Goal: Communication & Community: Share content

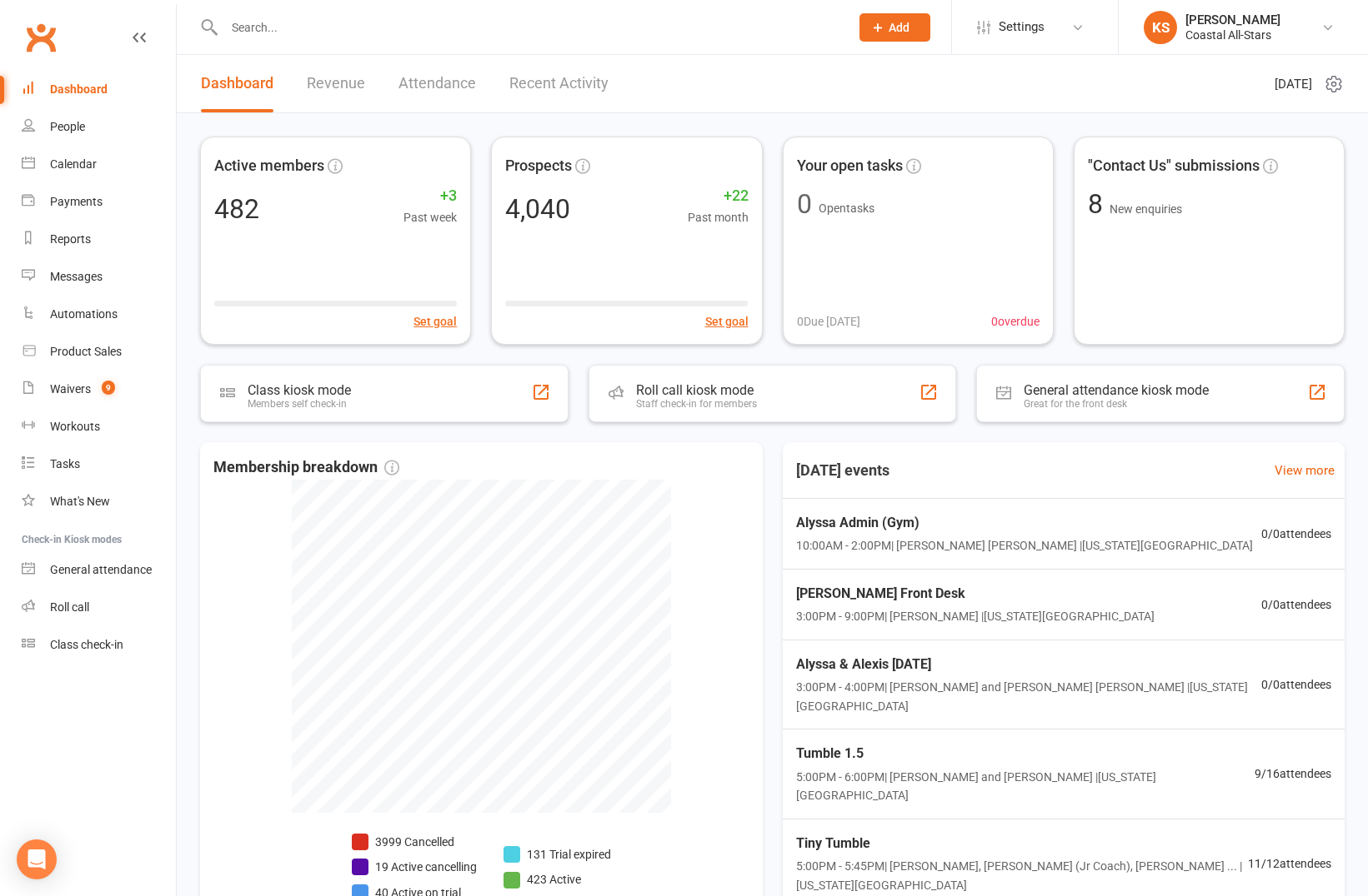
click at [278, 31] on input "text" at bounding box center [528, 28] width 618 height 24
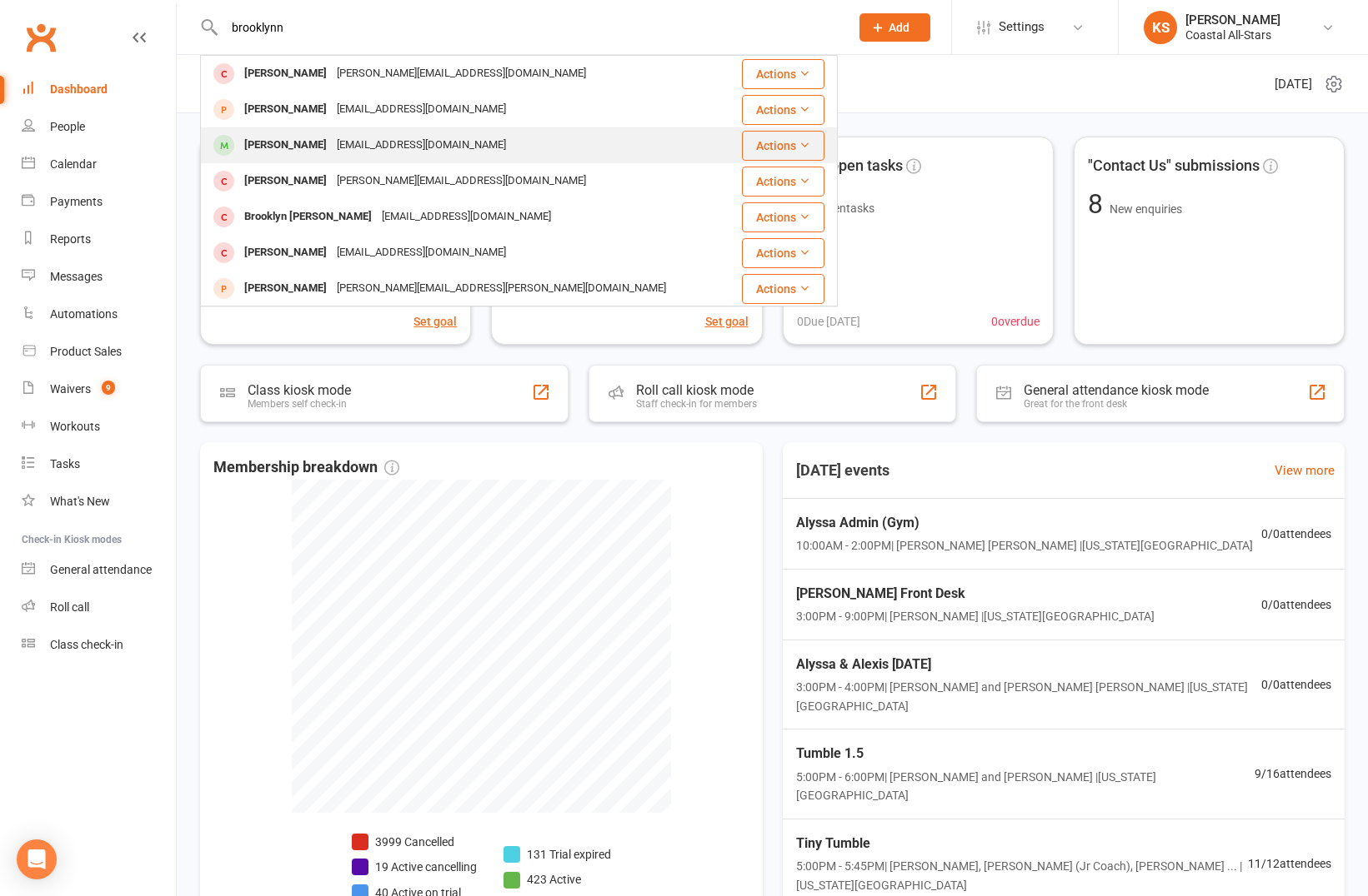
type input "brooklynn"
click at [325, 151] on div "Brooklynn Hovemeyer" at bounding box center [285, 145] width 92 height 24
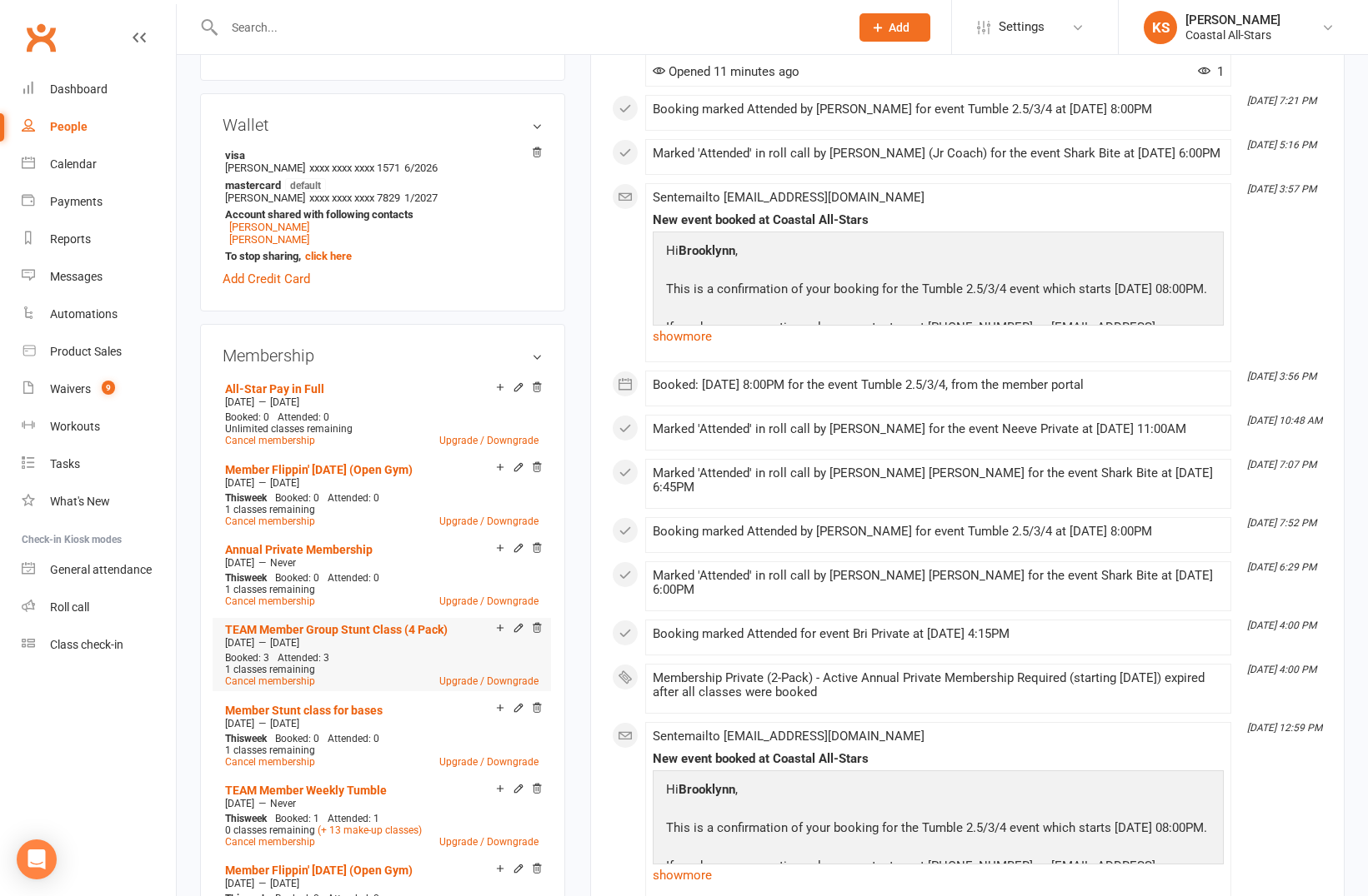
scroll to position [593, 0]
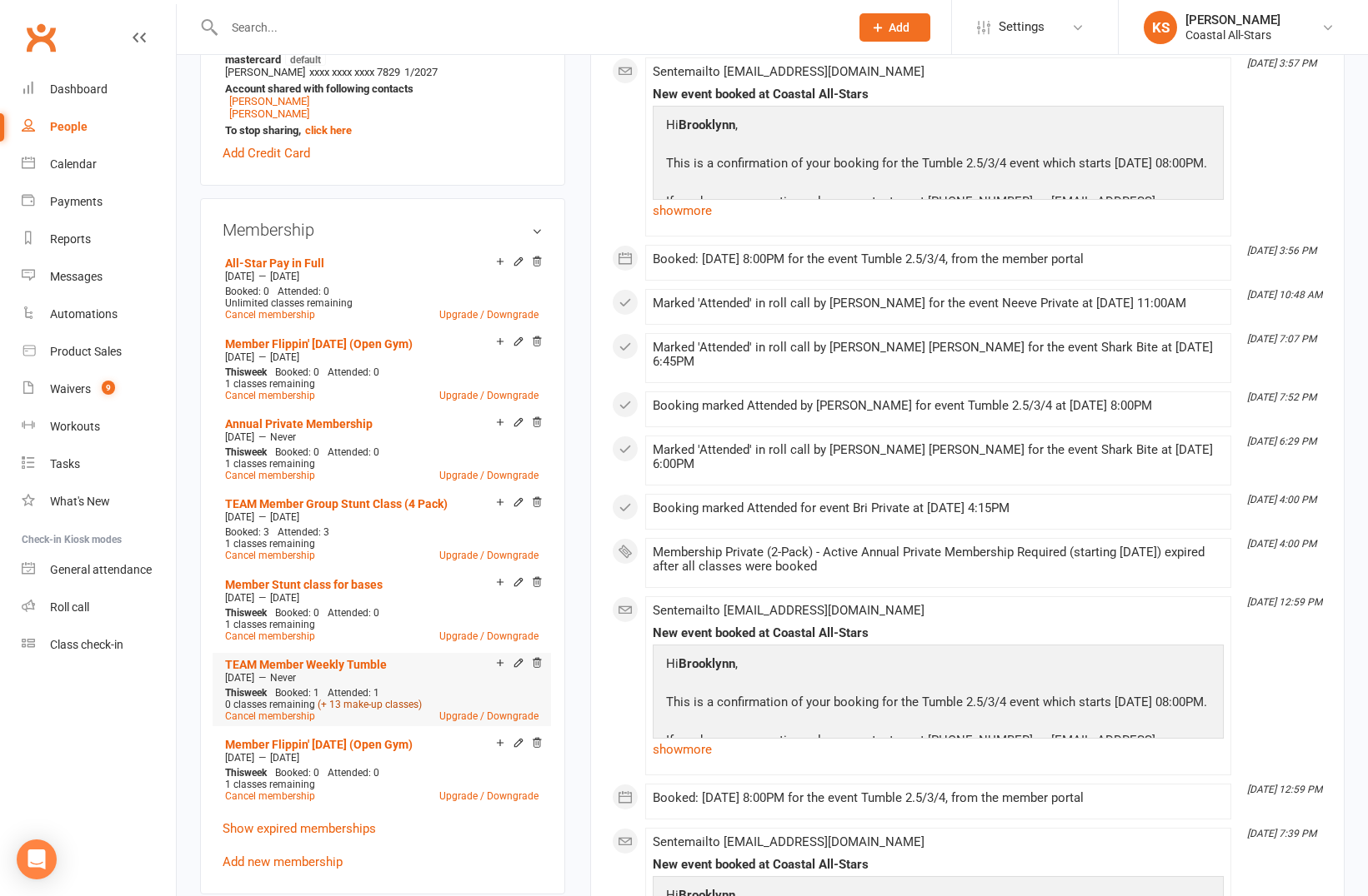
click at [379, 706] on link "(+ 13 make-up classes)" at bounding box center [369, 704] width 104 height 12
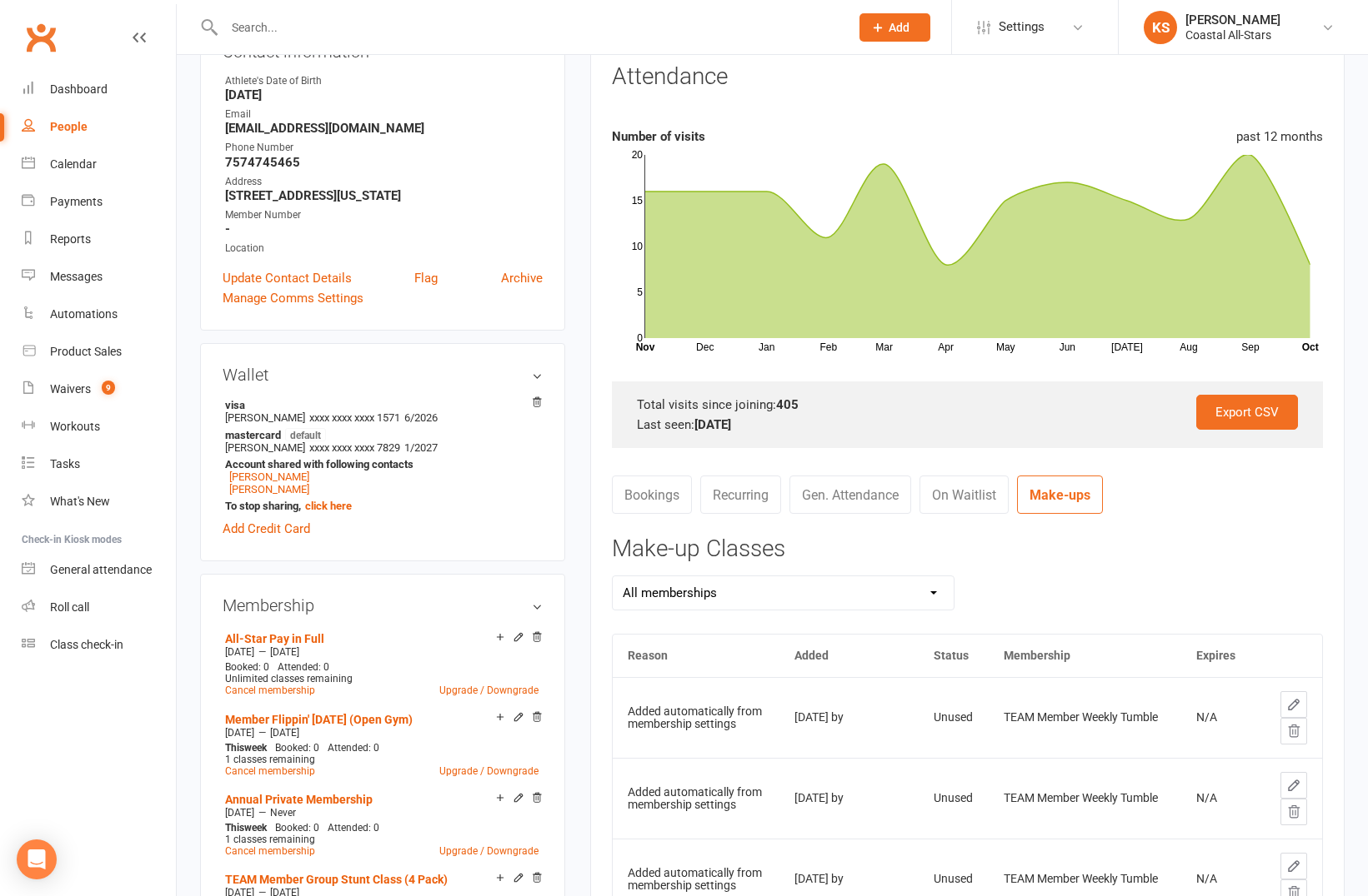
scroll to position [174, 0]
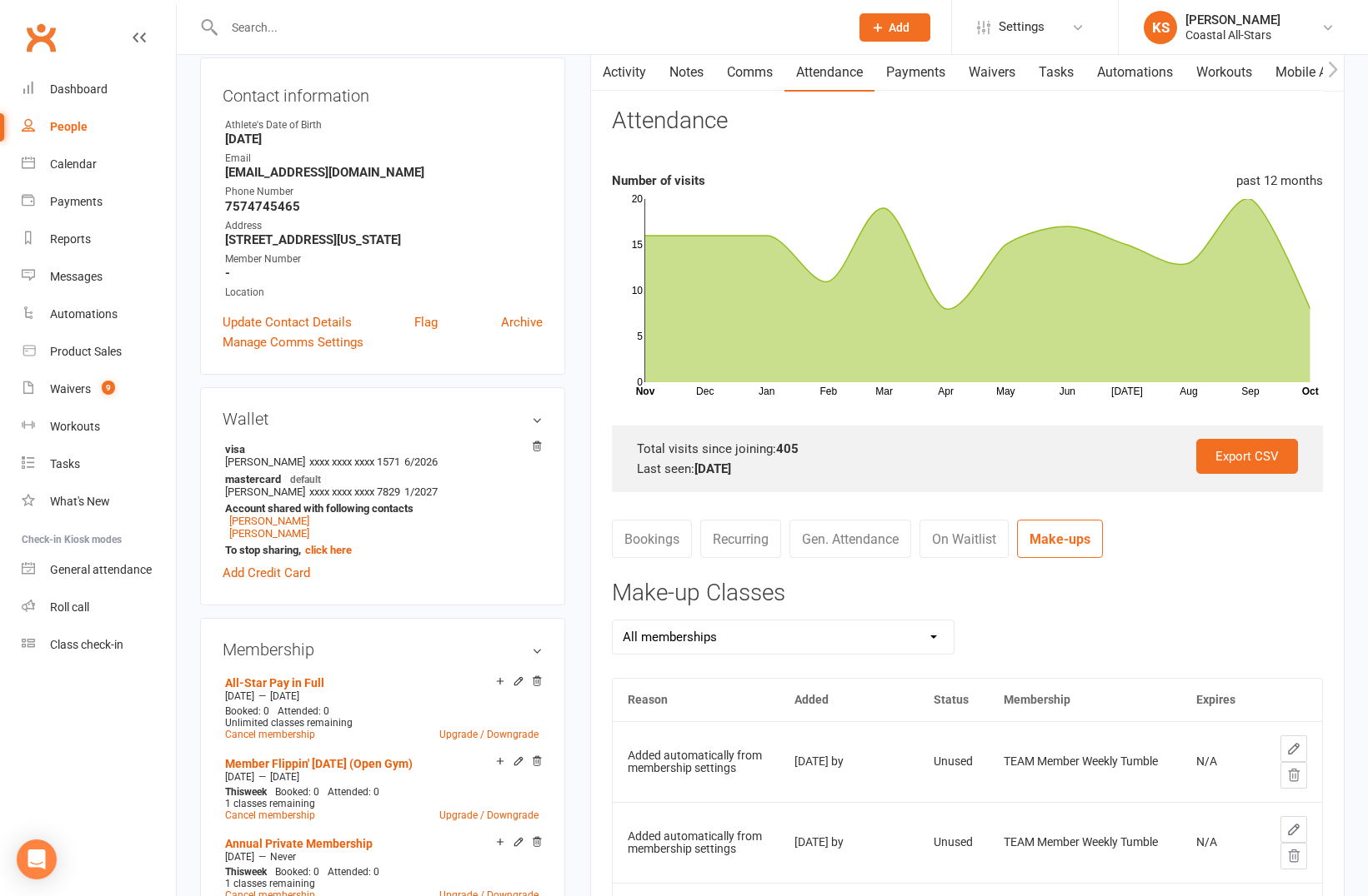
click at [381, 18] on input "text" at bounding box center [528, 28] width 618 height 24
type input "Izzy"
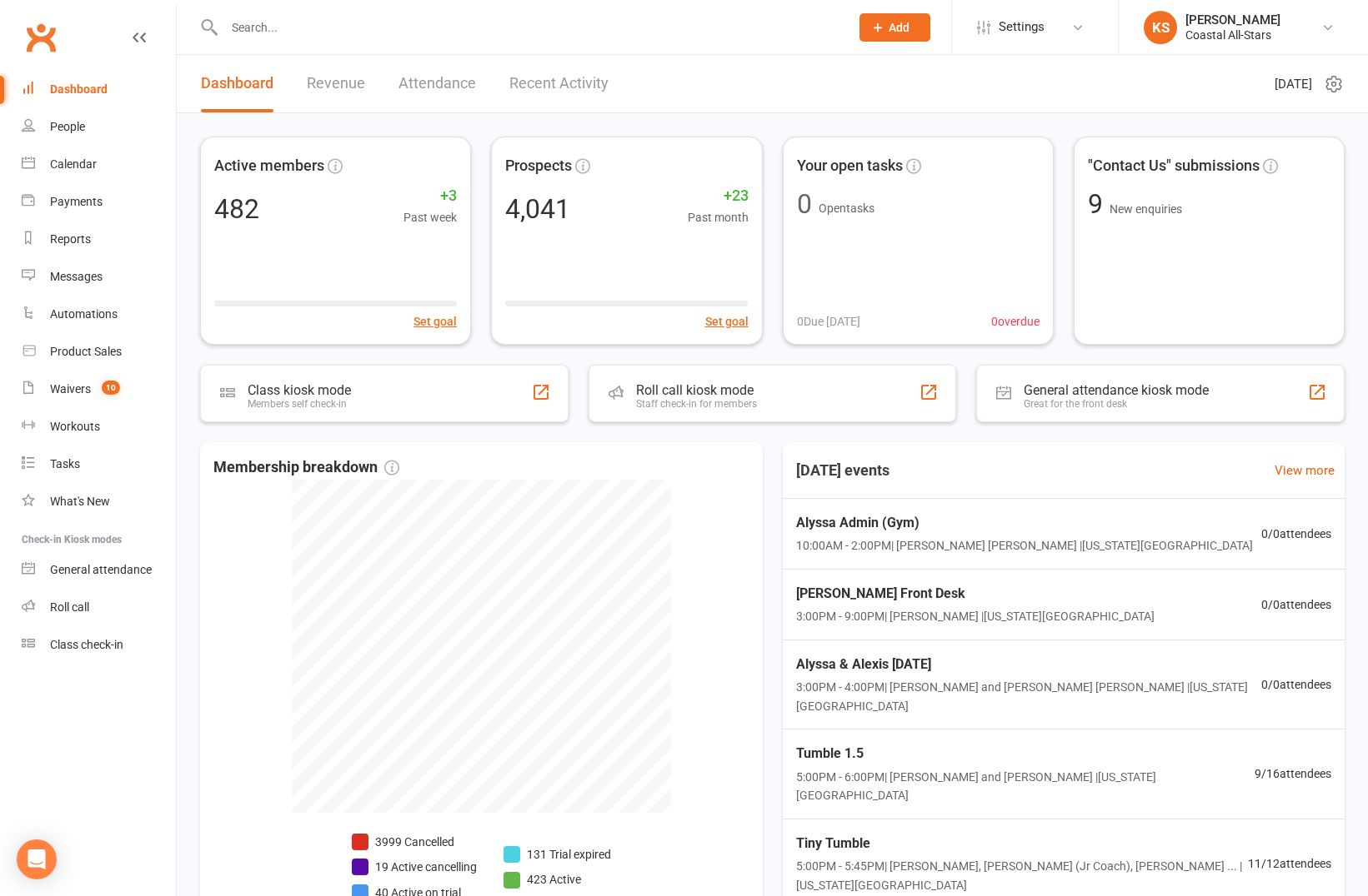
click at [292, 34] on input "text" at bounding box center [528, 28] width 618 height 24
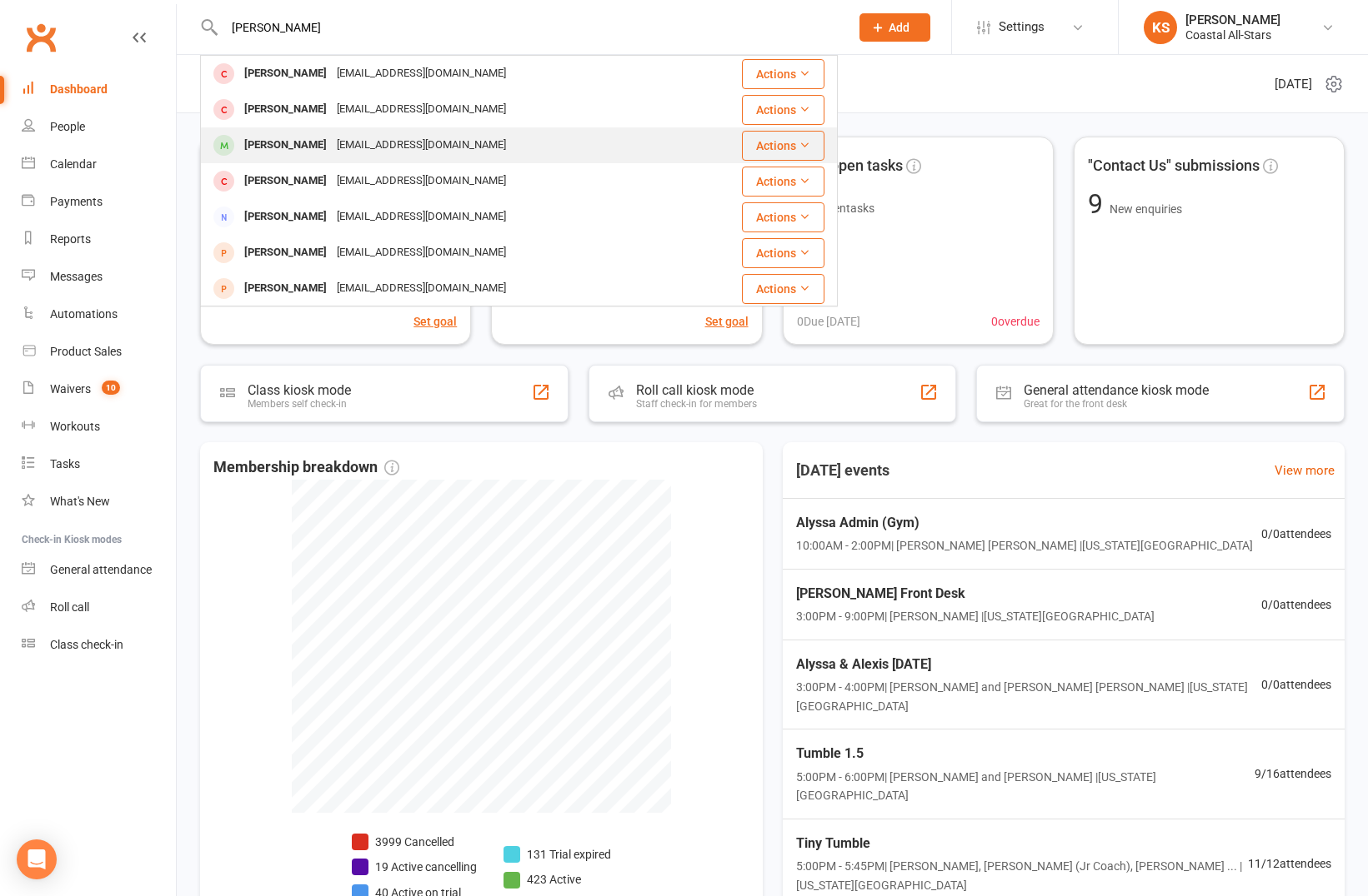
type input "[PERSON_NAME]"
click at [341, 143] on div "[EMAIL_ADDRESS][DOMAIN_NAME]" at bounding box center [421, 145] width 179 height 24
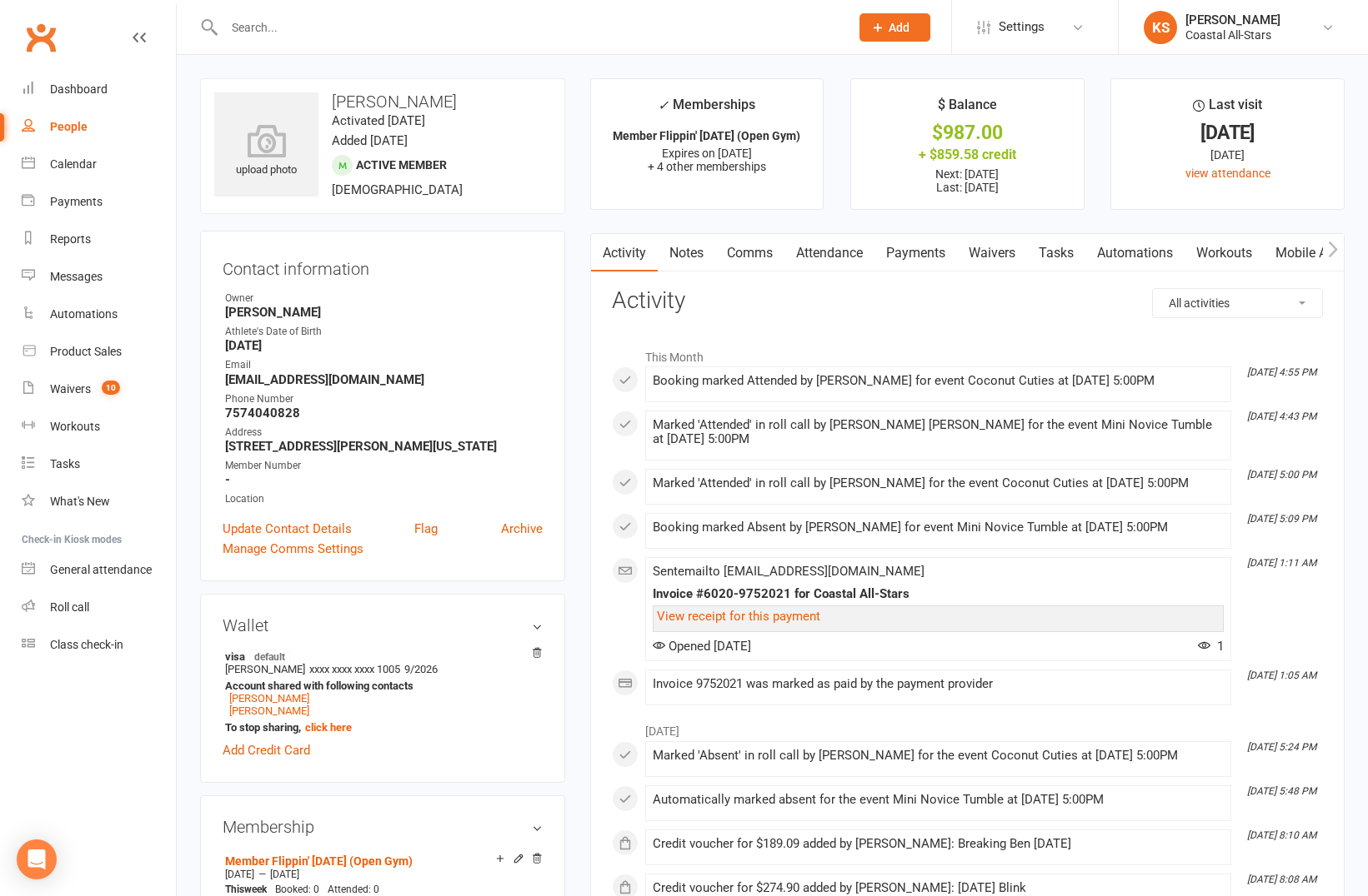
click at [937, 257] on link "Payments" at bounding box center [915, 253] width 82 height 39
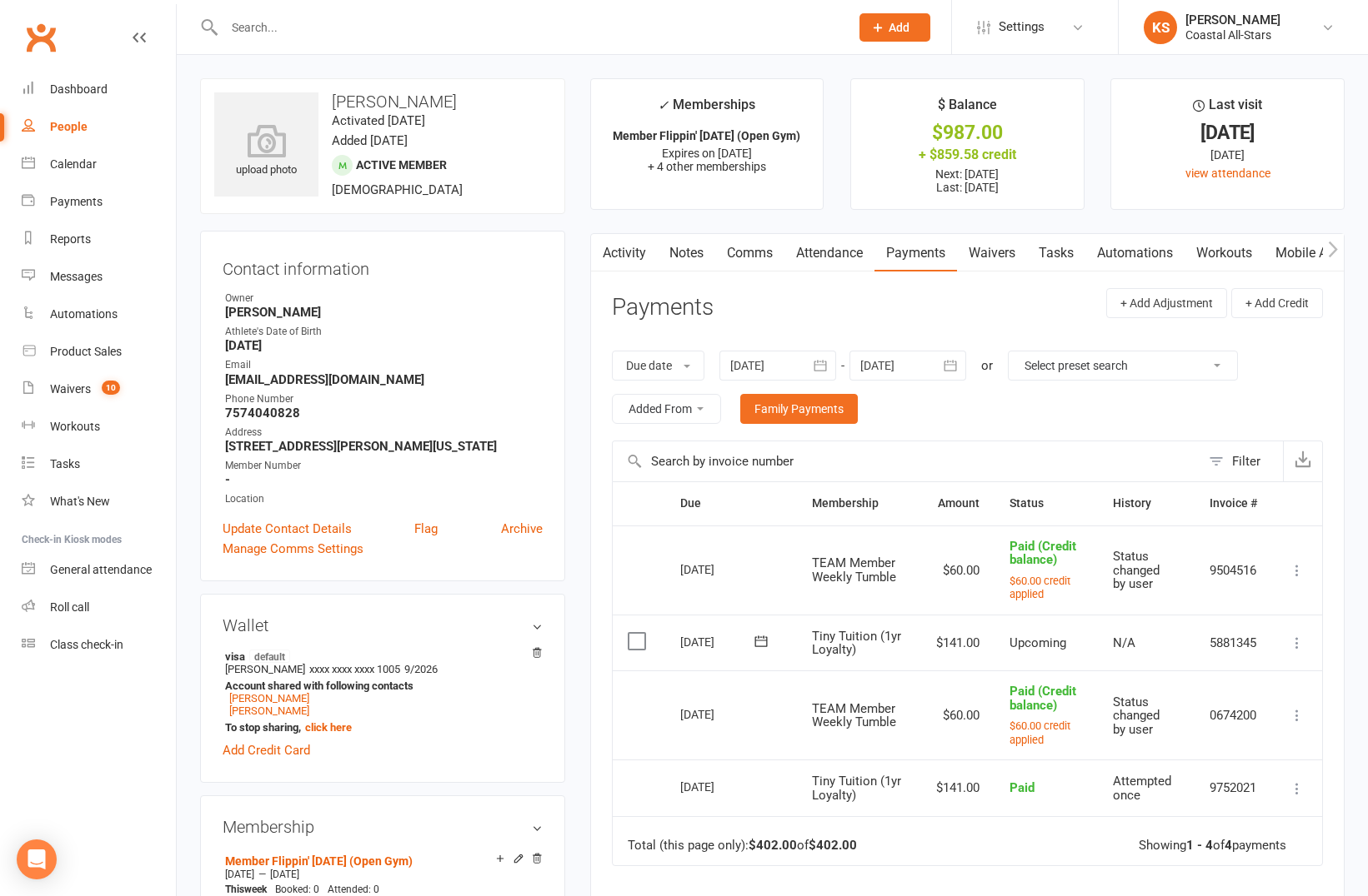
click at [899, 370] on div at bounding box center [907, 365] width 117 height 30
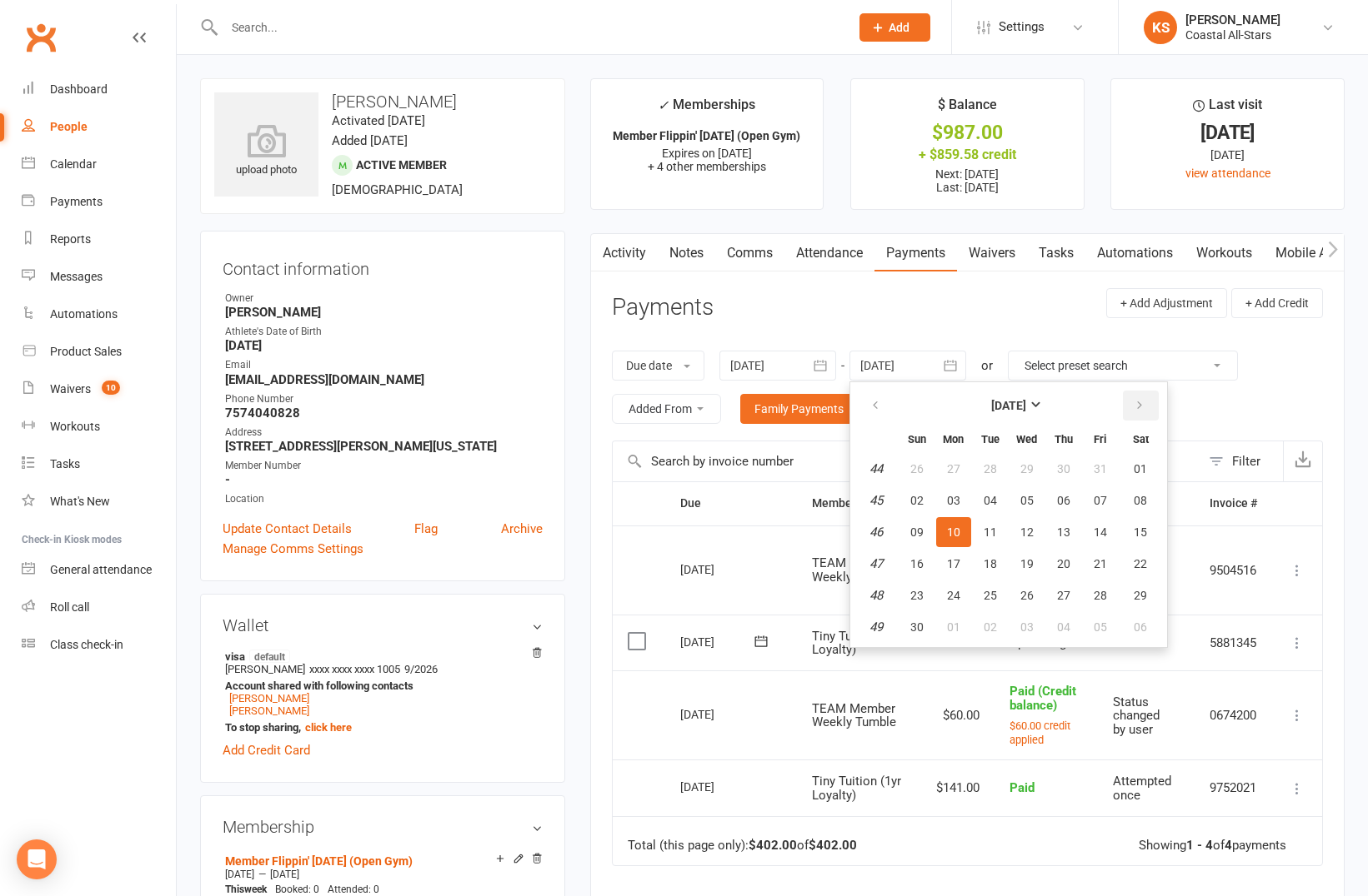
click at [1143, 406] on icon "button" at bounding box center [1140, 405] width 12 height 13
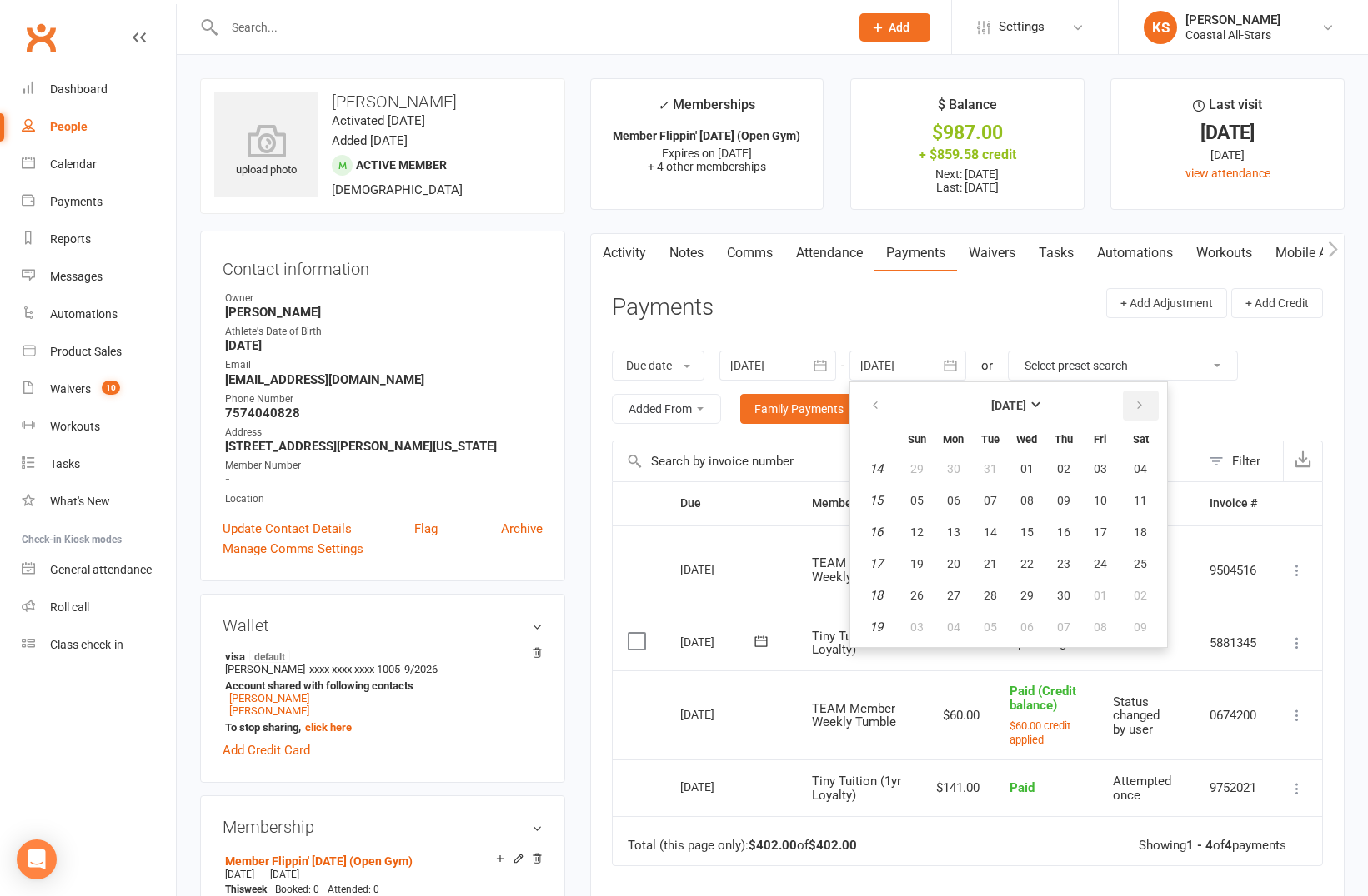
click at [1143, 406] on icon "button" at bounding box center [1140, 405] width 12 height 13
click at [880, 408] on icon "button" at bounding box center [876, 405] width 12 height 13
click at [989, 589] on span "30" at bounding box center [990, 595] width 13 height 13
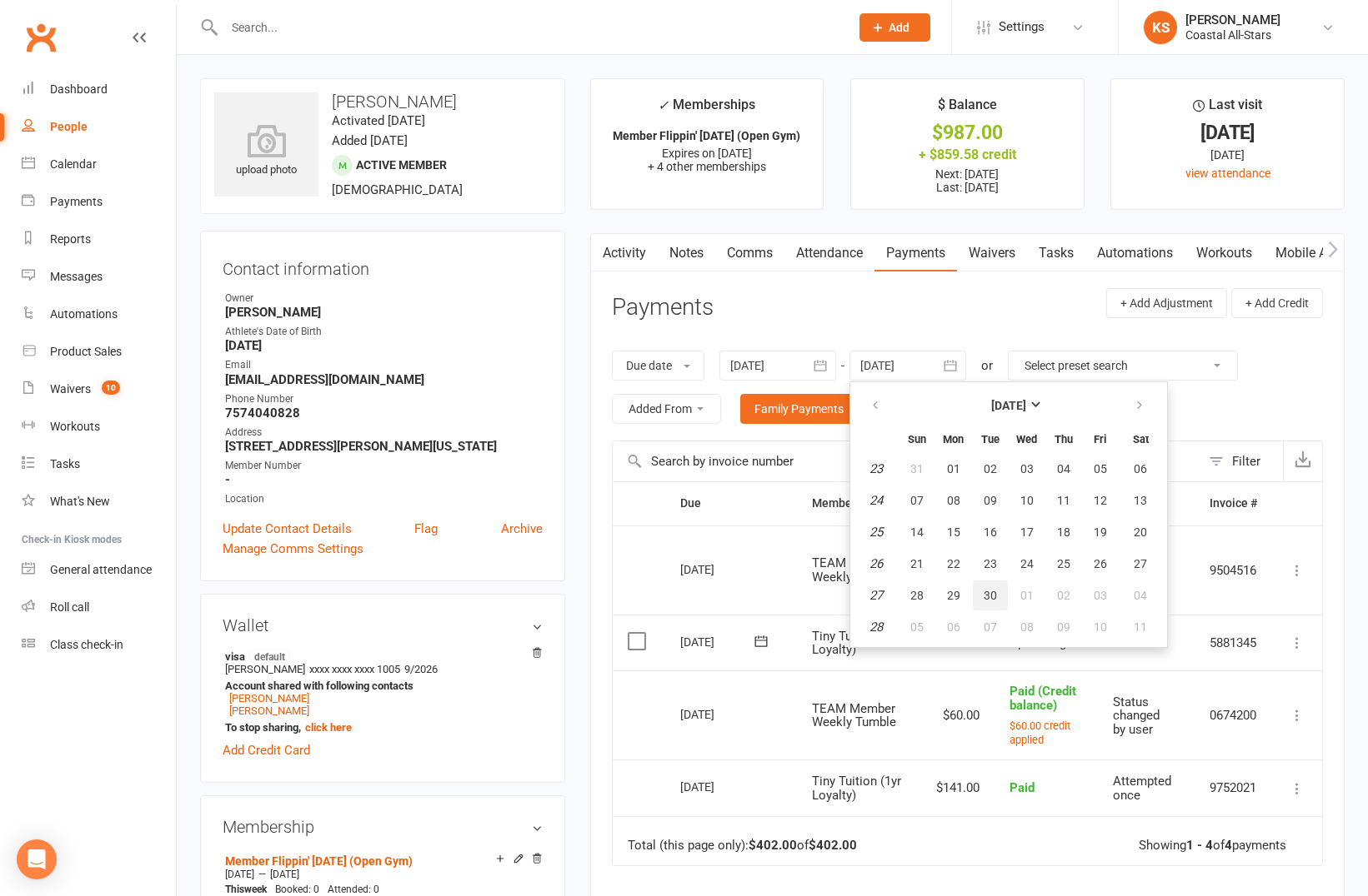
type input "[DATE]"
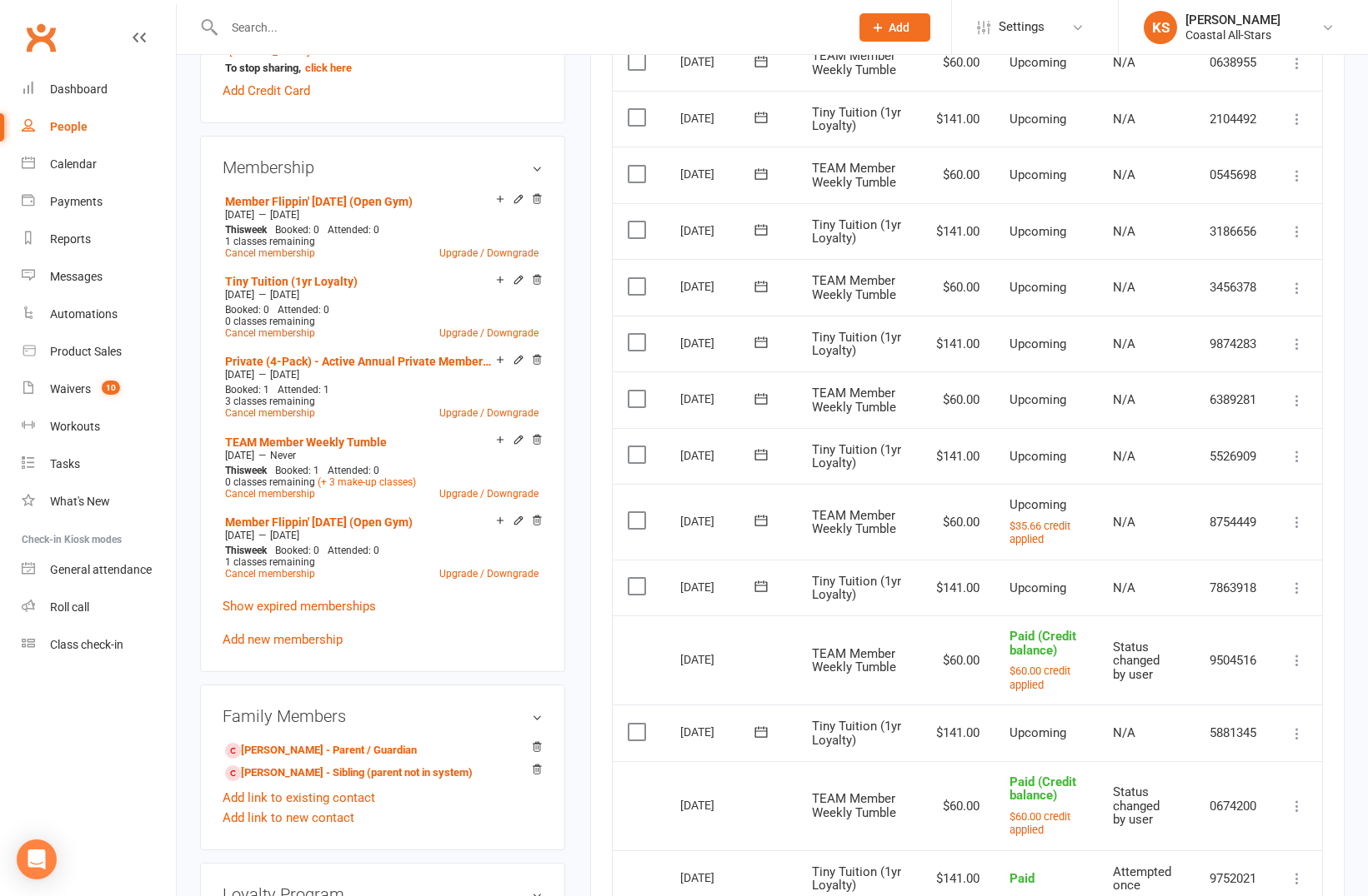
scroll to position [741, 0]
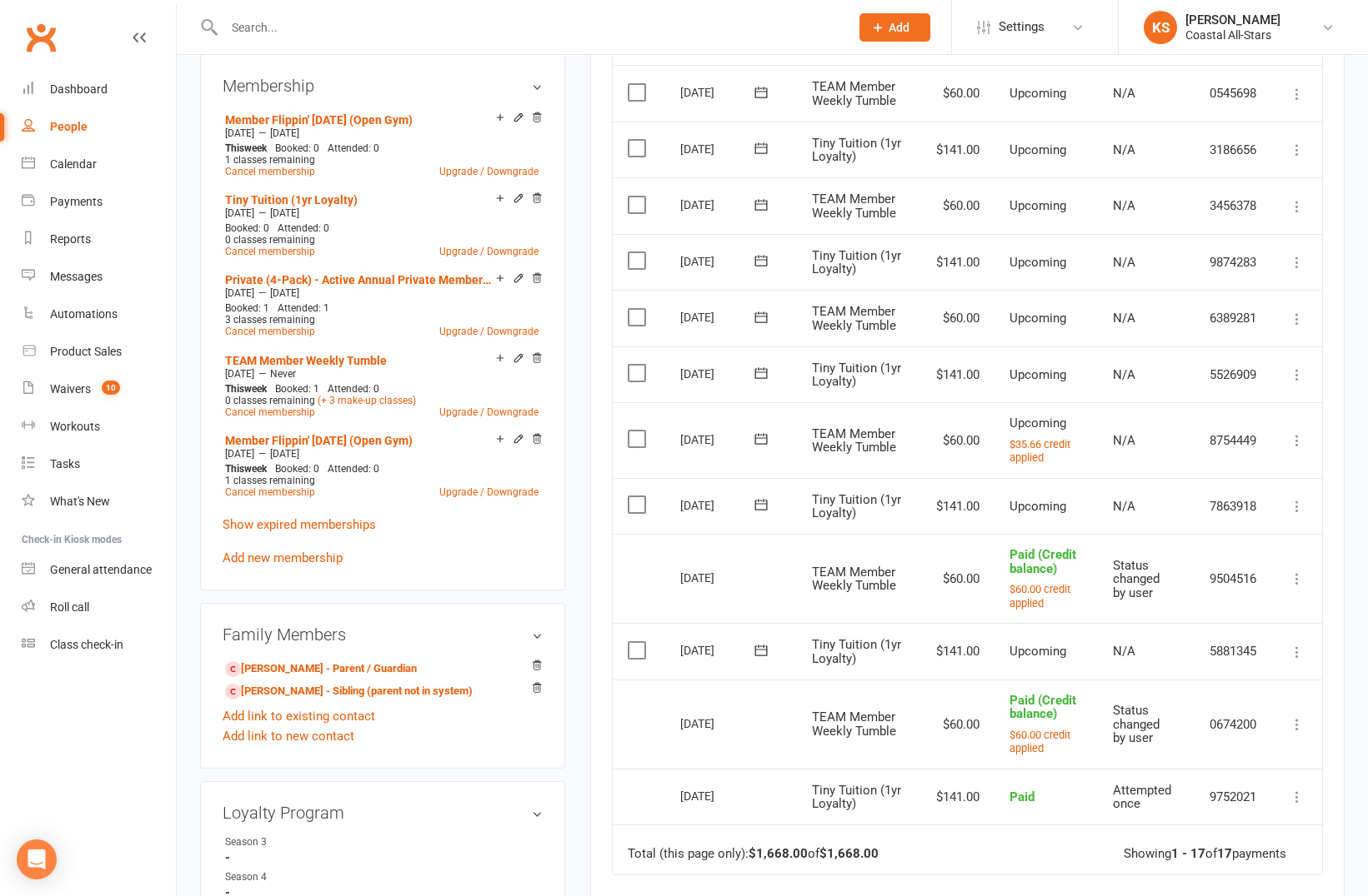
click at [1294, 654] on icon at bounding box center [1297, 652] width 17 height 17
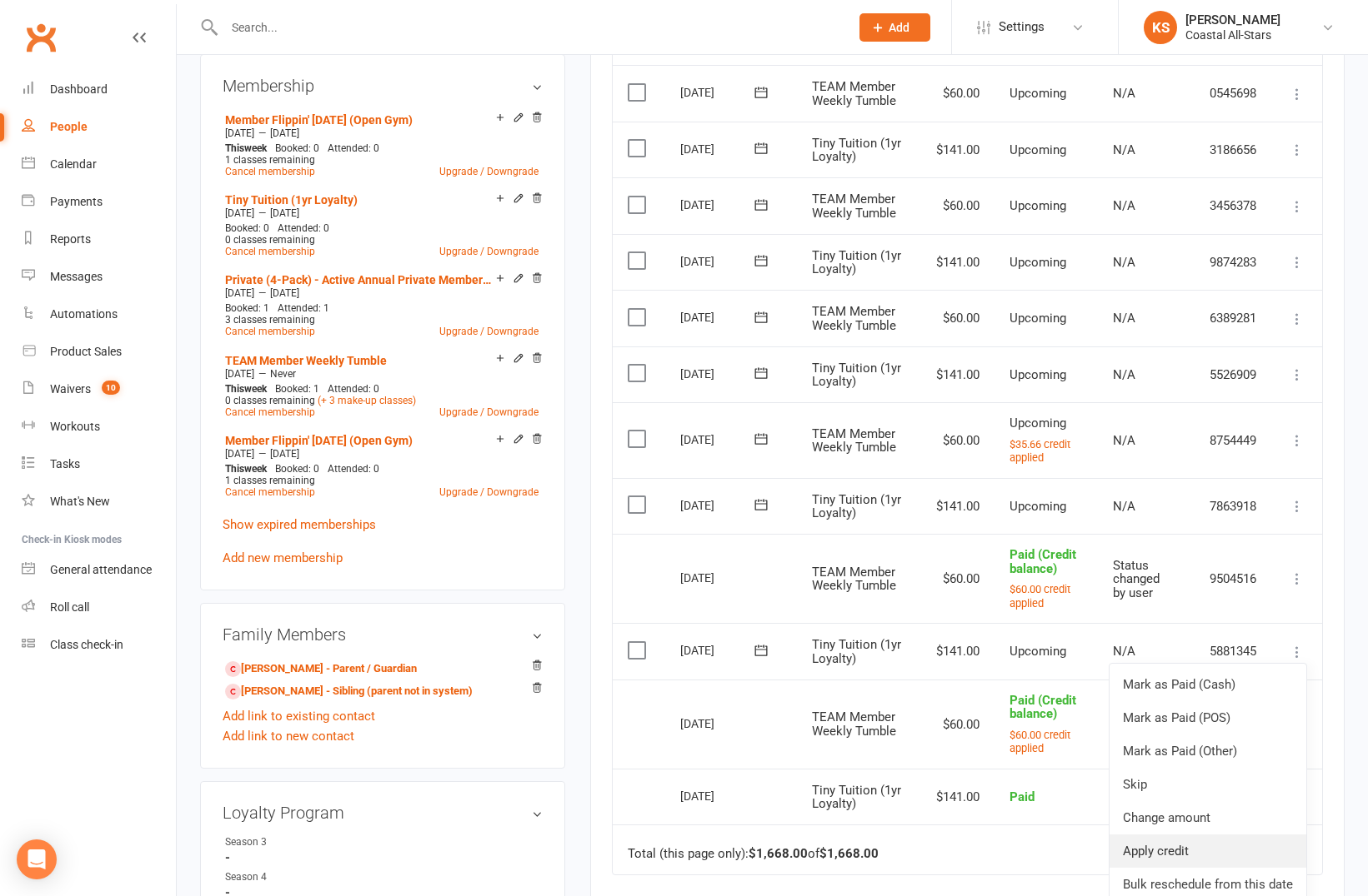
click at [1196, 843] on link "Apply credit" at bounding box center [1207, 851] width 197 height 34
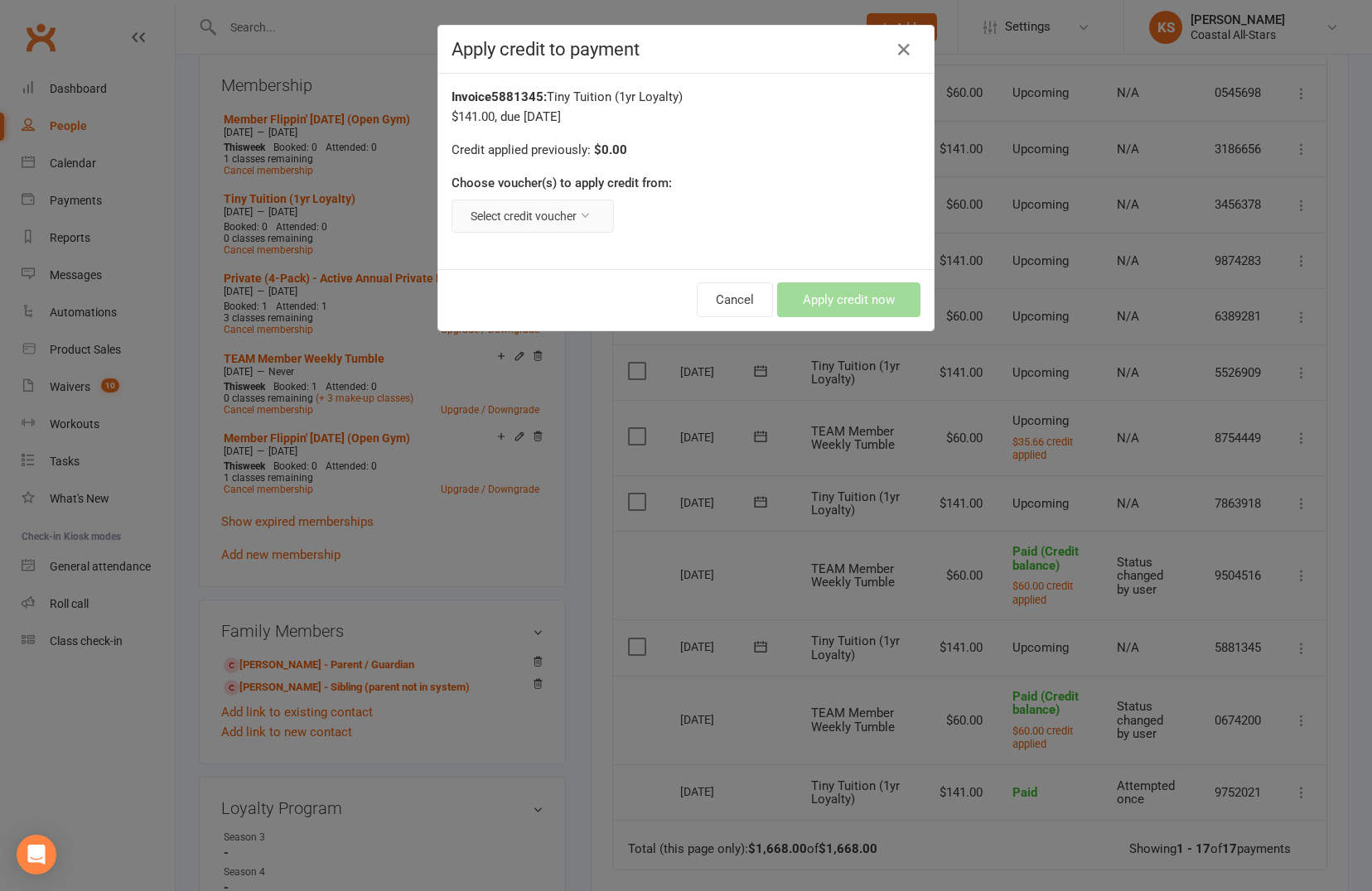
click at [510, 208] on button "Select credit voucher" at bounding box center [533, 216] width 163 height 34
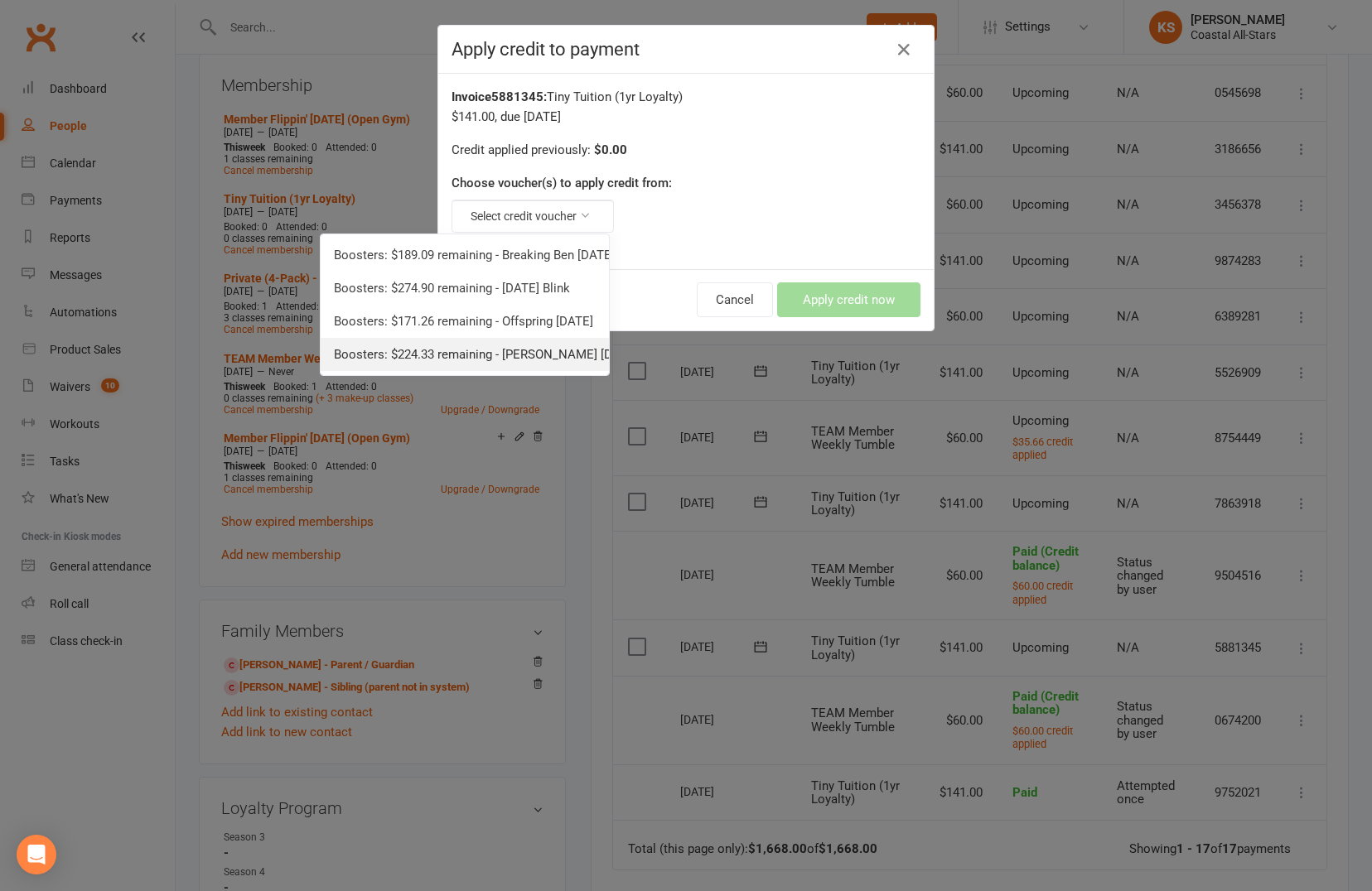
click at [495, 352] on link "Boosters: $224.33 remaining - [PERSON_NAME] [DATE]" at bounding box center [465, 355] width 288 height 34
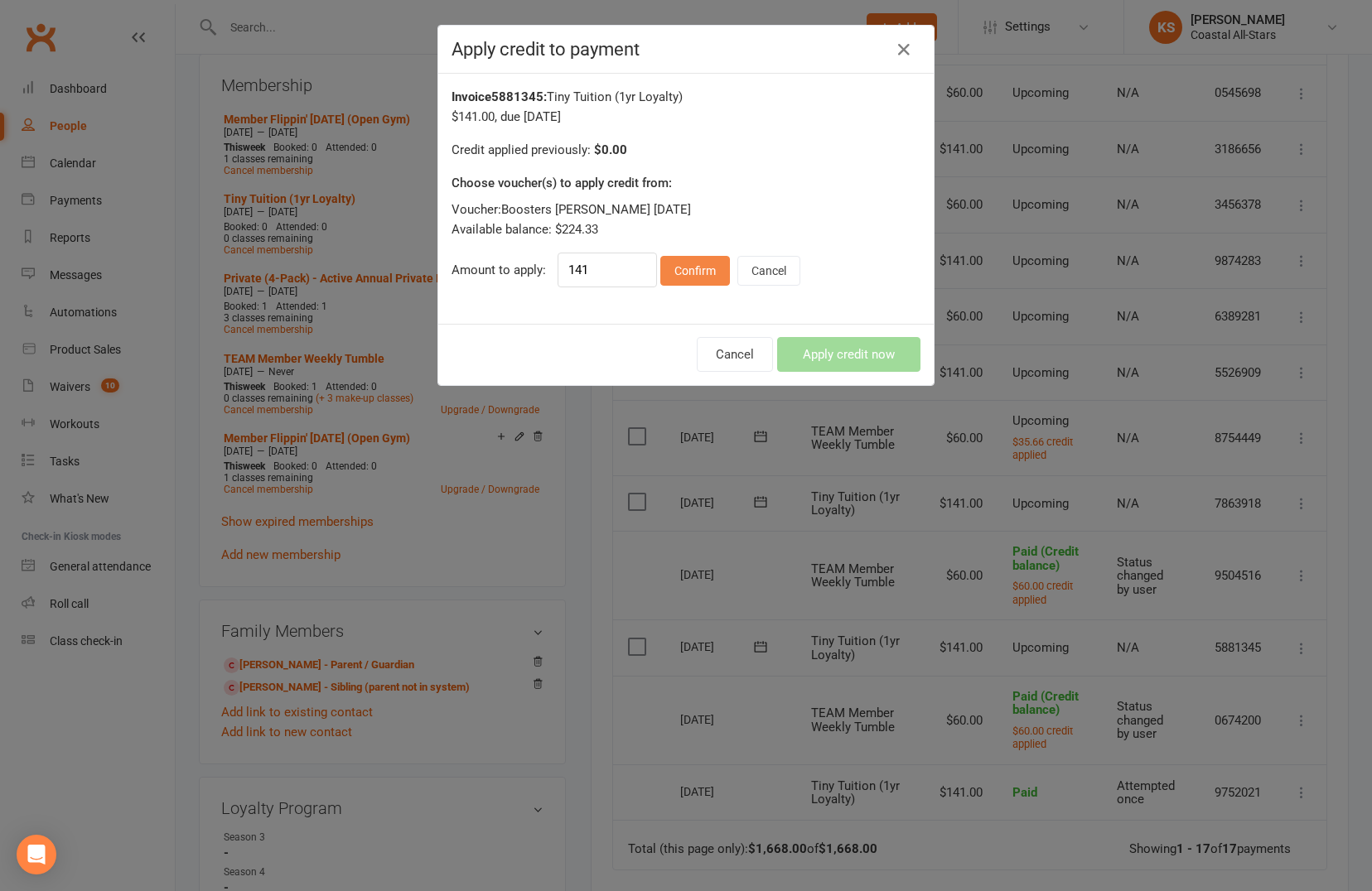
click at [693, 265] on button "Confirm" at bounding box center [695, 270] width 70 height 30
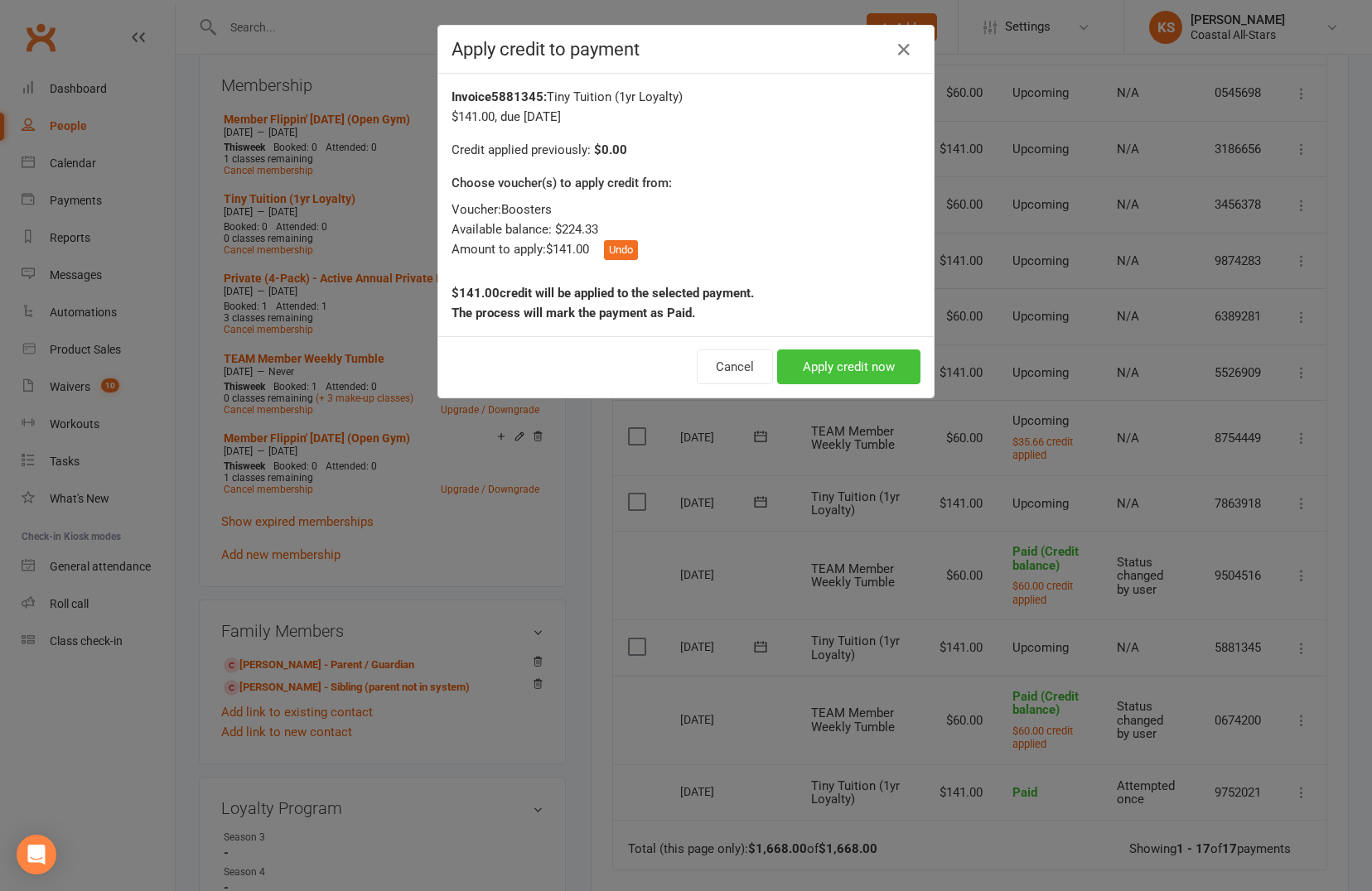
click at [861, 369] on button "Apply credit now" at bounding box center [848, 366] width 143 height 35
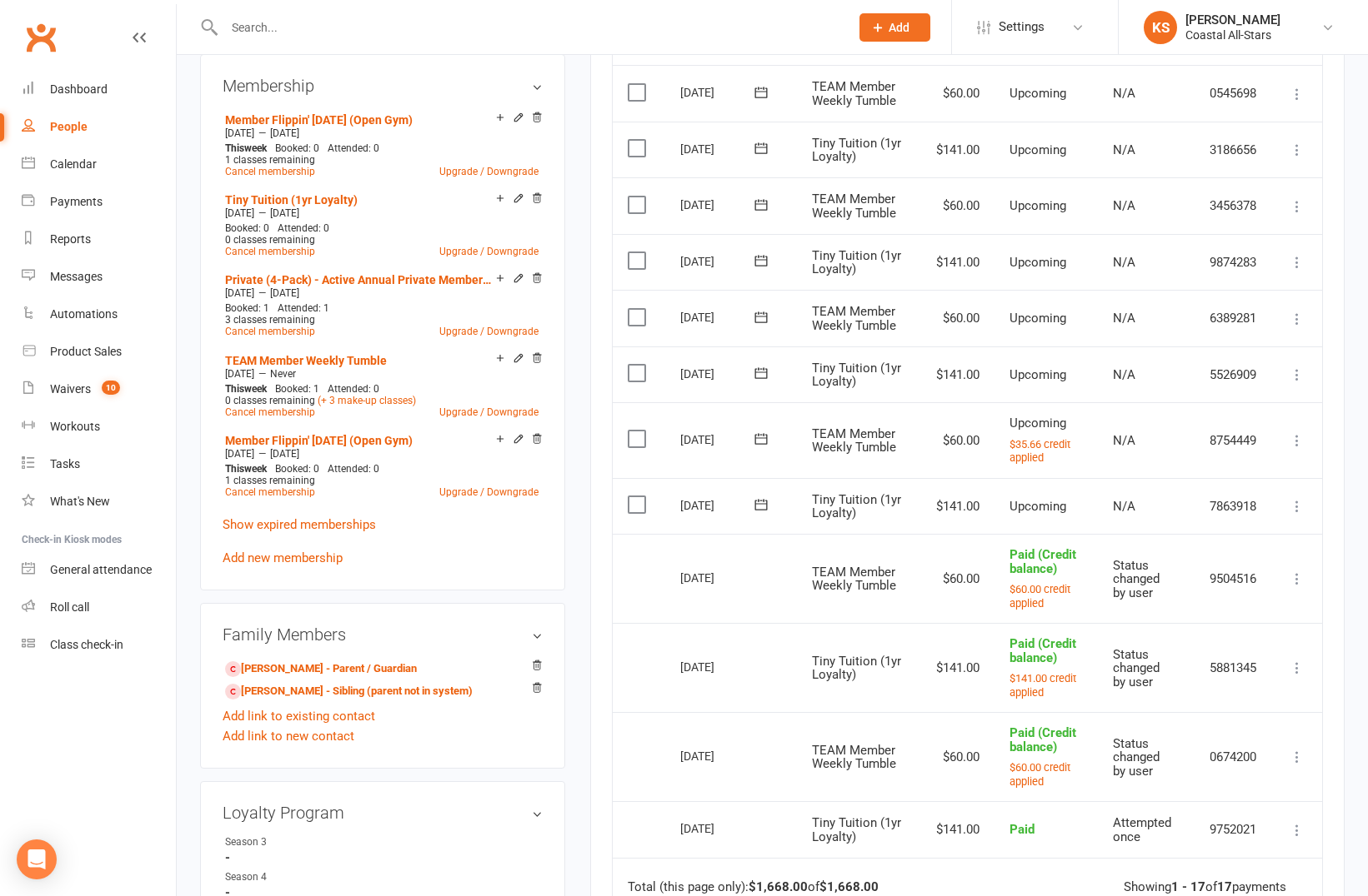
click at [1296, 504] on icon at bounding box center [1297, 506] width 17 height 17
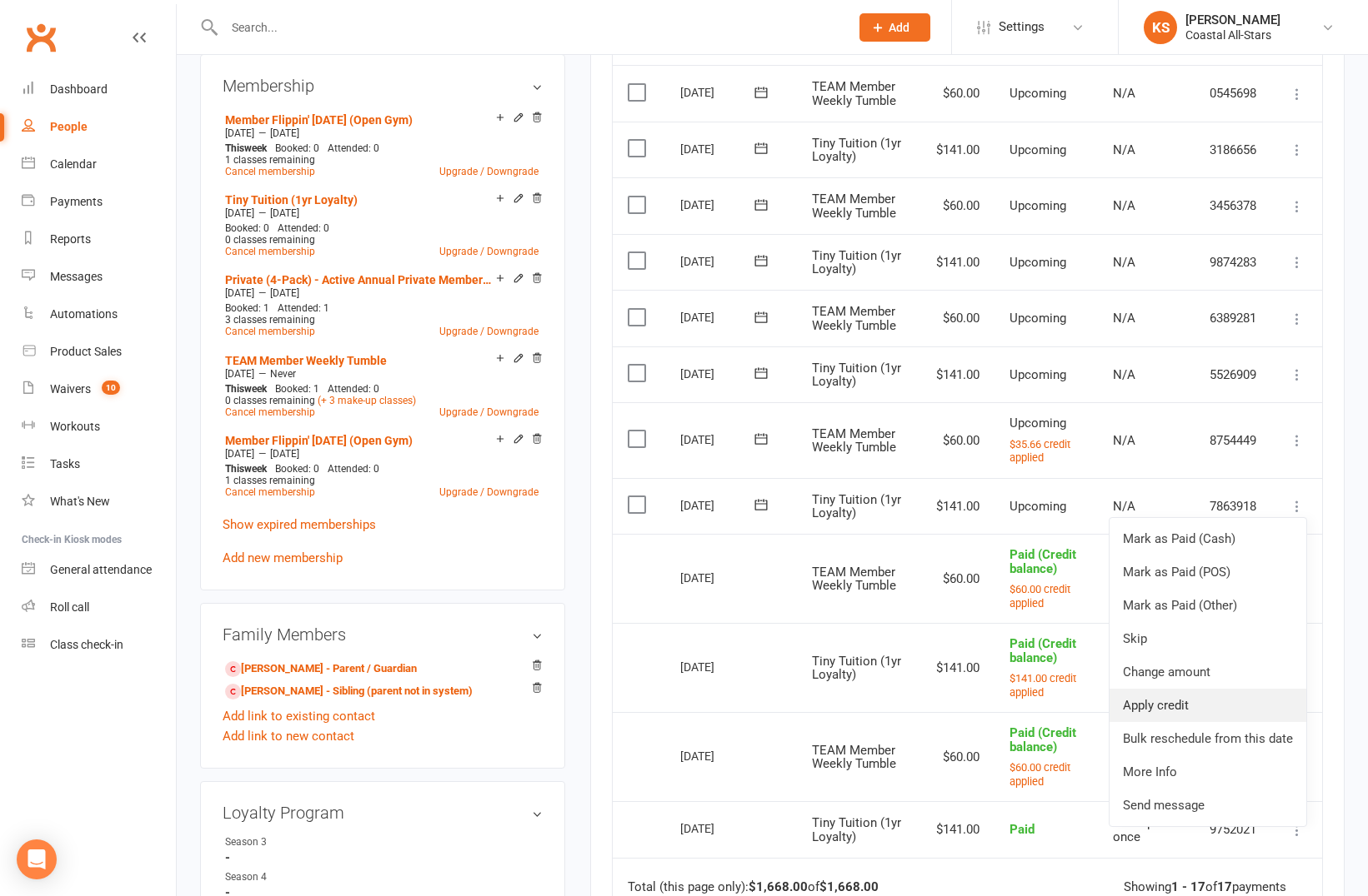
click at [1191, 695] on link "Apply credit" at bounding box center [1207, 705] width 197 height 34
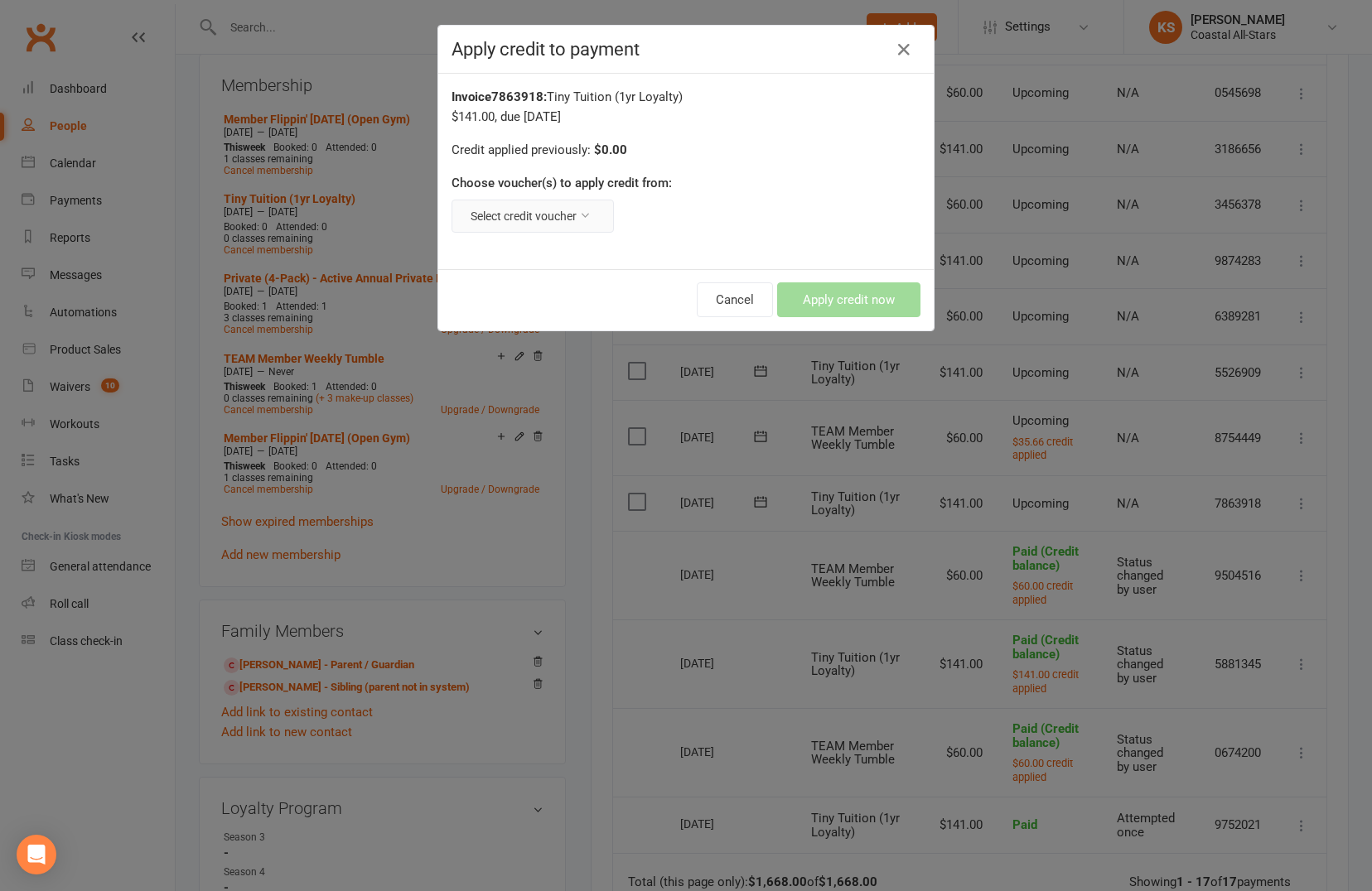
click at [555, 208] on button "Select credit voucher" at bounding box center [533, 216] width 163 height 34
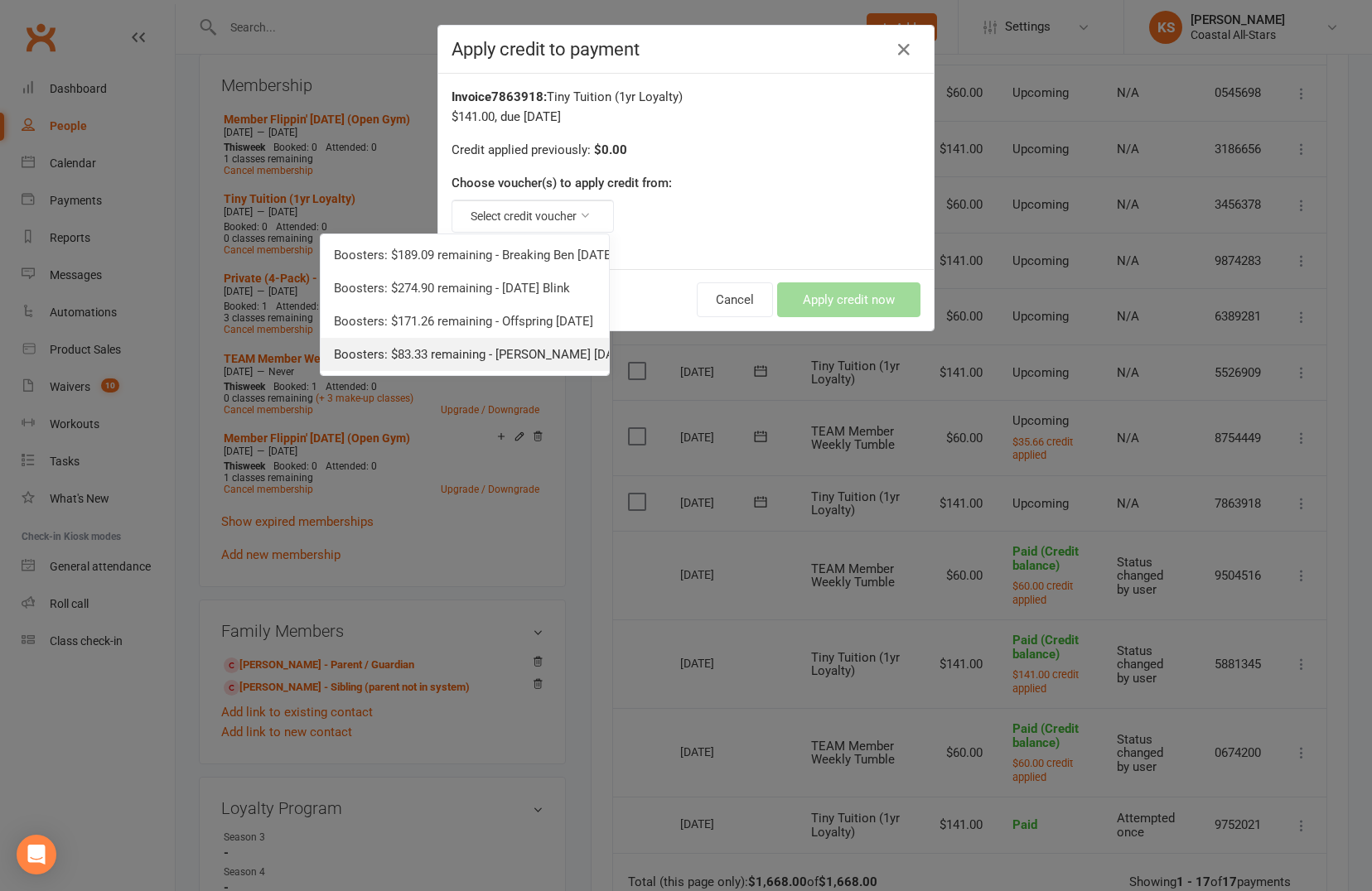
click at [501, 360] on link "Boosters: $83.33 remaining - [PERSON_NAME] [DATE]" at bounding box center [465, 355] width 288 height 34
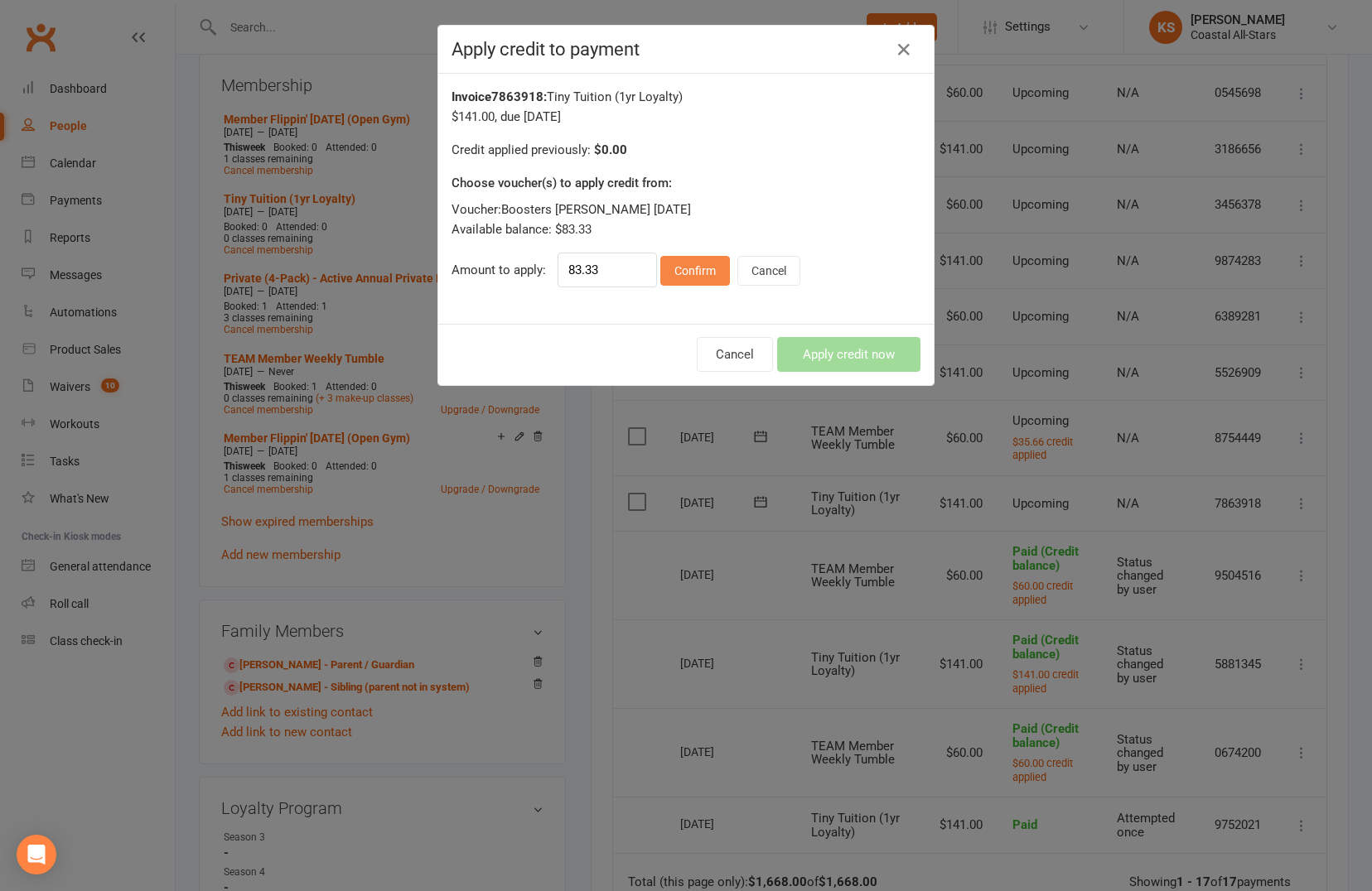
click at [698, 271] on button "Confirm" at bounding box center [695, 270] width 70 height 30
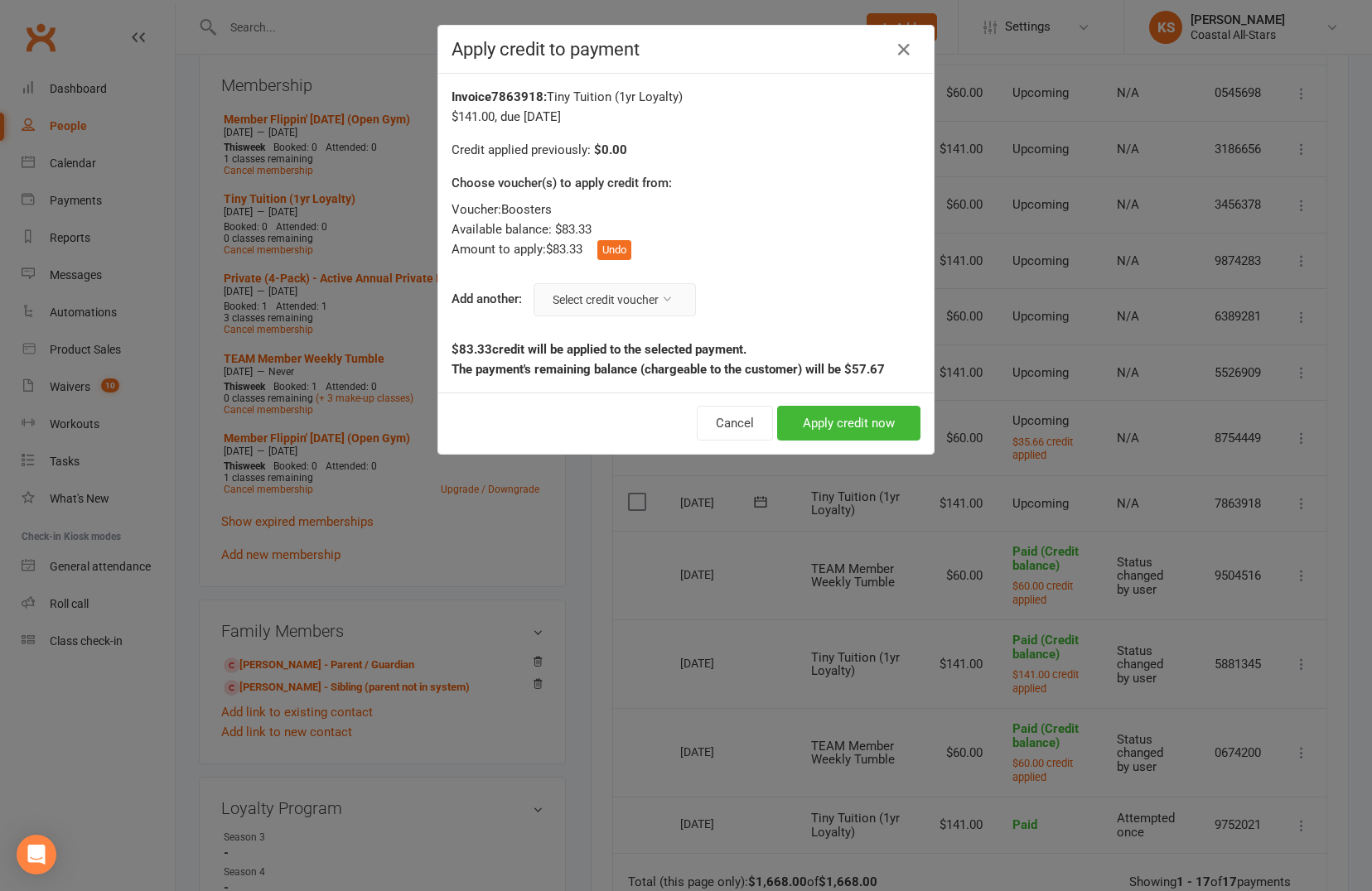
click at [591, 299] on button "Select credit voucher" at bounding box center [615, 300] width 163 height 34
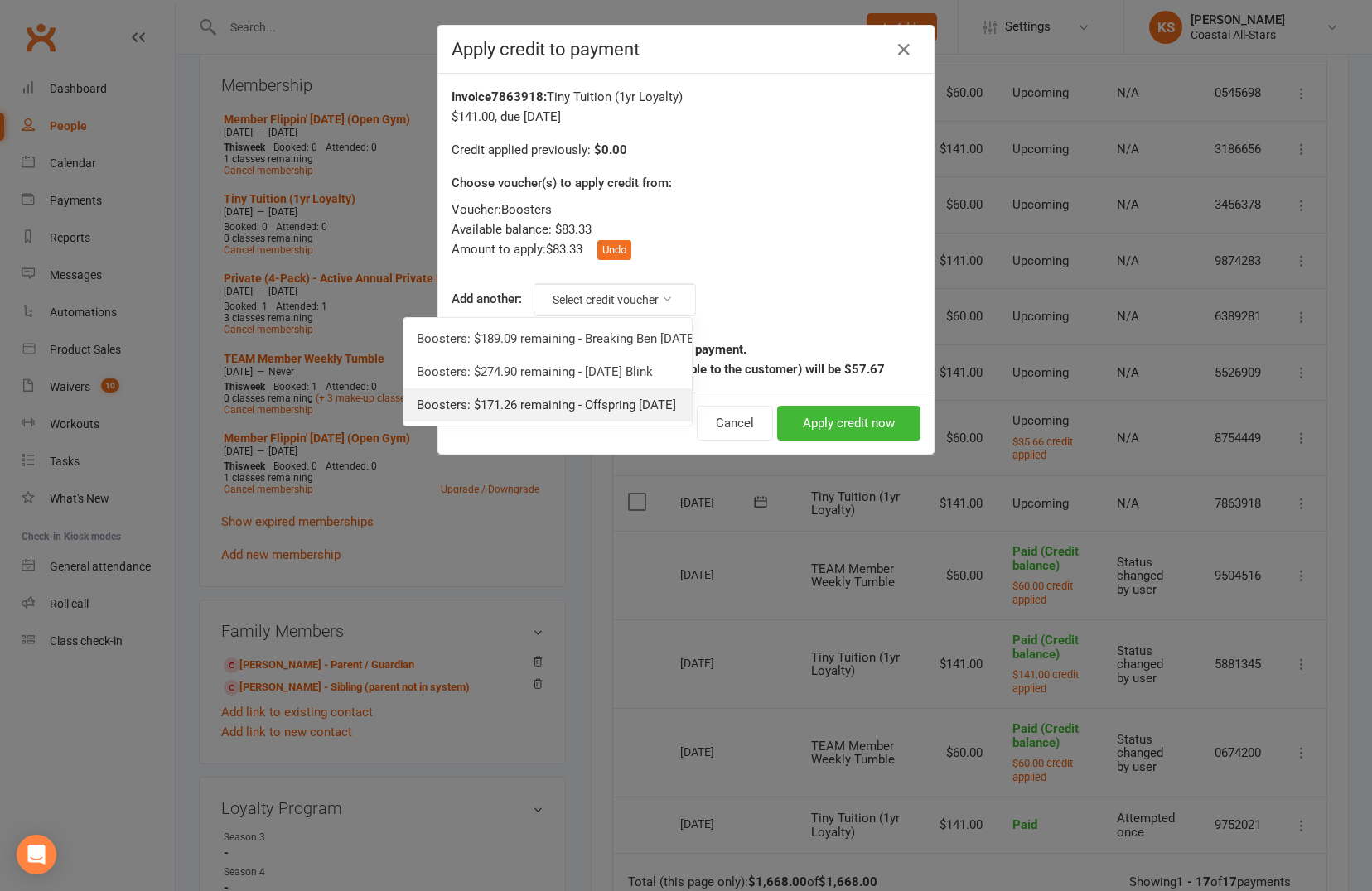
click at [585, 398] on link "Boosters: $171.26 remaining - Offspring [DATE]" at bounding box center [548, 406] width 288 height 34
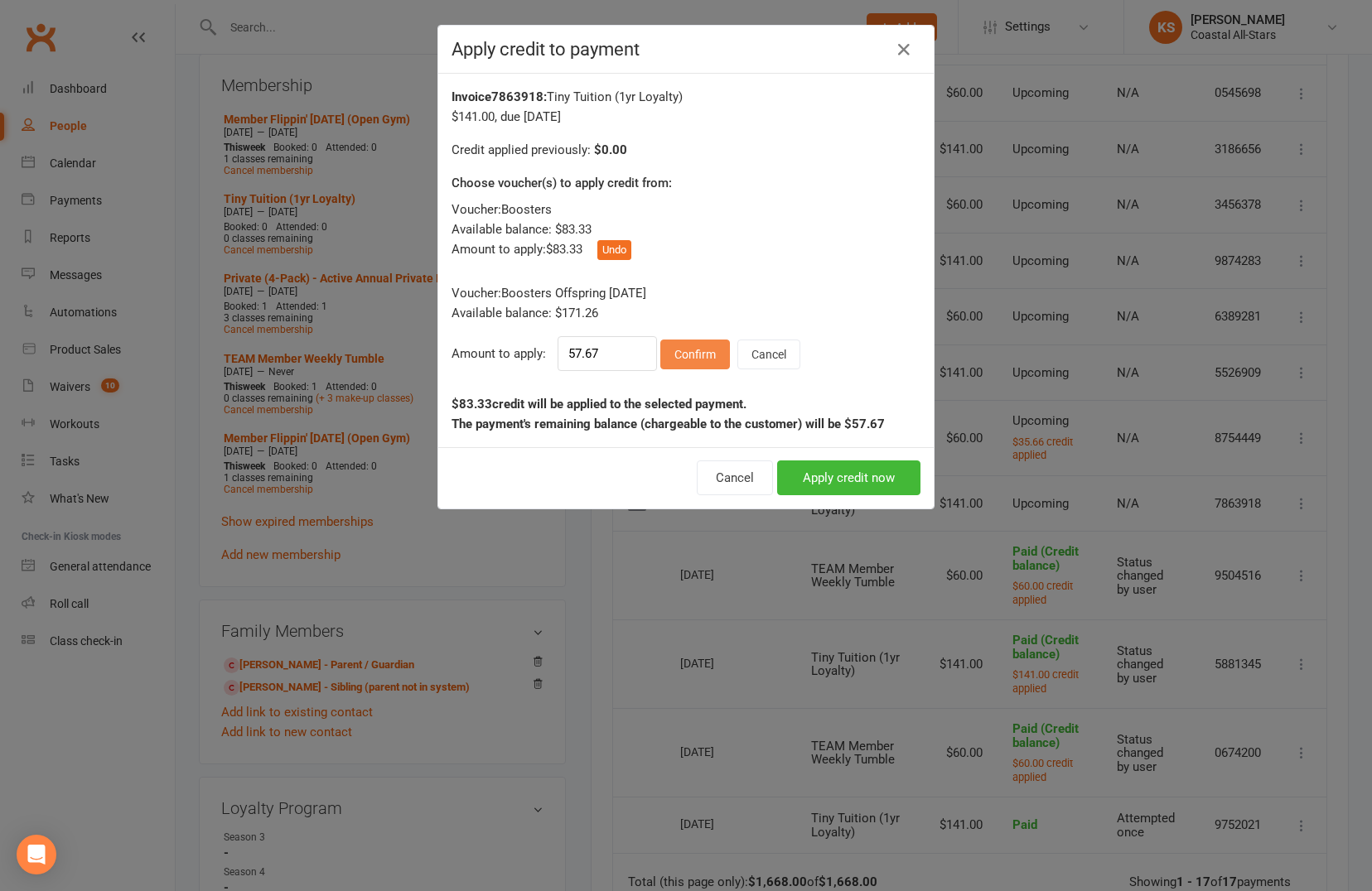
click at [668, 364] on button "Confirm" at bounding box center [695, 354] width 70 height 30
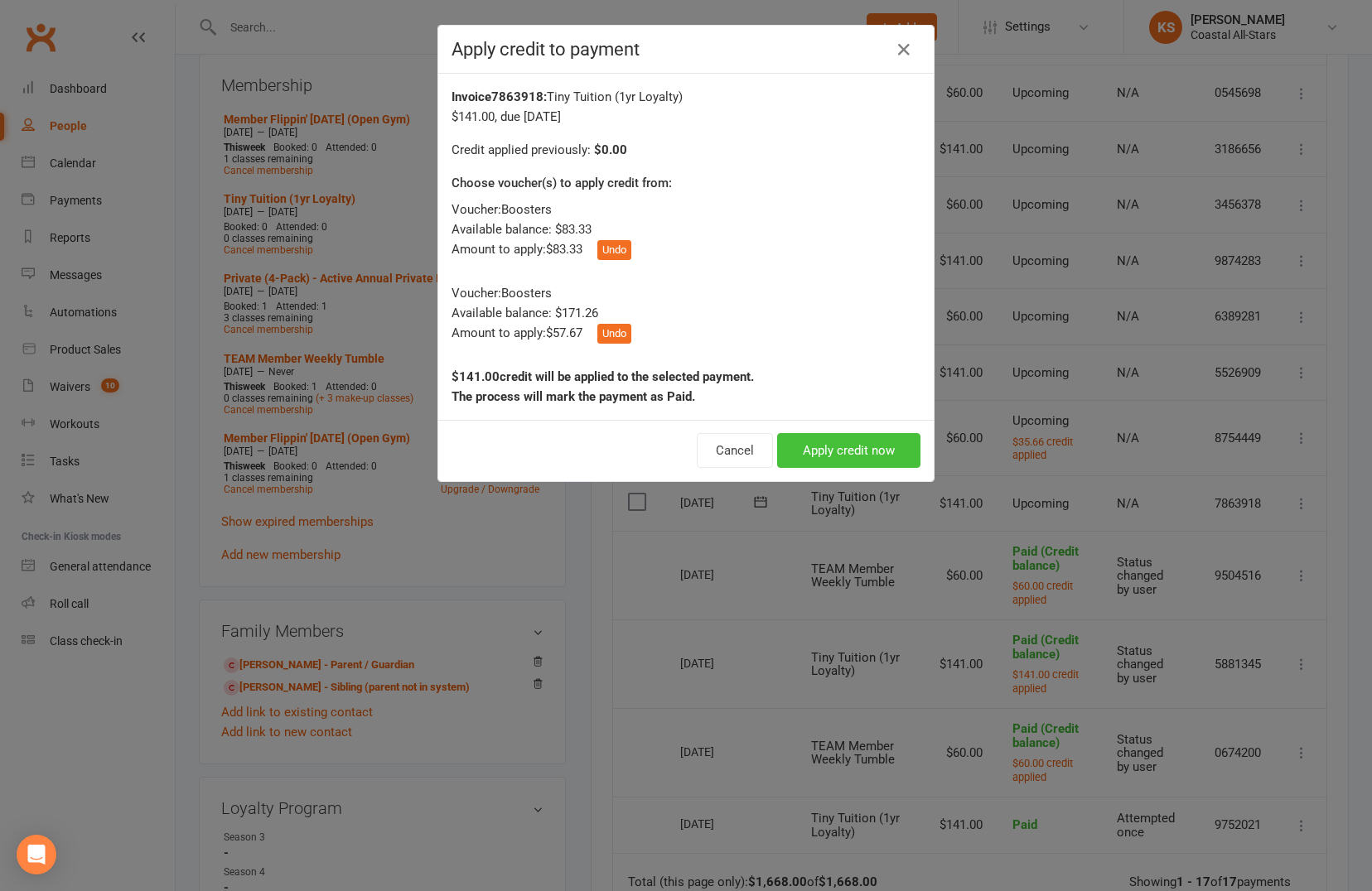
click at [820, 451] on button "Apply credit now" at bounding box center [848, 450] width 143 height 35
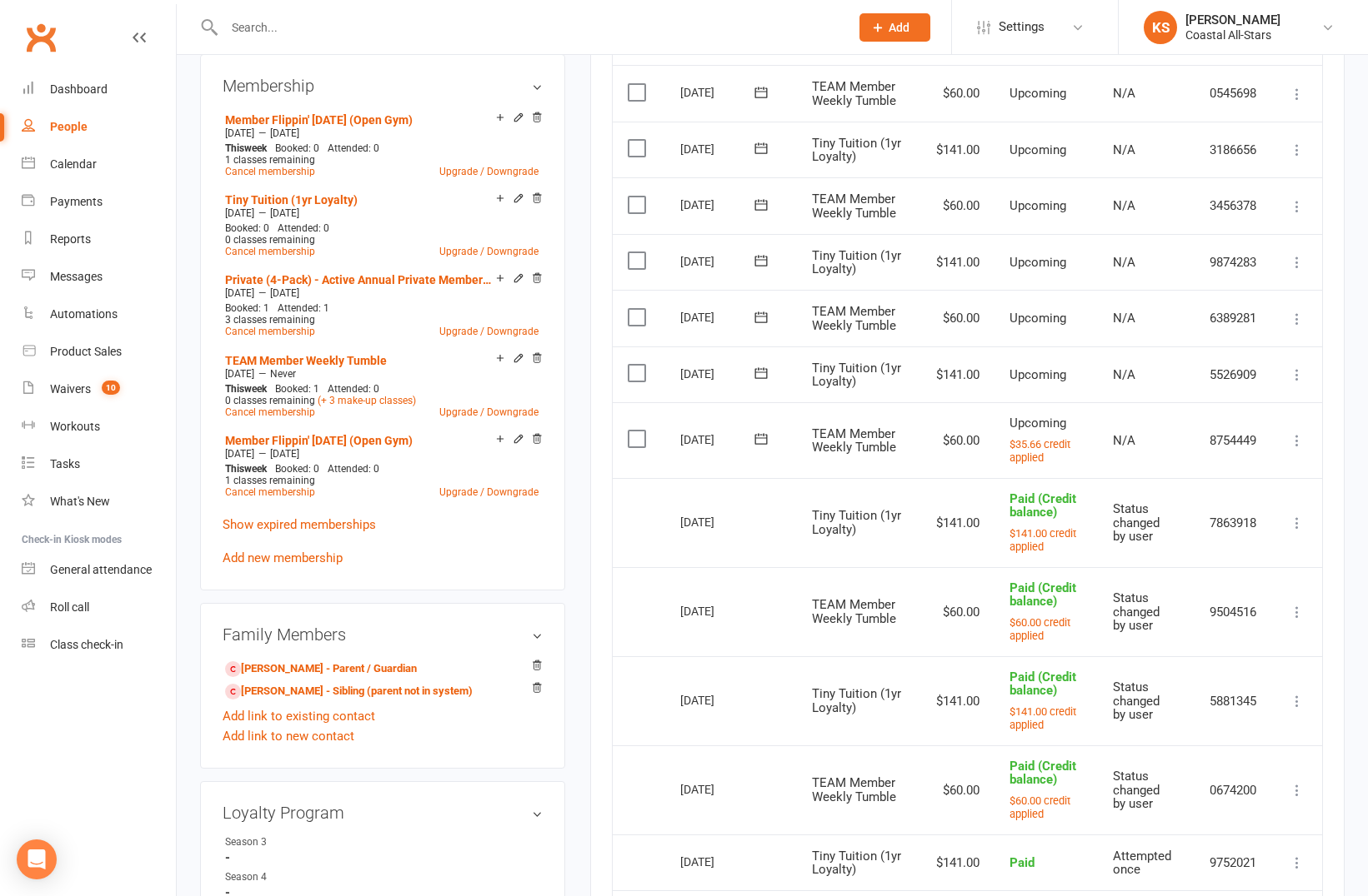
click at [1296, 376] on icon at bounding box center [1297, 374] width 17 height 17
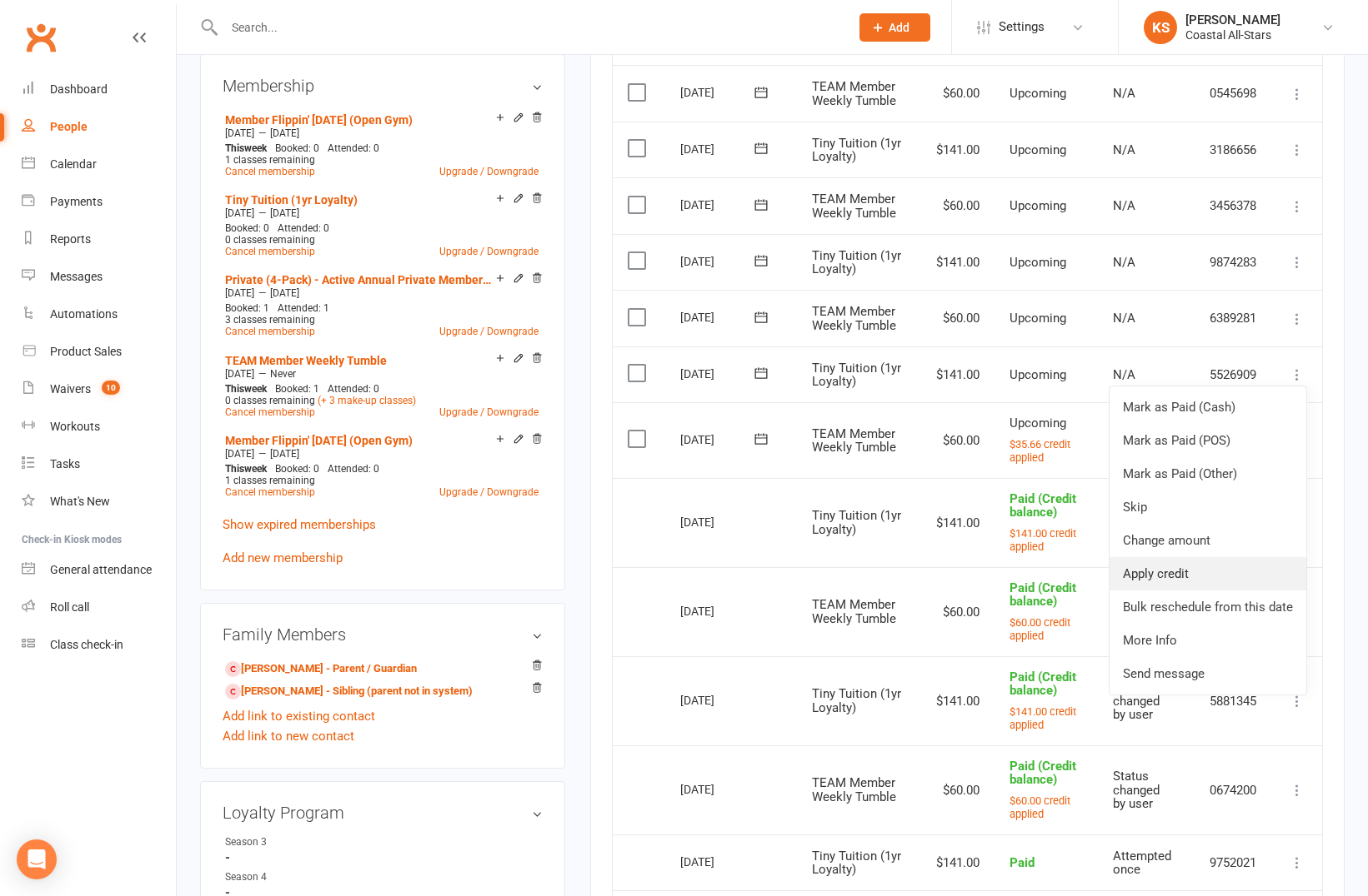
click at [1213, 583] on link "Apply credit" at bounding box center [1207, 575] width 197 height 34
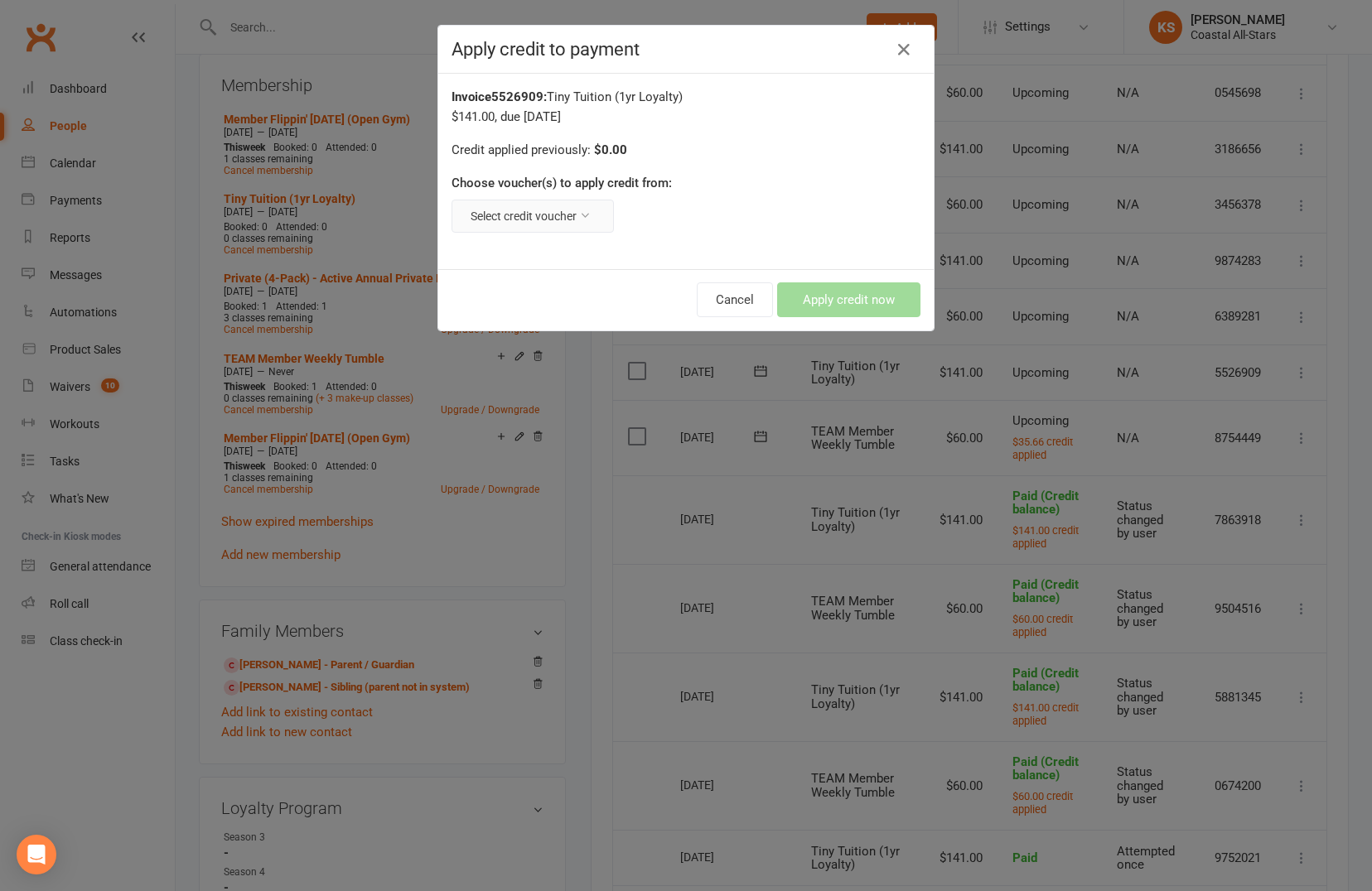
click at [563, 215] on button "Select credit voucher" at bounding box center [533, 216] width 163 height 34
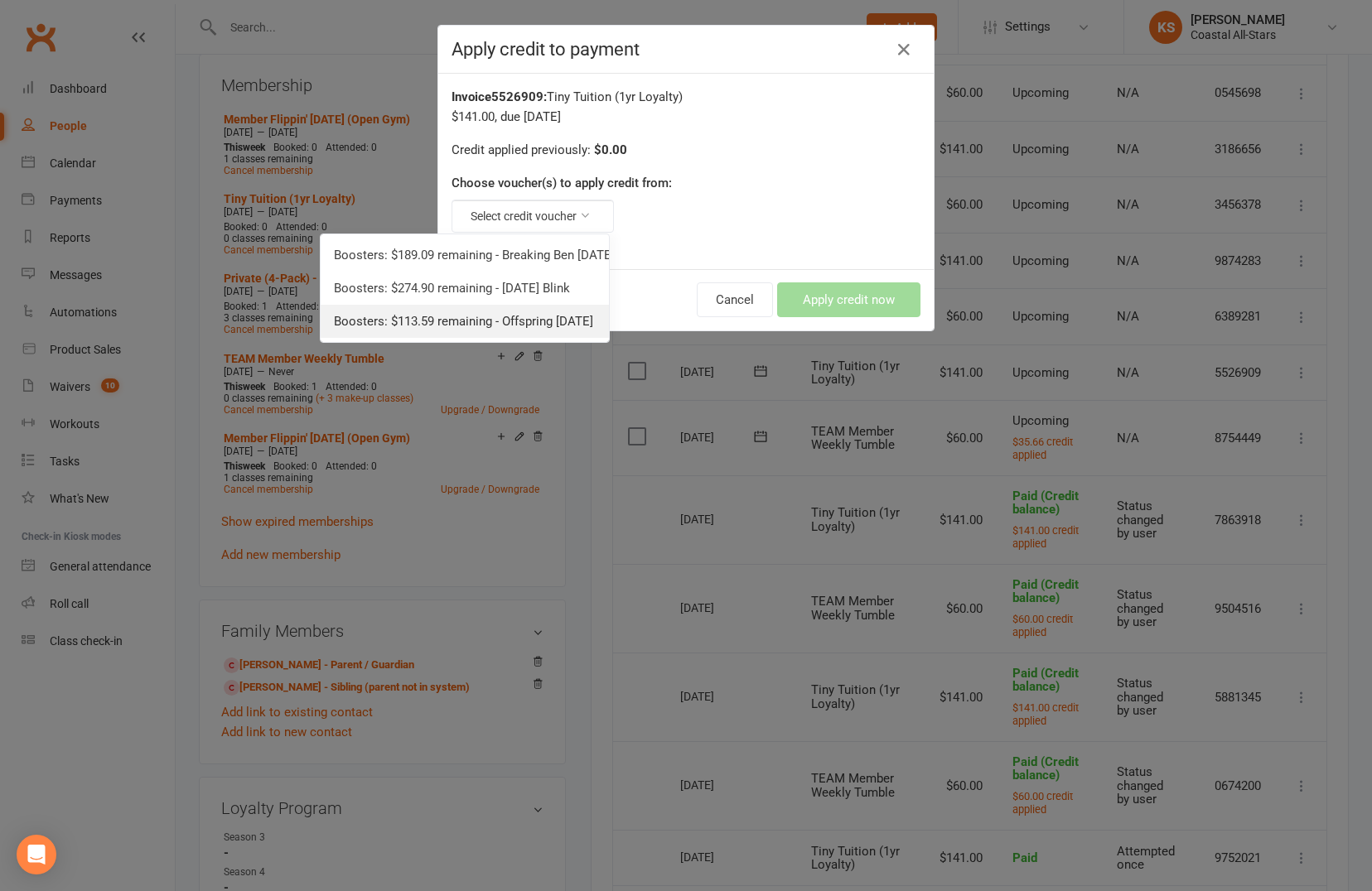
click at [522, 315] on link "Boosters: $113.59 remaining - Offspring [DATE]" at bounding box center [465, 322] width 288 height 34
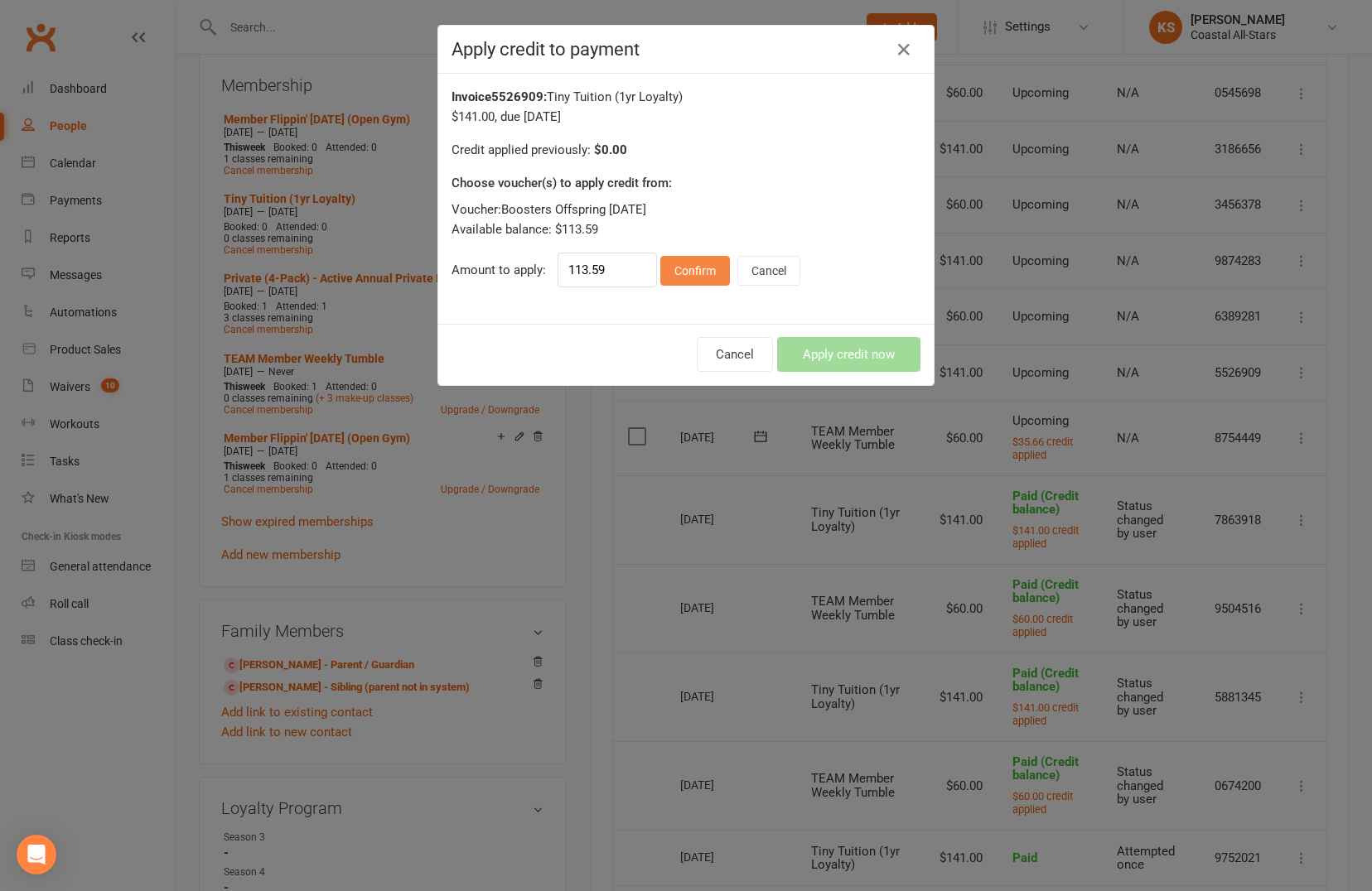
click at [676, 271] on button "Confirm" at bounding box center [695, 270] width 70 height 30
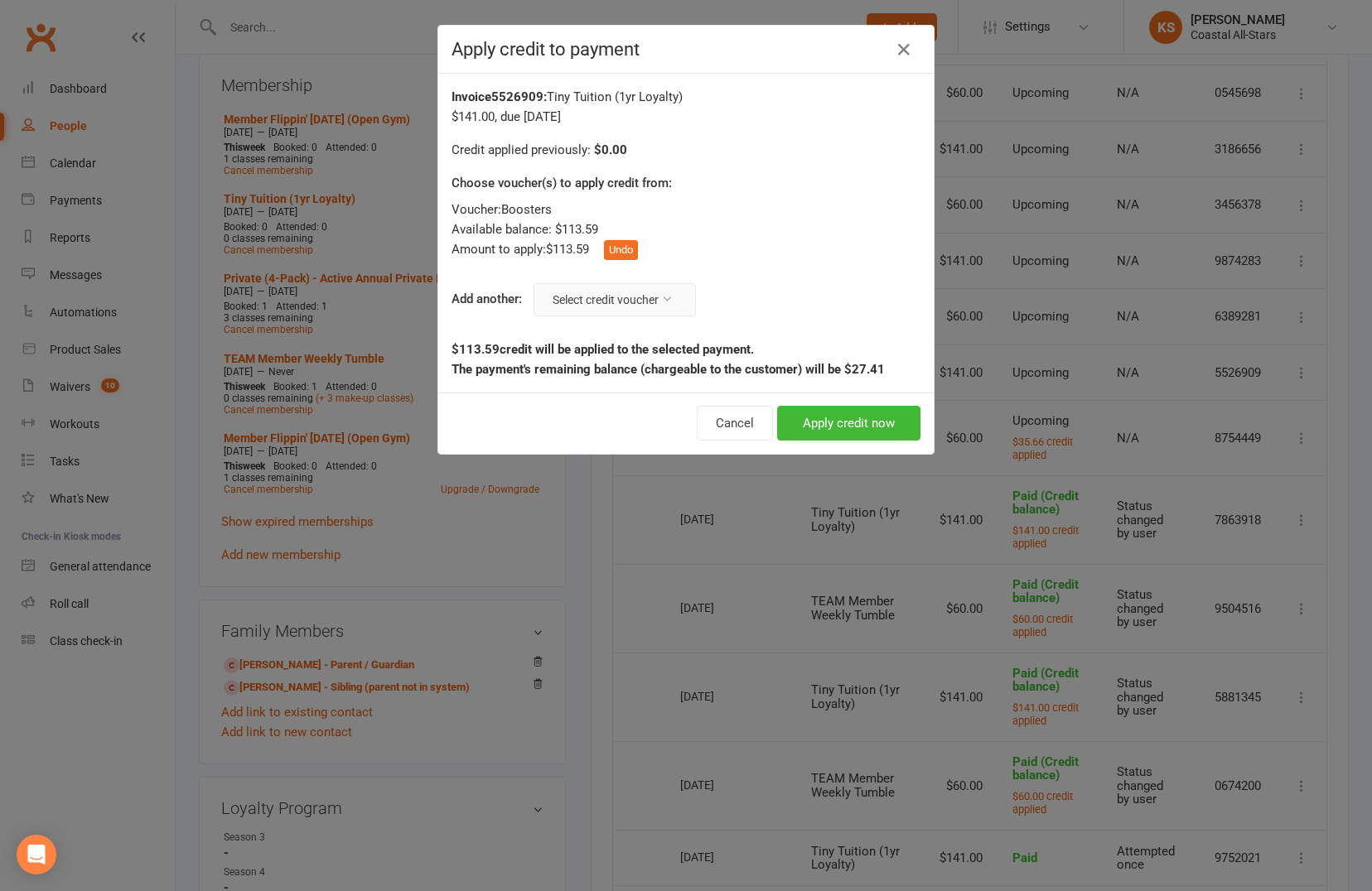
click at [571, 301] on button "Select credit voucher" at bounding box center [615, 300] width 163 height 34
click at [603, 369] on link "Boosters: $274.90 remaining - [DATE] Blink" at bounding box center [548, 372] width 288 height 34
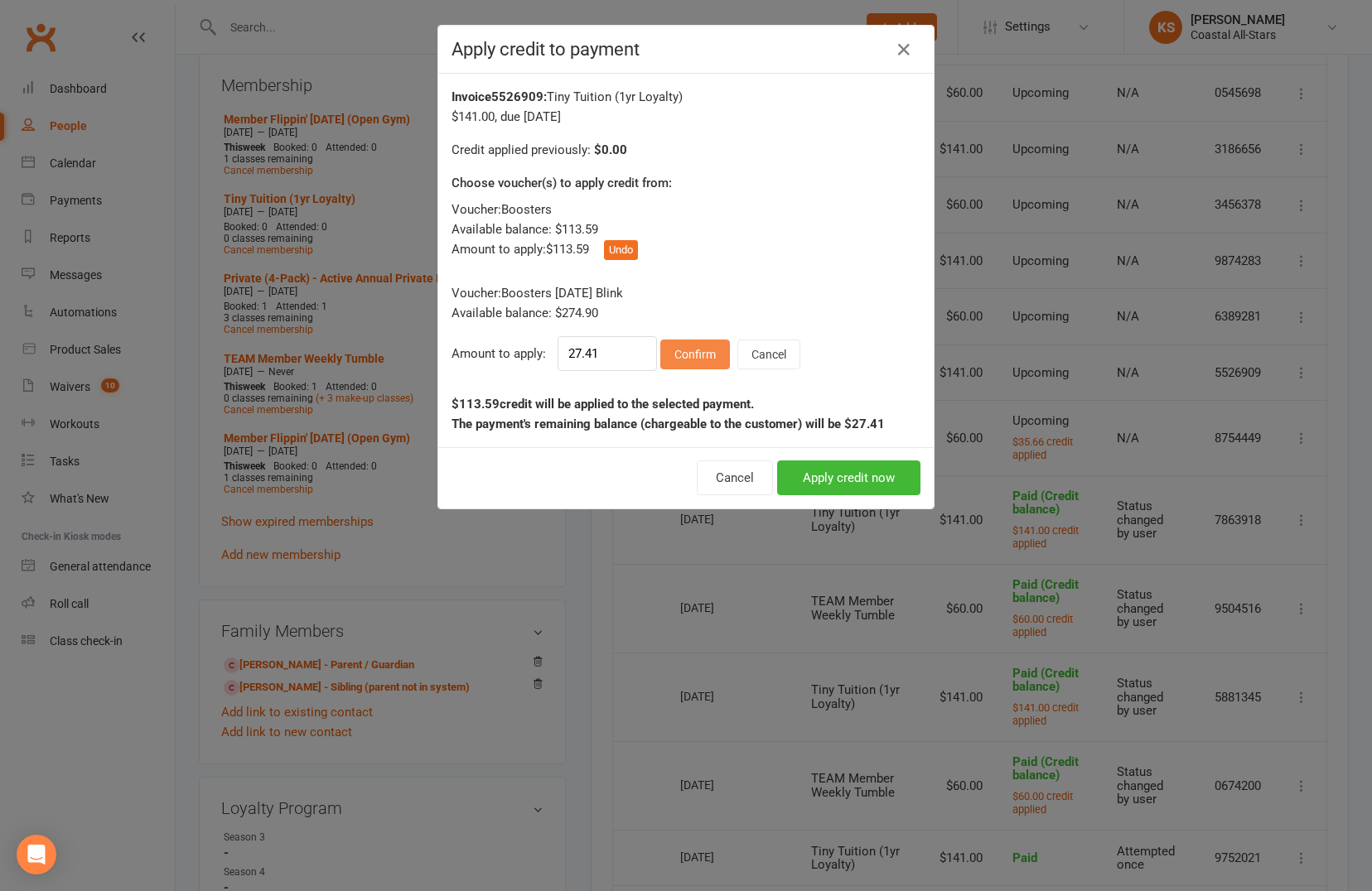
click at [673, 354] on button "Confirm" at bounding box center [695, 354] width 70 height 30
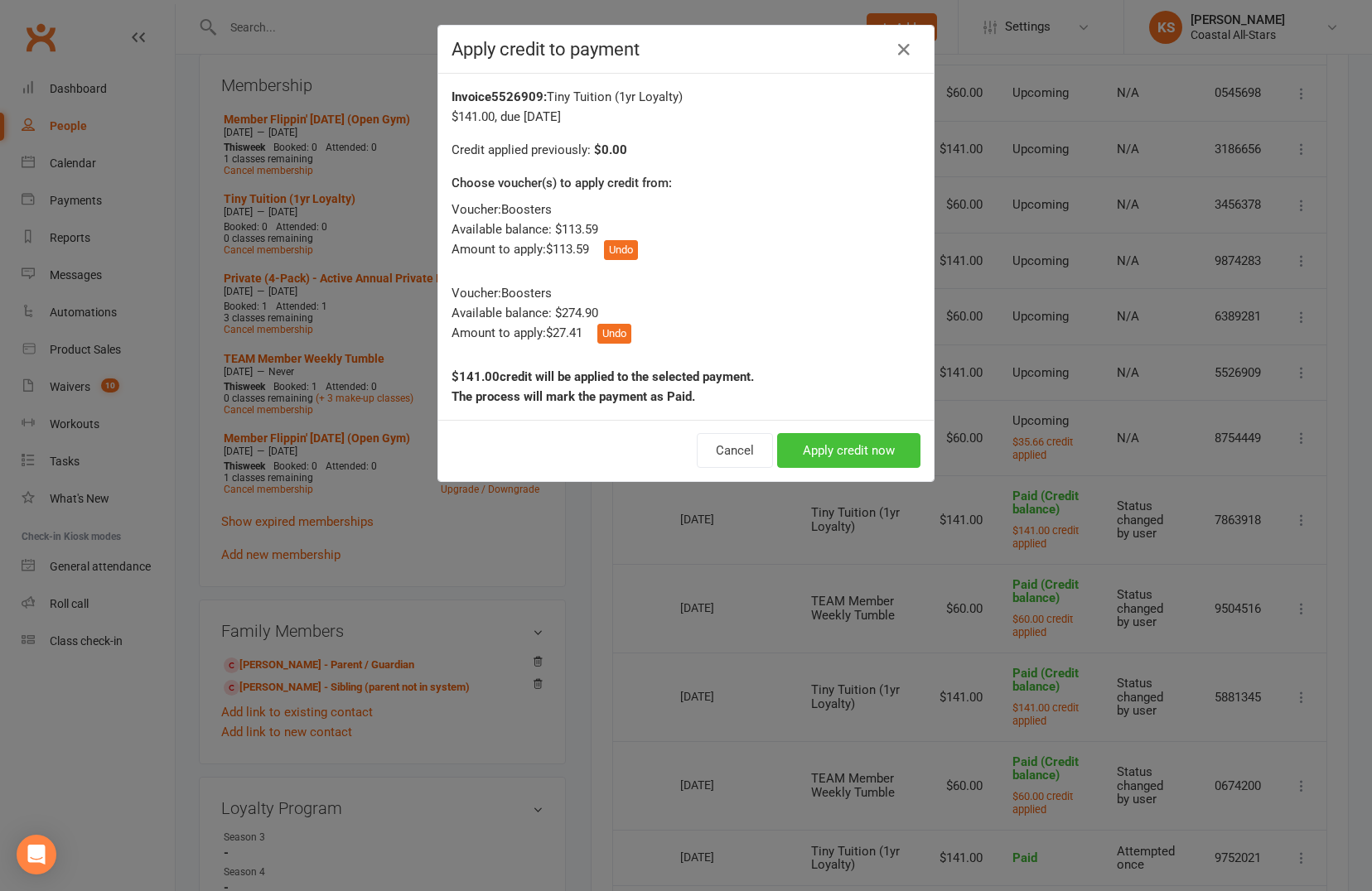
click at [857, 440] on button "Apply credit now" at bounding box center [848, 450] width 143 height 35
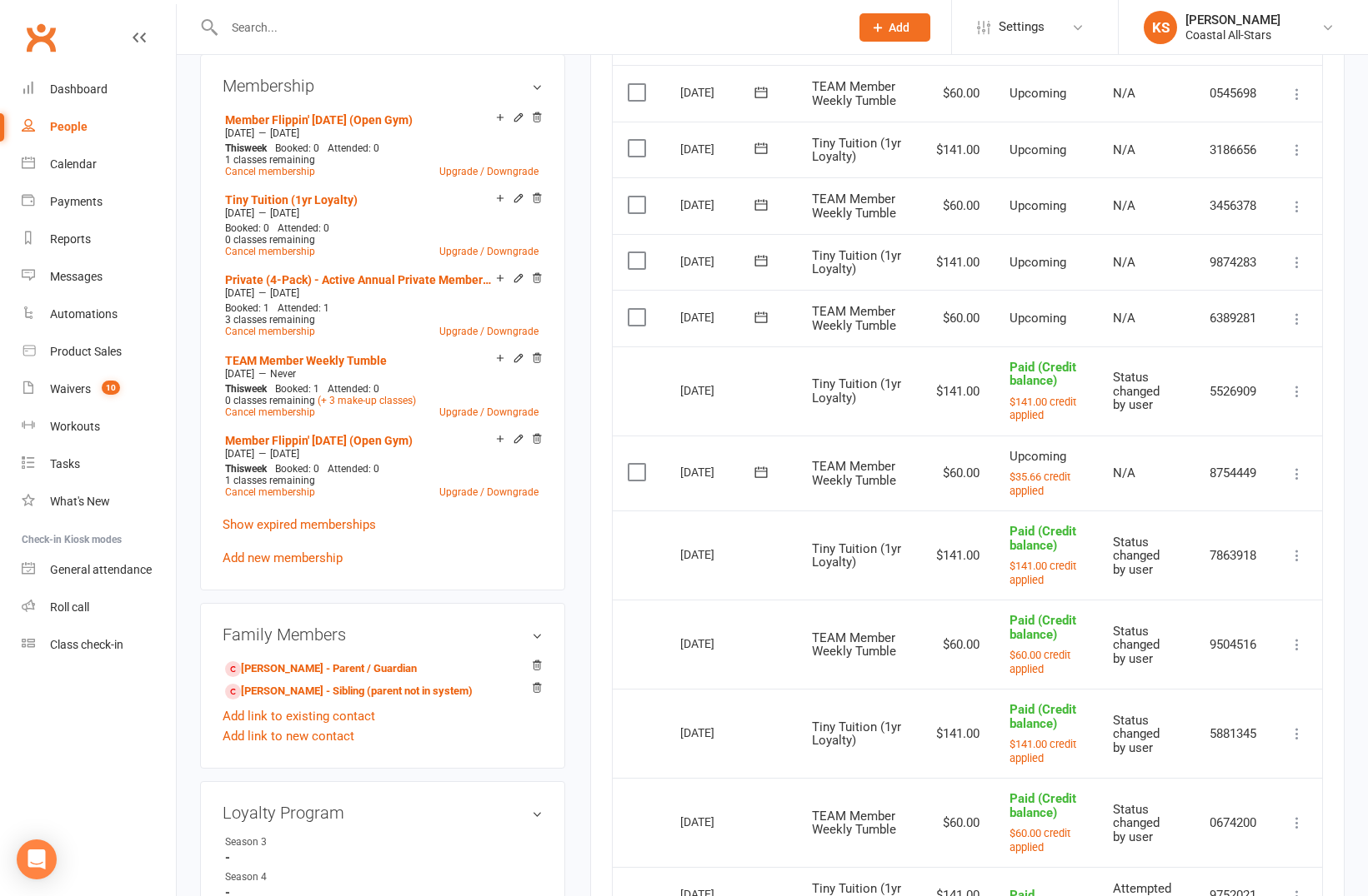
click at [1299, 263] on icon at bounding box center [1297, 262] width 17 height 17
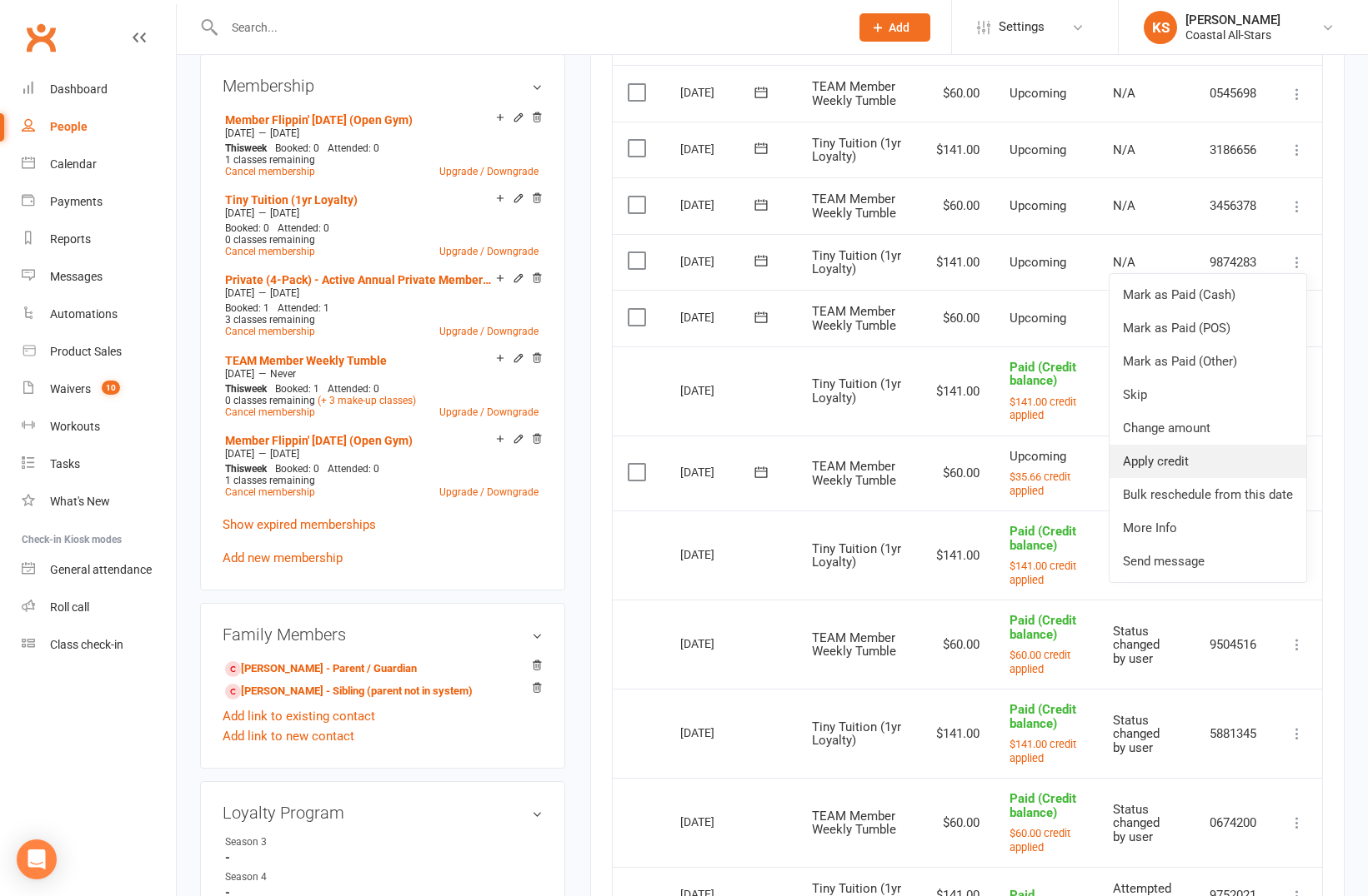
click at [1175, 466] on link "Apply credit" at bounding box center [1207, 461] width 197 height 34
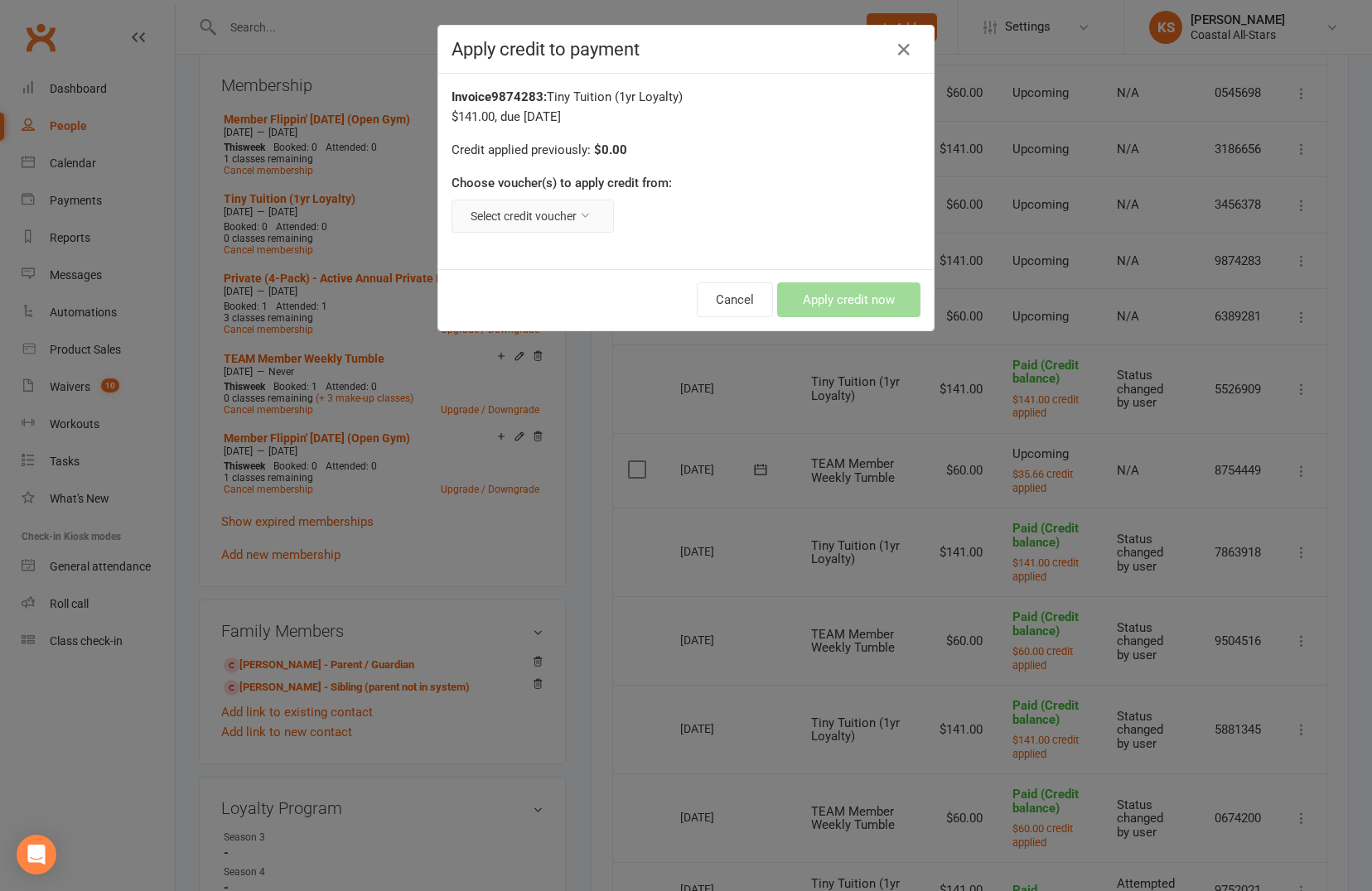
click at [577, 204] on button "Select credit voucher" at bounding box center [533, 216] width 163 height 34
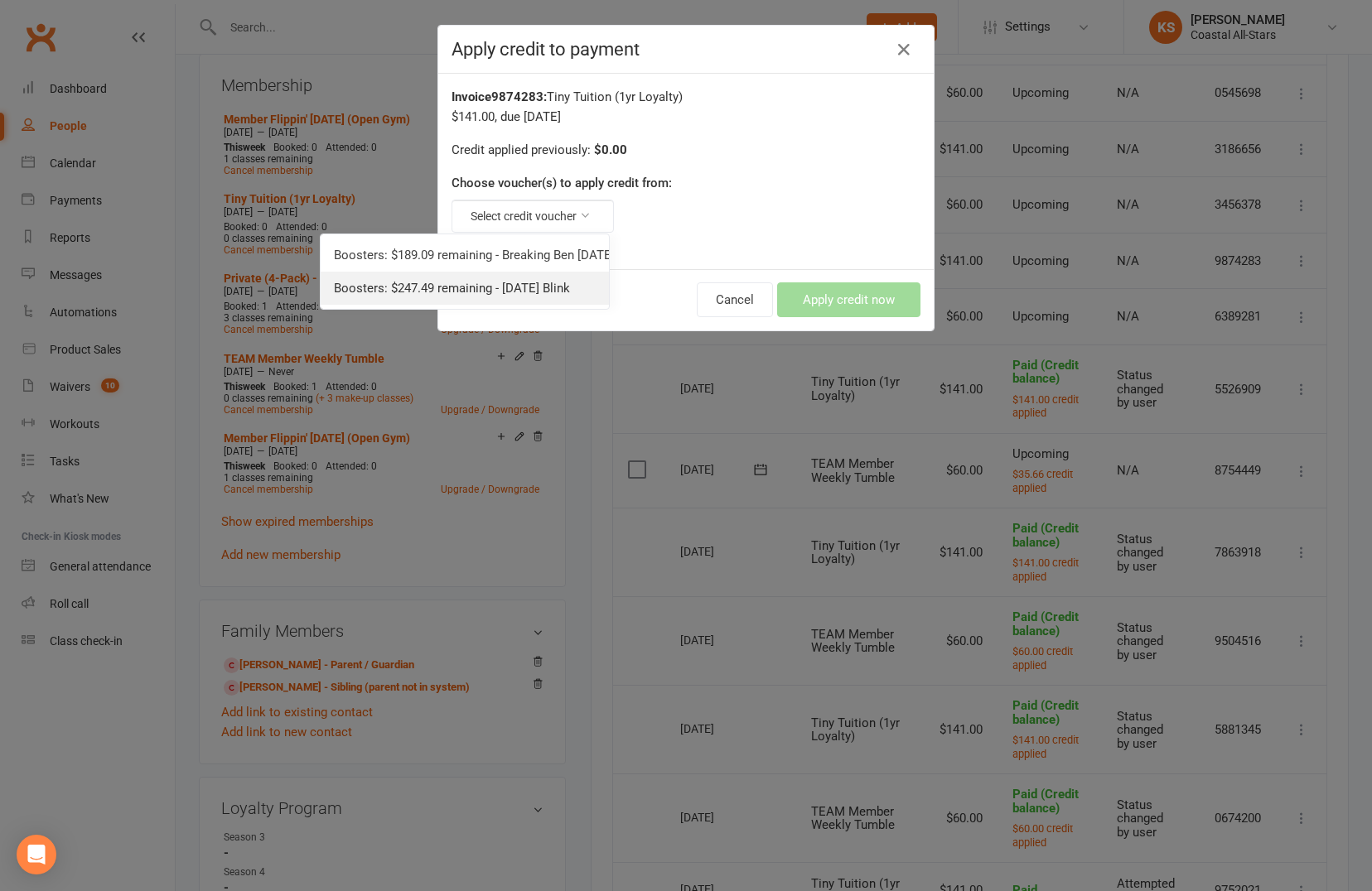
click at [536, 280] on link "Boosters: $247.49 remaining - [DATE] Blink" at bounding box center [465, 288] width 288 height 34
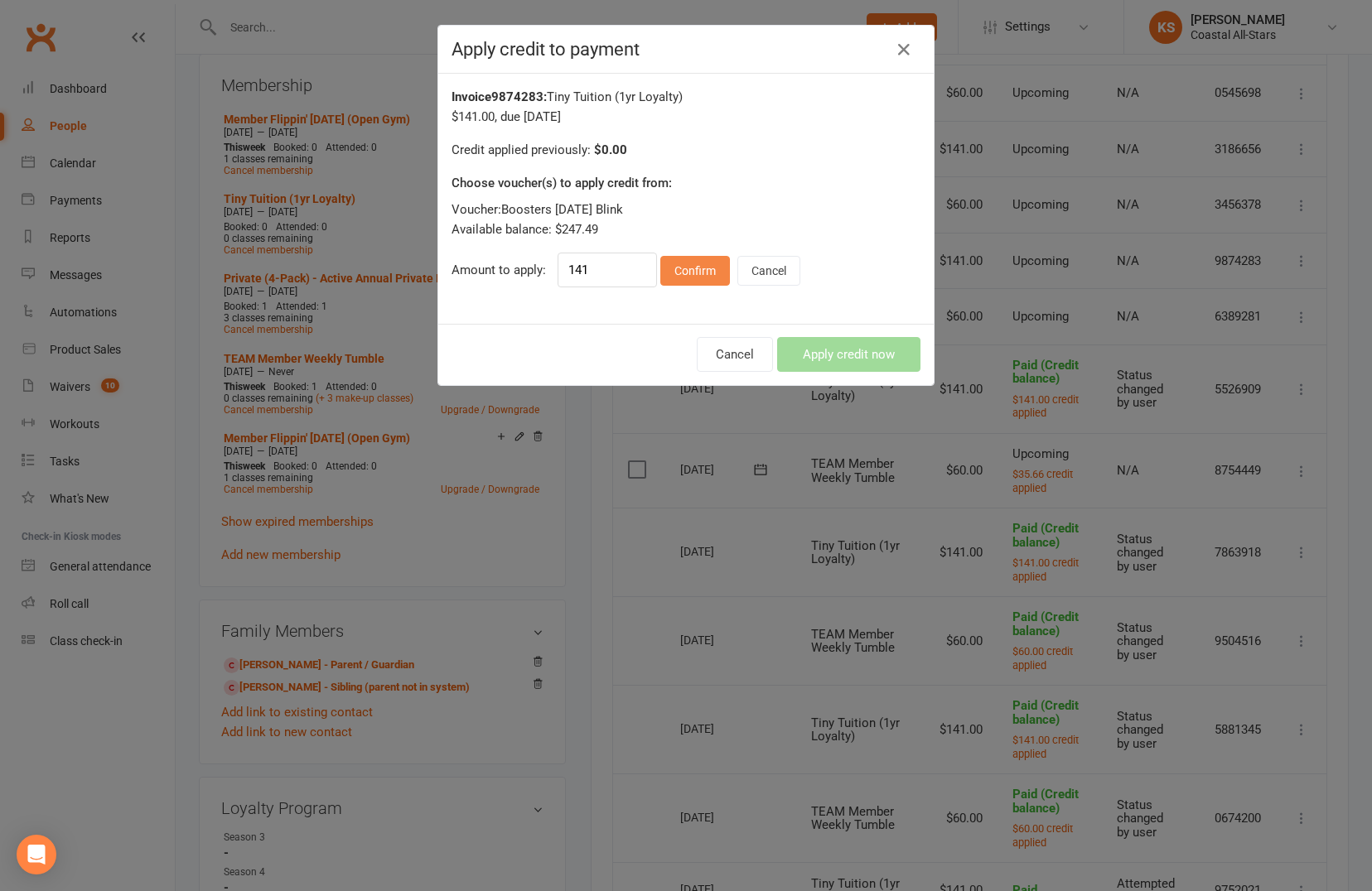
click at [686, 270] on button "Confirm" at bounding box center [695, 270] width 70 height 30
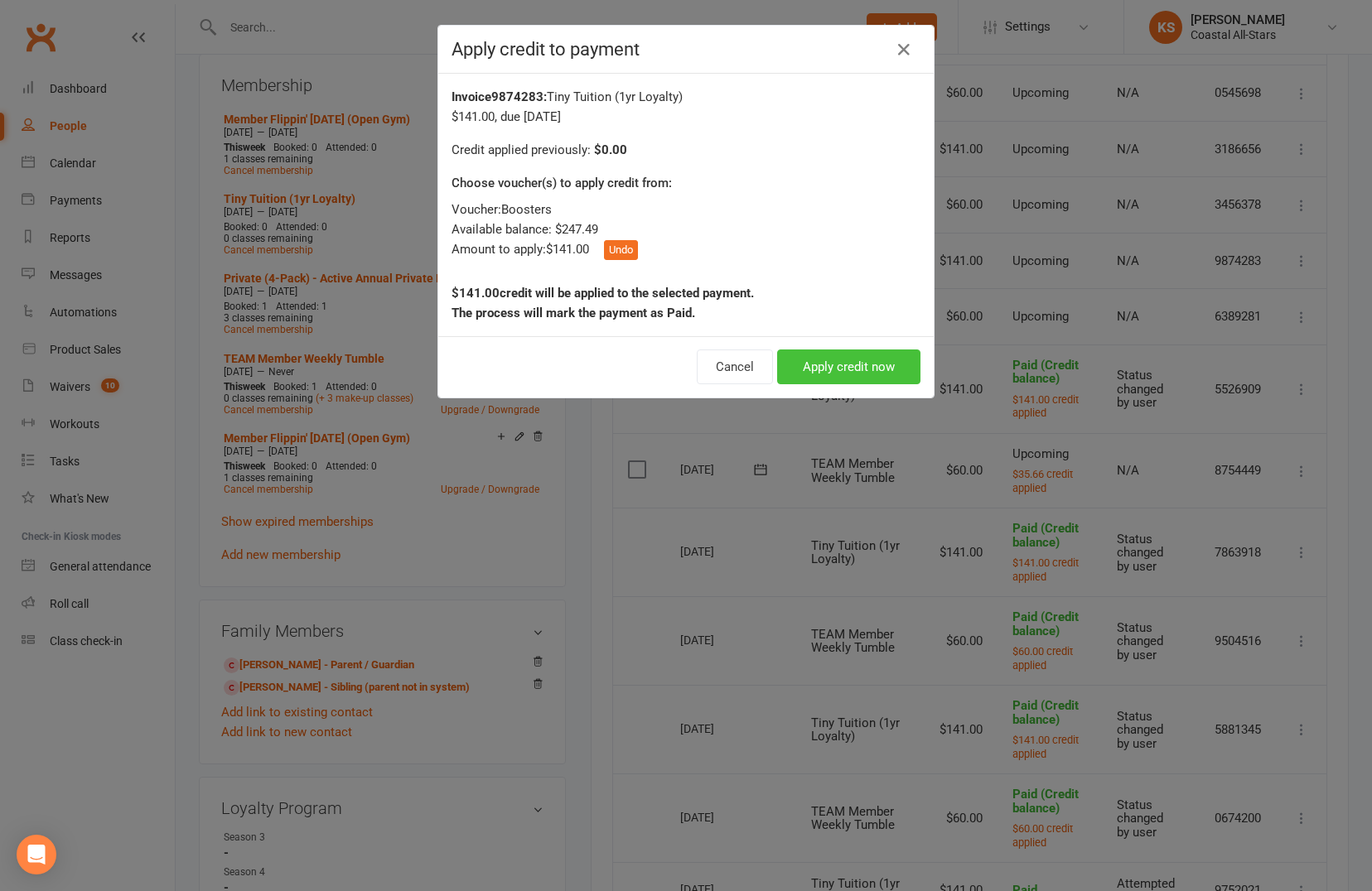
click at [839, 363] on button "Apply credit now" at bounding box center [848, 366] width 143 height 35
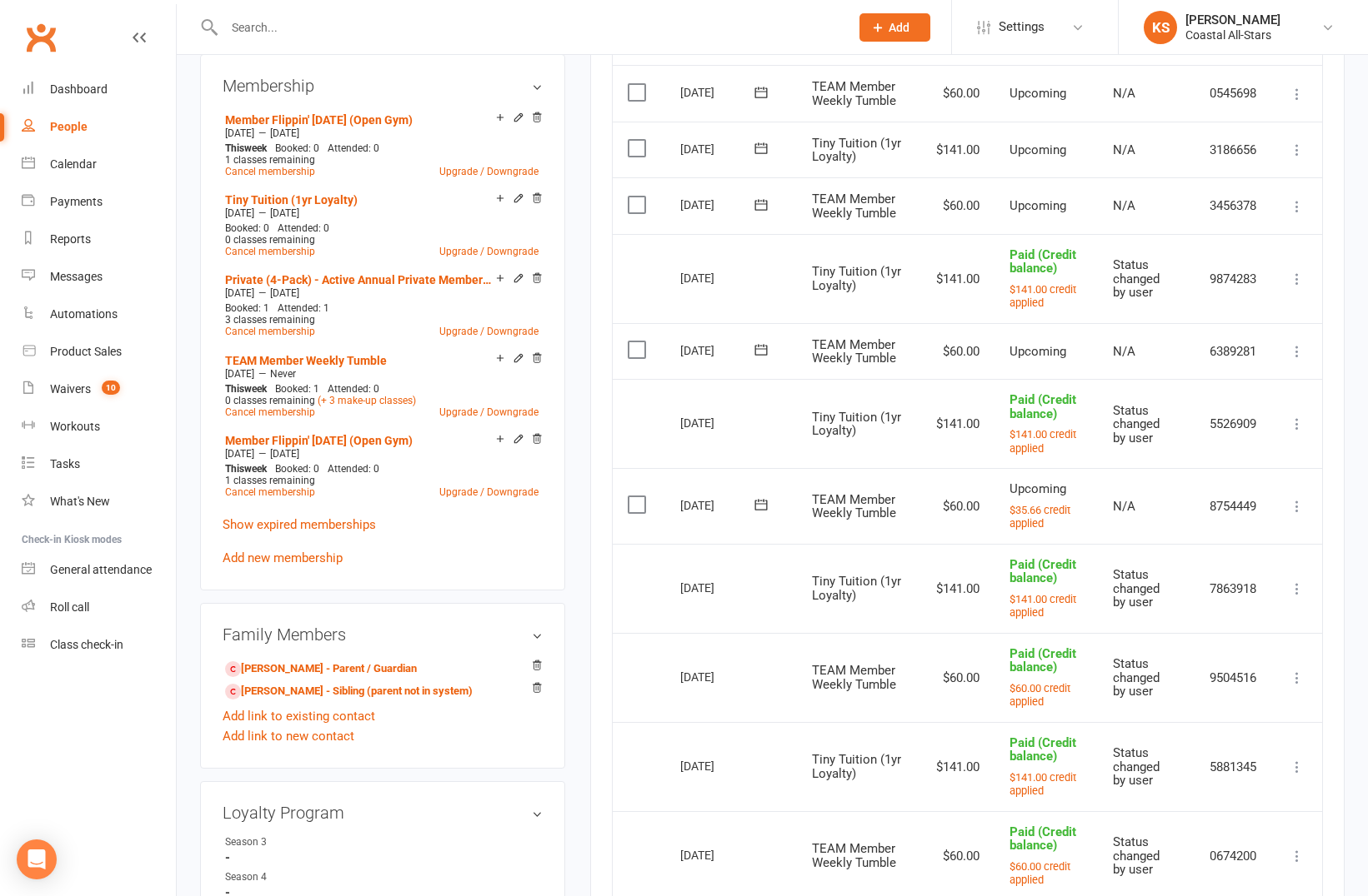
click at [1291, 152] on icon at bounding box center [1297, 150] width 17 height 17
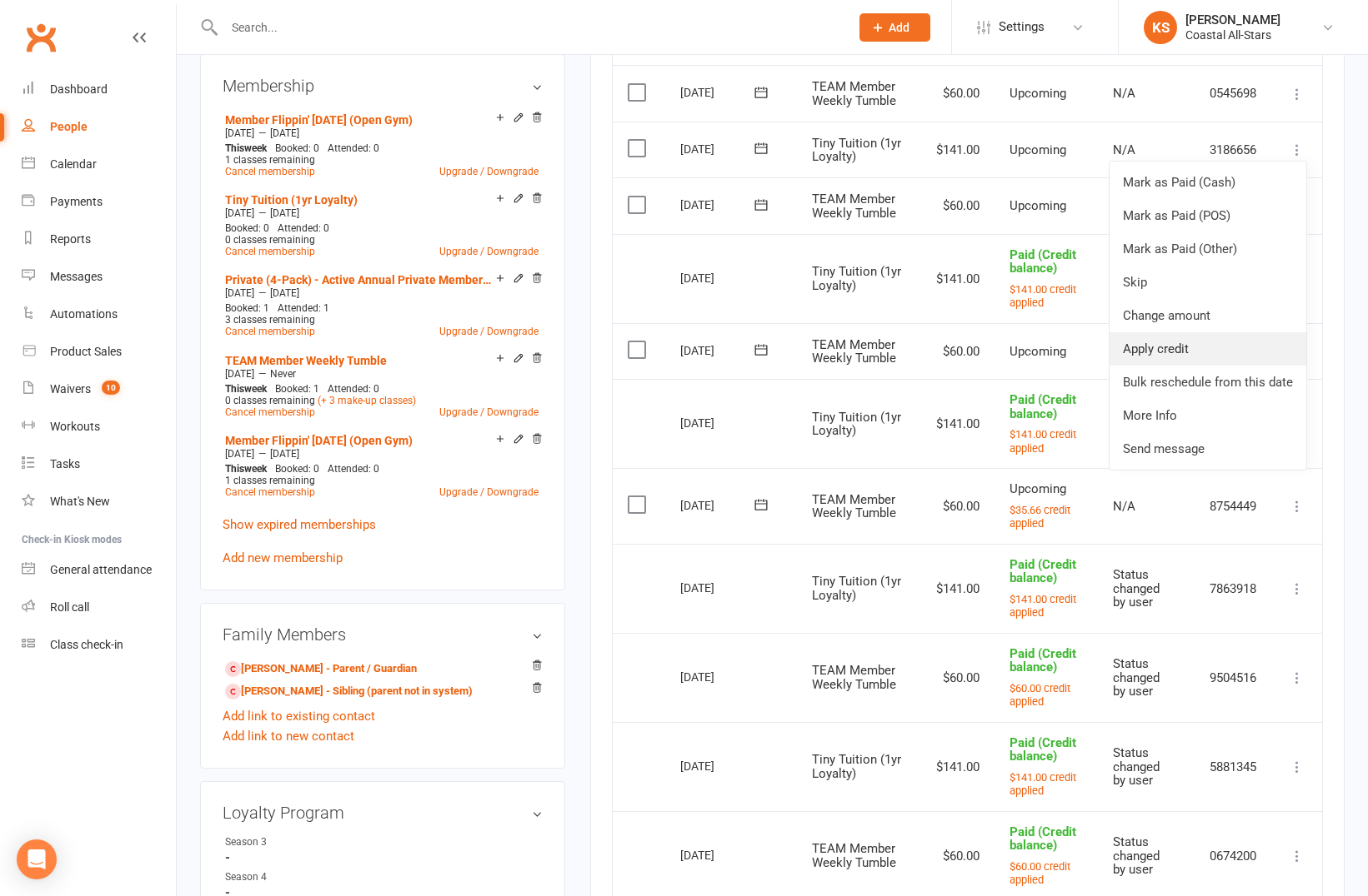
click at [1206, 337] on link "Apply credit" at bounding box center [1207, 349] width 197 height 34
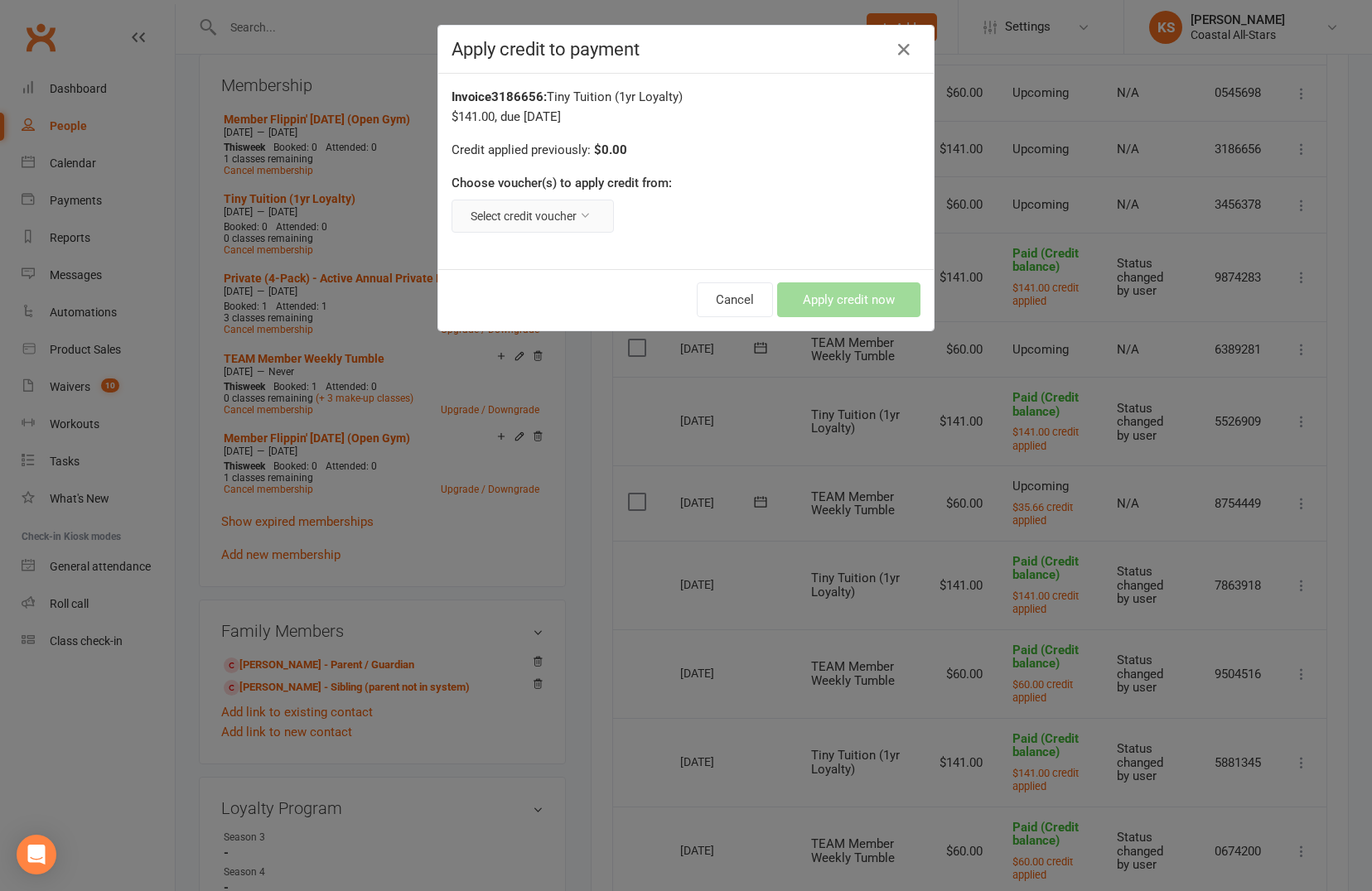
click at [541, 209] on button "Select credit voucher" at bounding box center [533, 216] width 163 height 34
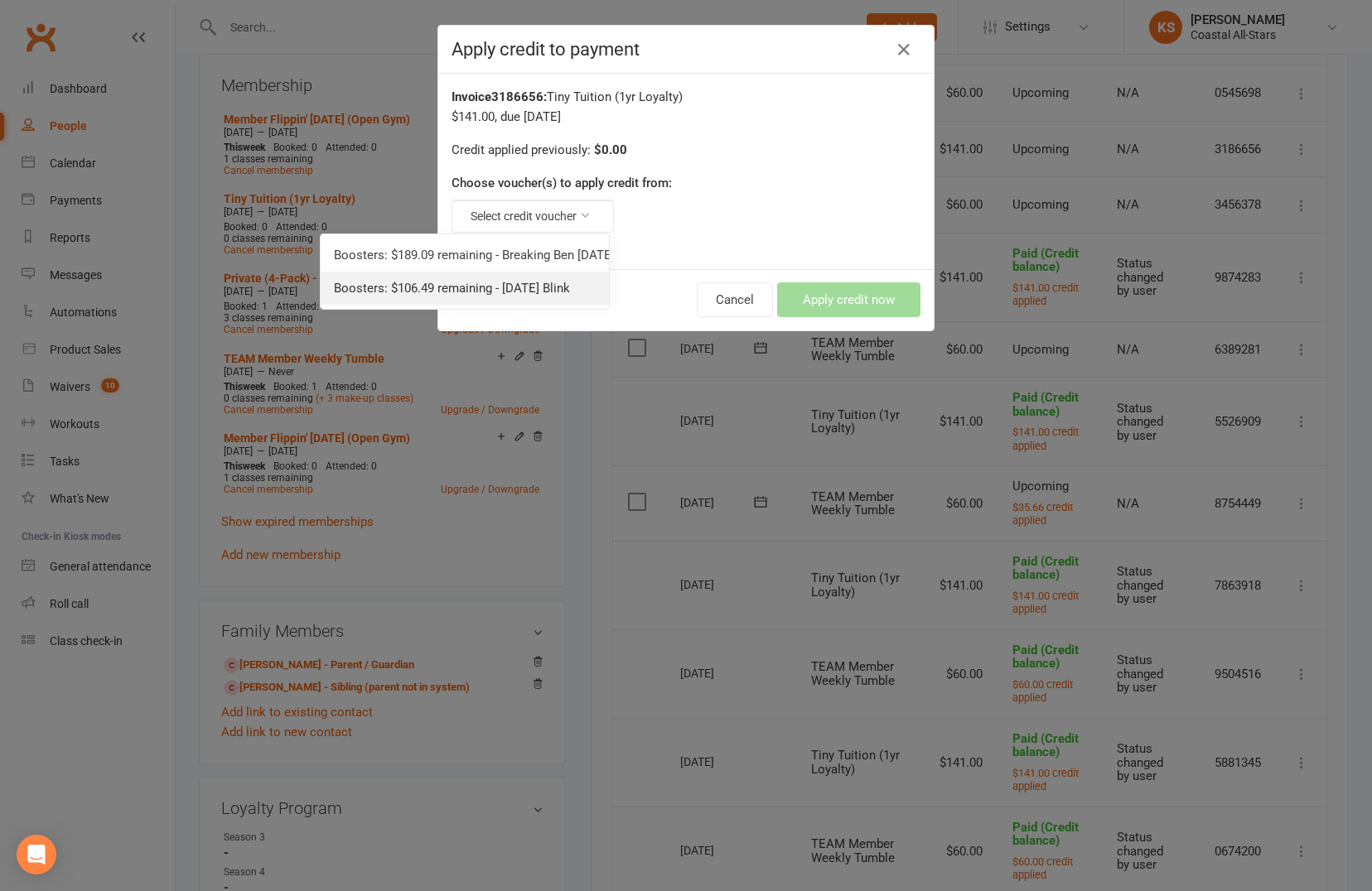
click at [514, 273] on link "Boosters: $106.49 remaining - [DATE] Blink" at bounding box center [465, 288] width 288 height 34
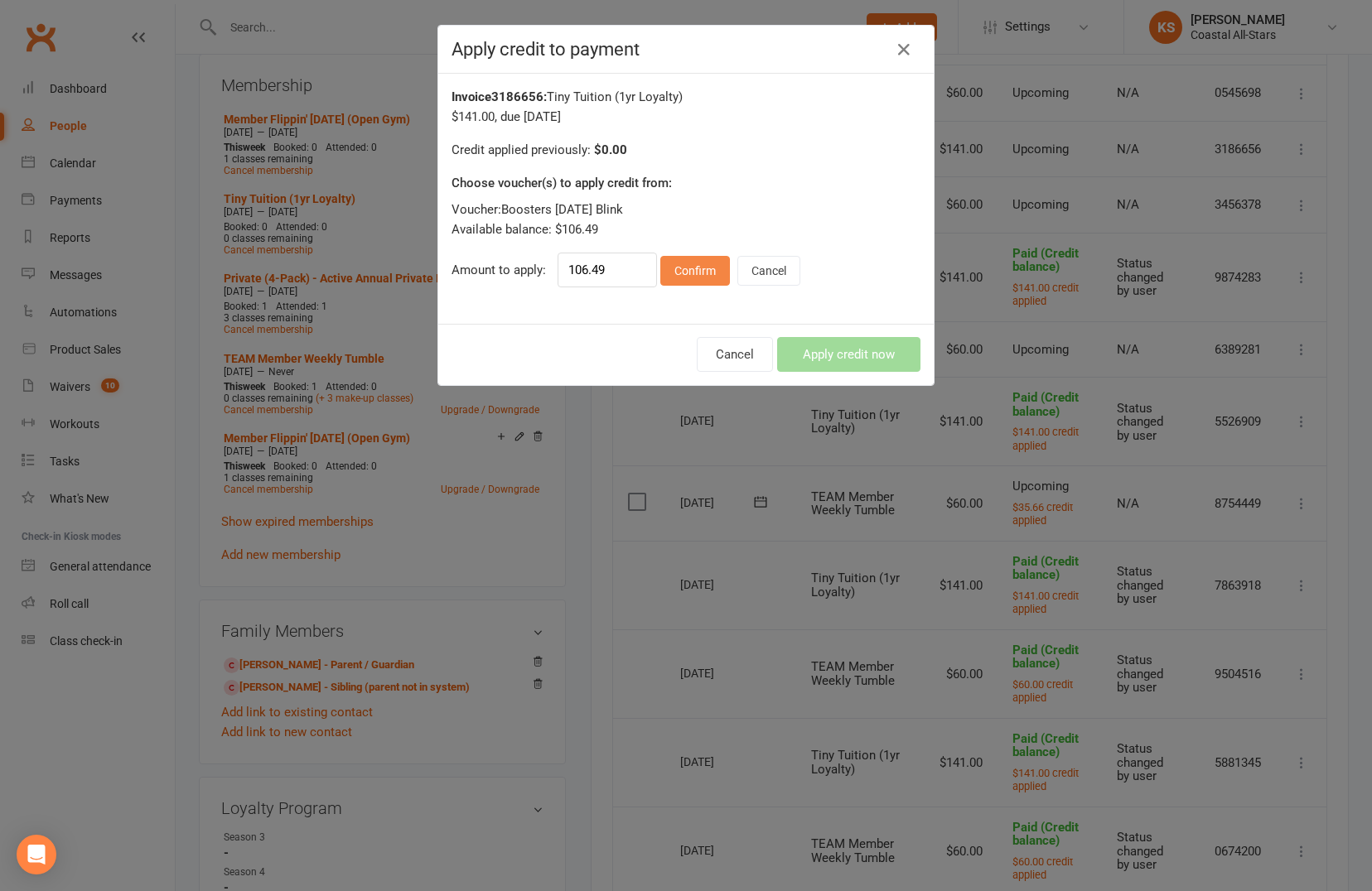
click at [688, 276] on button "Confirm" at bounding box center [695, 270] width 70 height 30
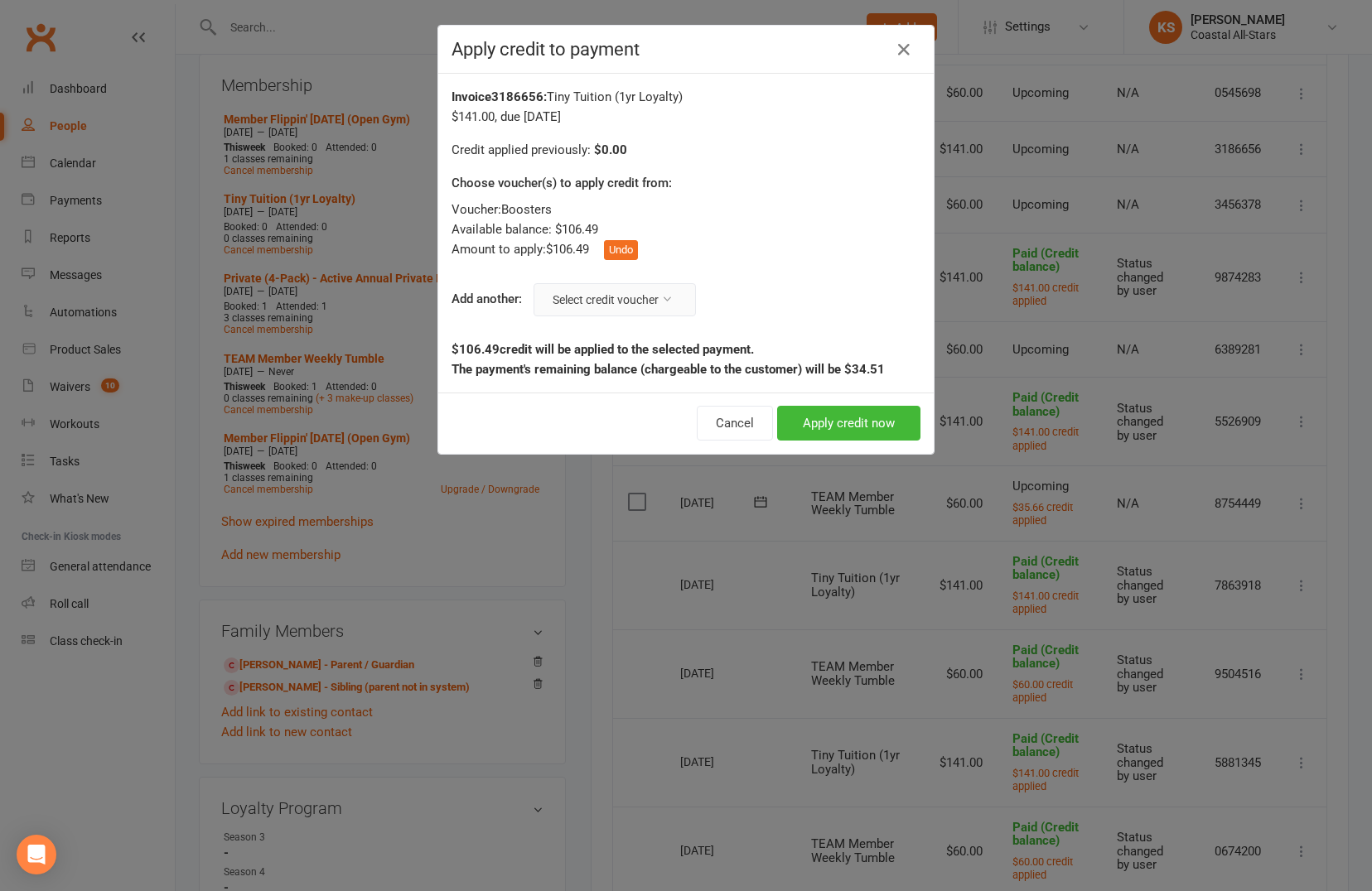
click at [652, 295] on button "Select credit voucher" at bounding box center [615, 300] width 163 height 34
click at [631, 332] on link "Boosters: $189.09 remaining - Breaking Ben [DATE]" at bounding box center [548, 339] width 288 height 34
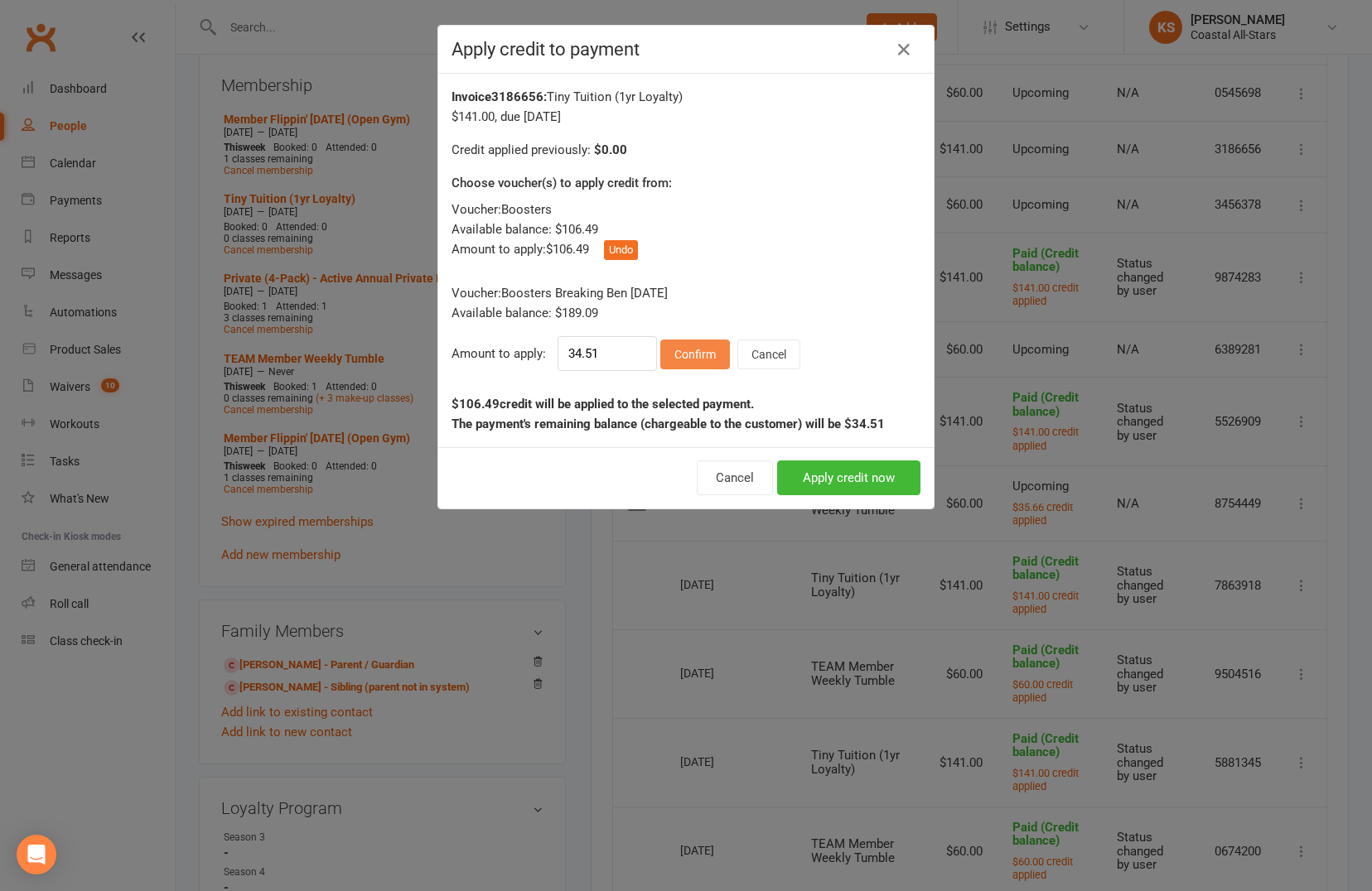
click at [696, 351] on button "Confirm" at bounding box center [695, 354] width 70 height 30
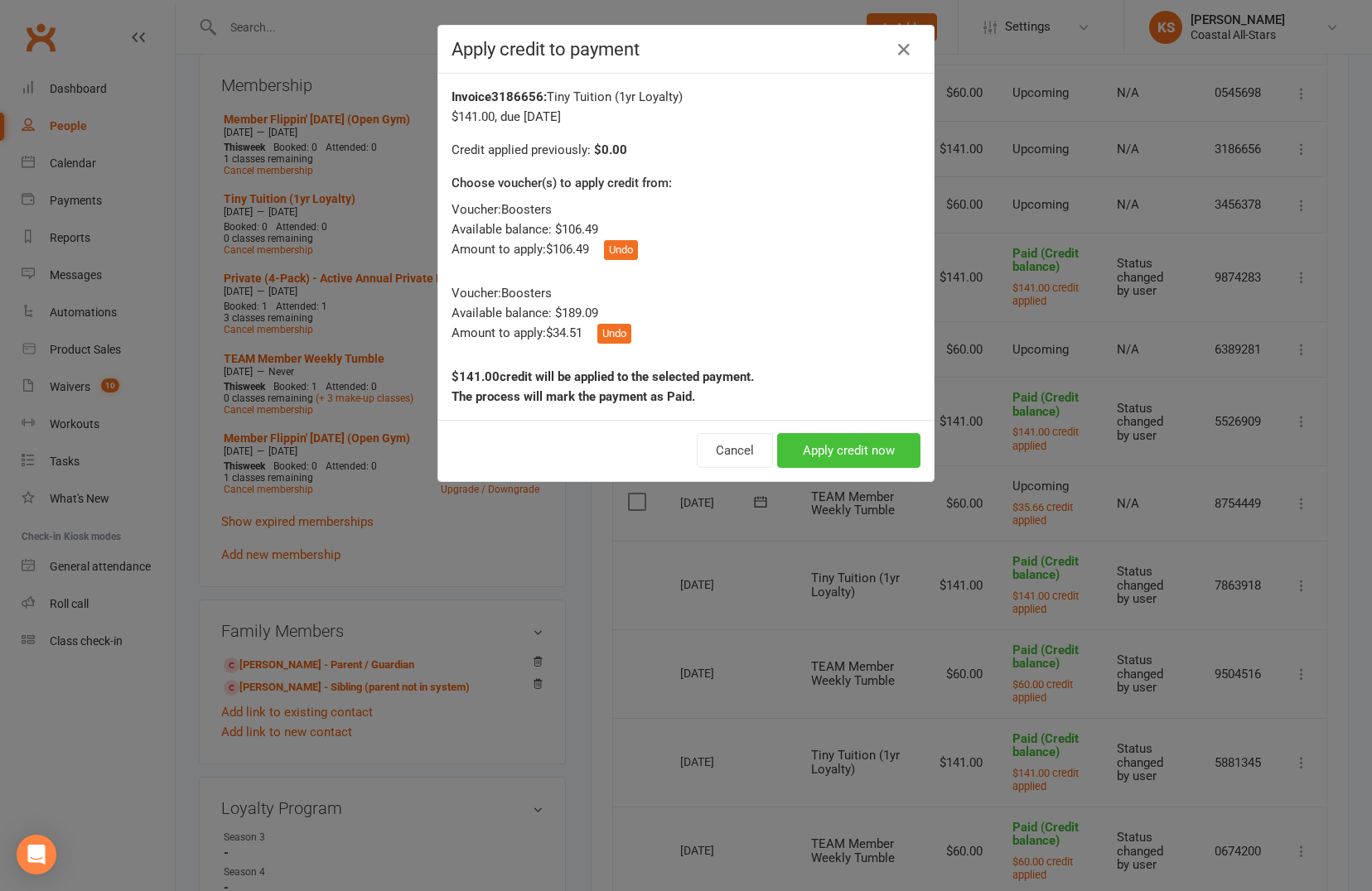
click at [814, 452] on button "Apply credit now" at bounding box center [848, 450] width 143 height 35
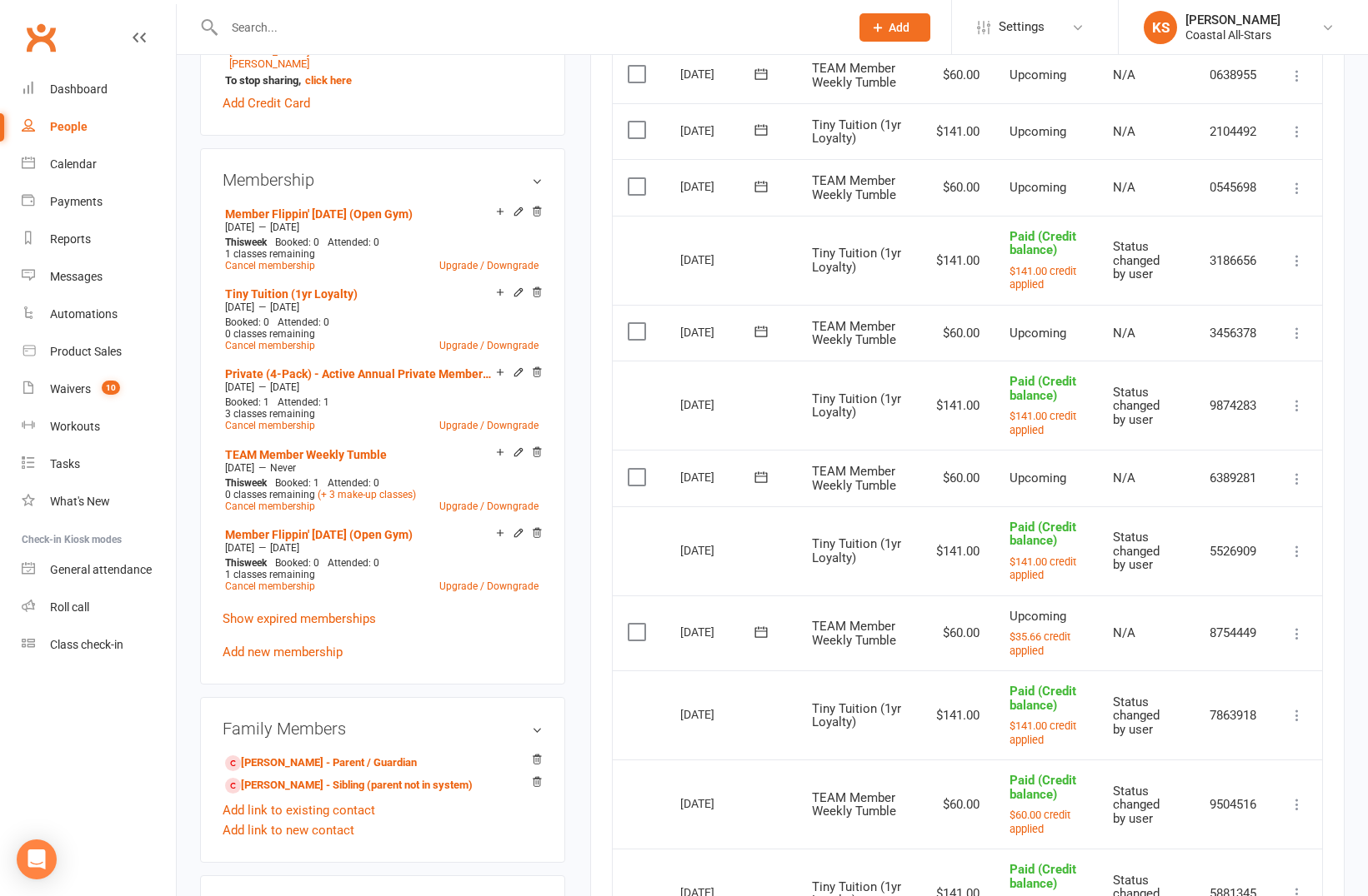
scroll to position [573, 0]
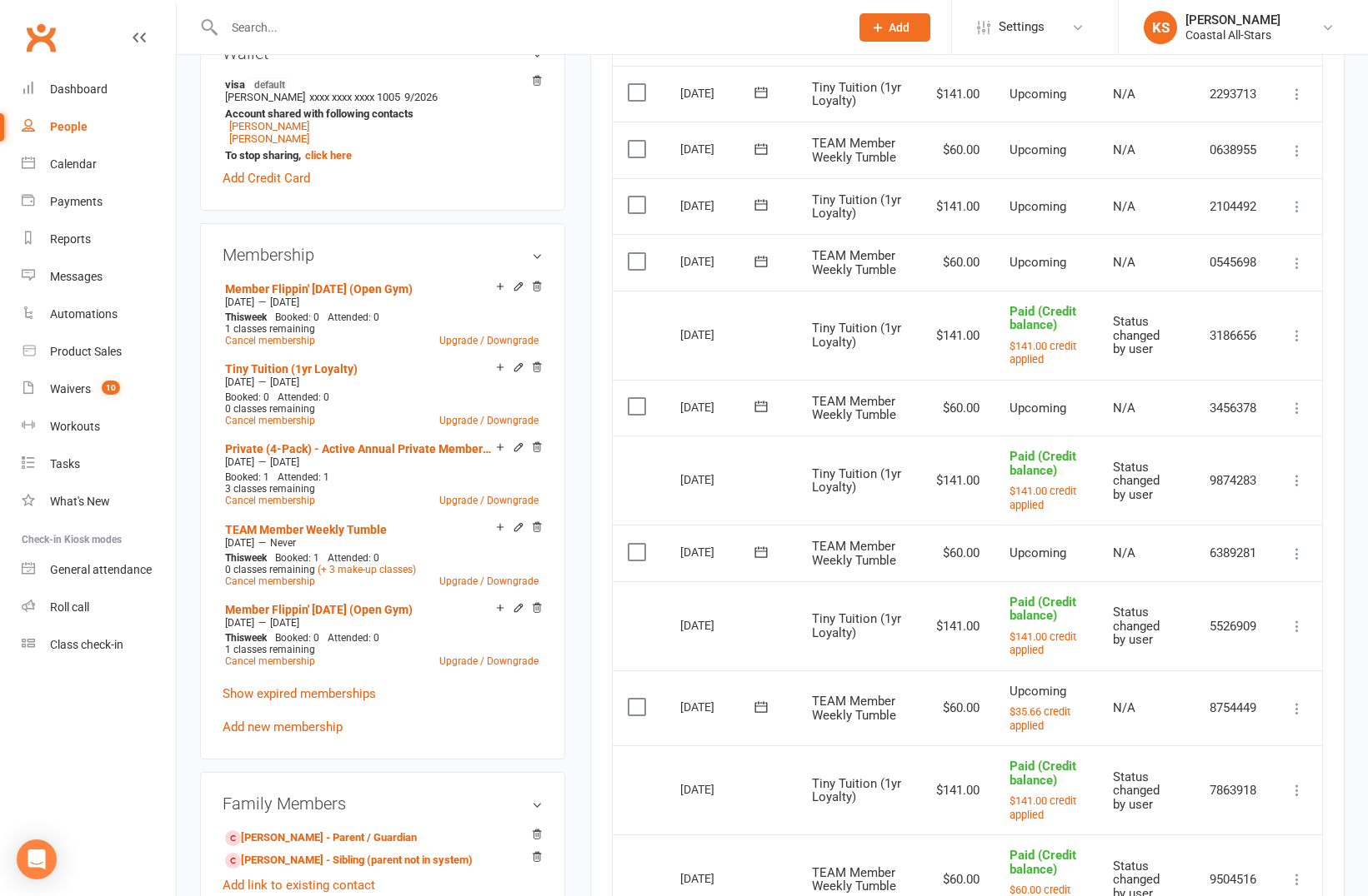
click at [1304, 204] on icon at bounding box center [1297, 206] width 17 height 17
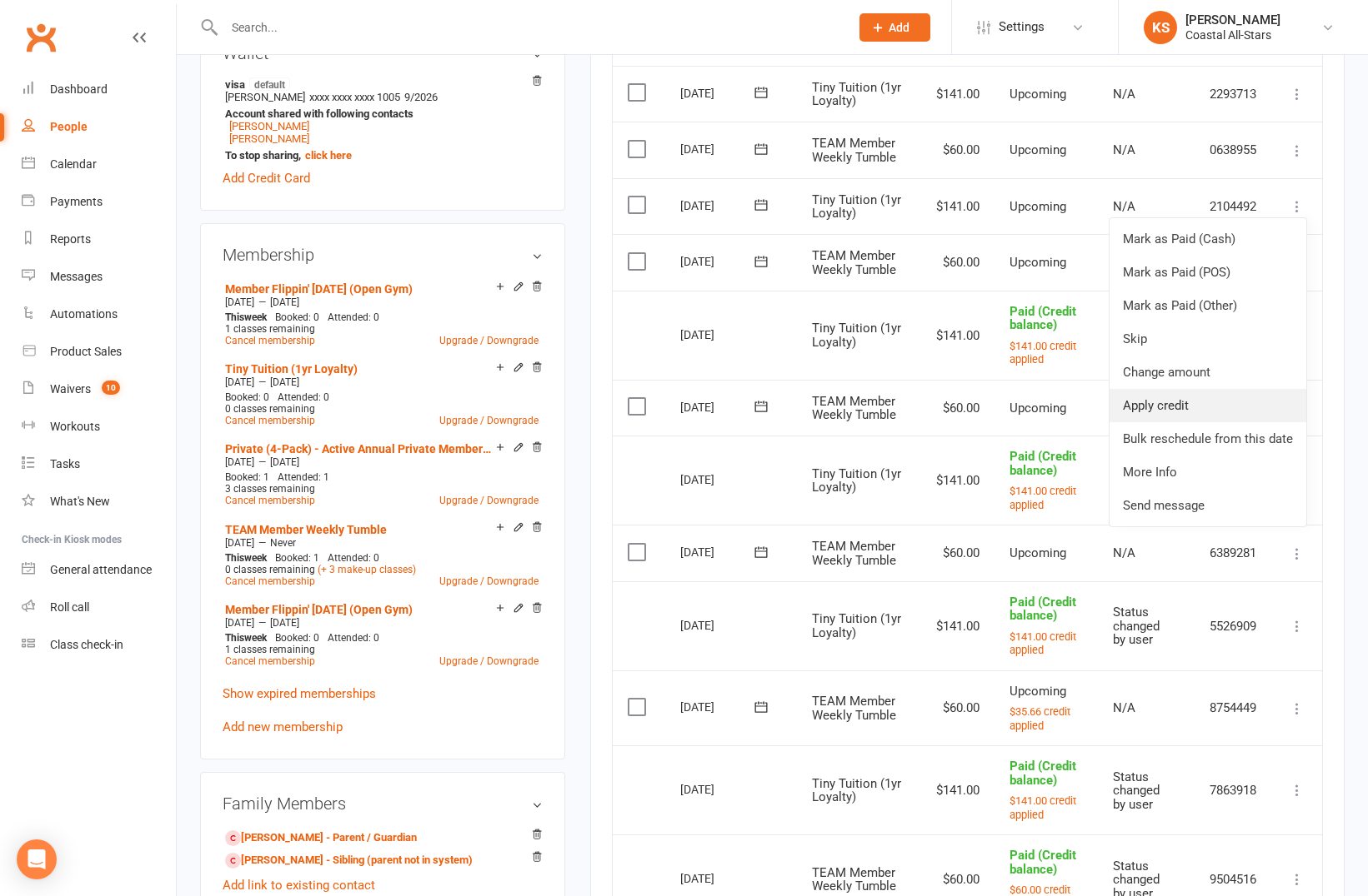
click at [1202, 400] on link "Apply credit" at bounding box center [1207, 406] width 197 height 34
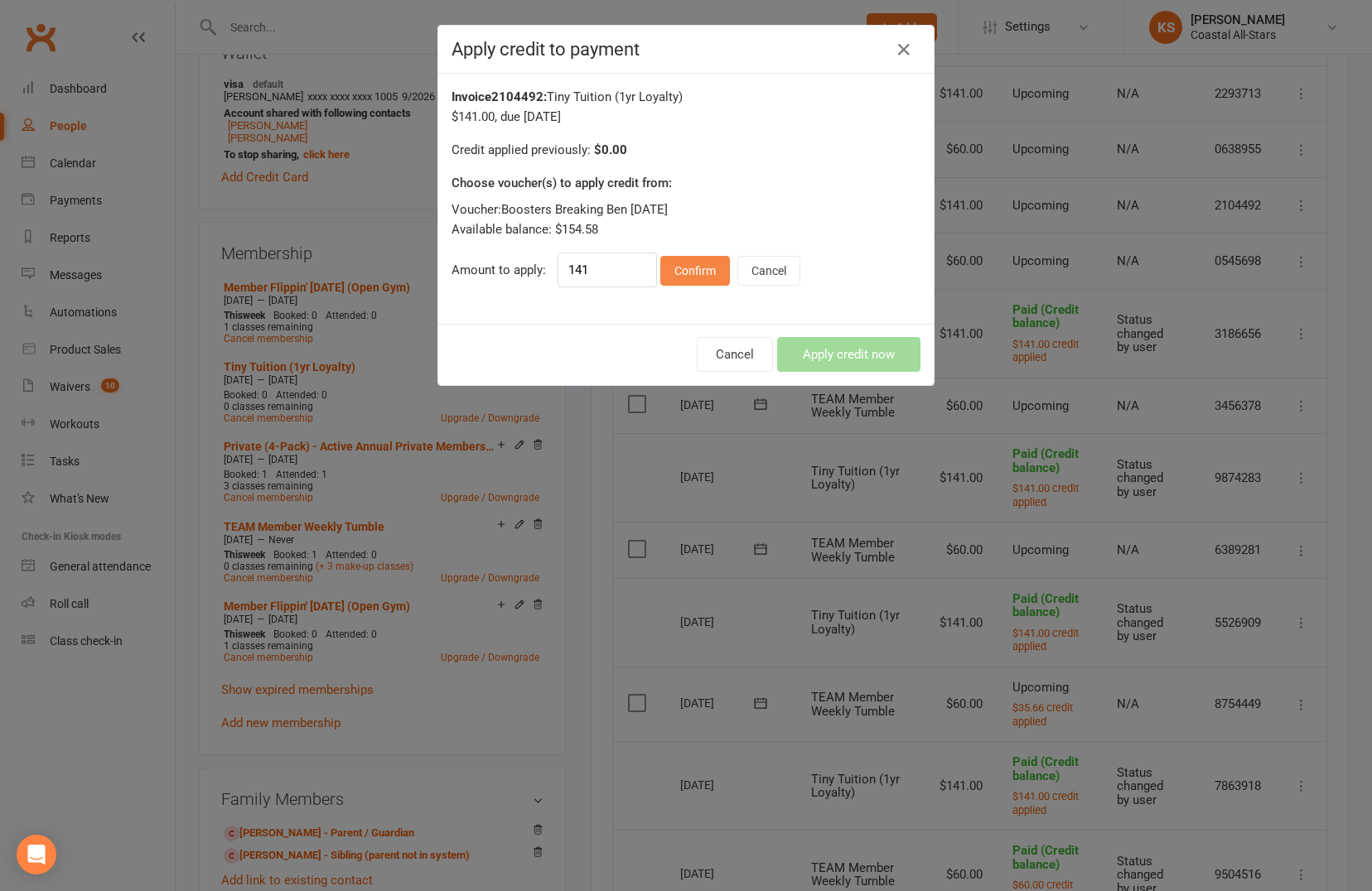
click at [663, 261] on button "Confirm" at bounding box center [695, 270] width 70 height 30
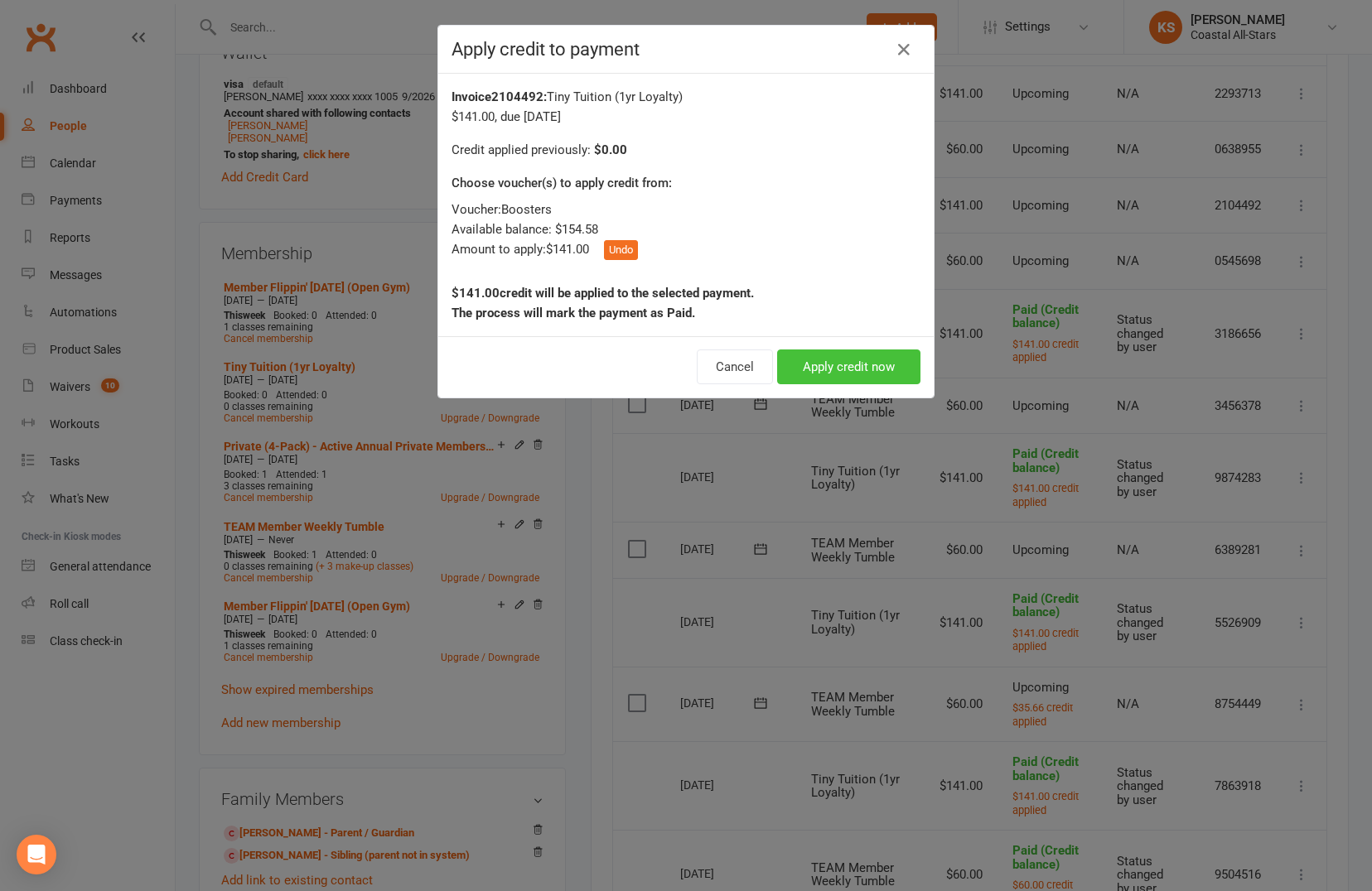
click at [816, 366] on button "Apply credit now" at bounding box center [848, 366] width 143 height 35
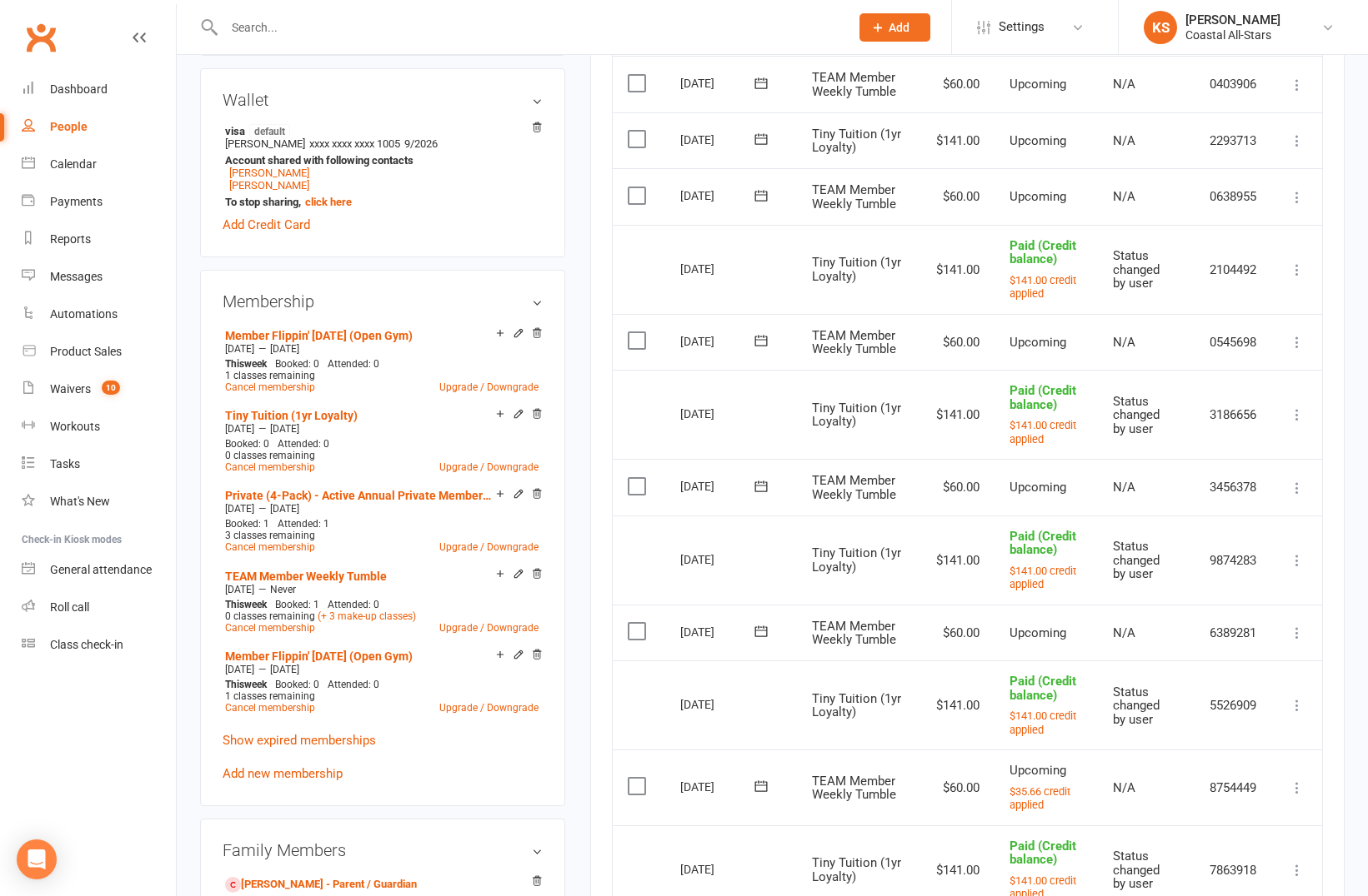
scroll to position [507, 0]
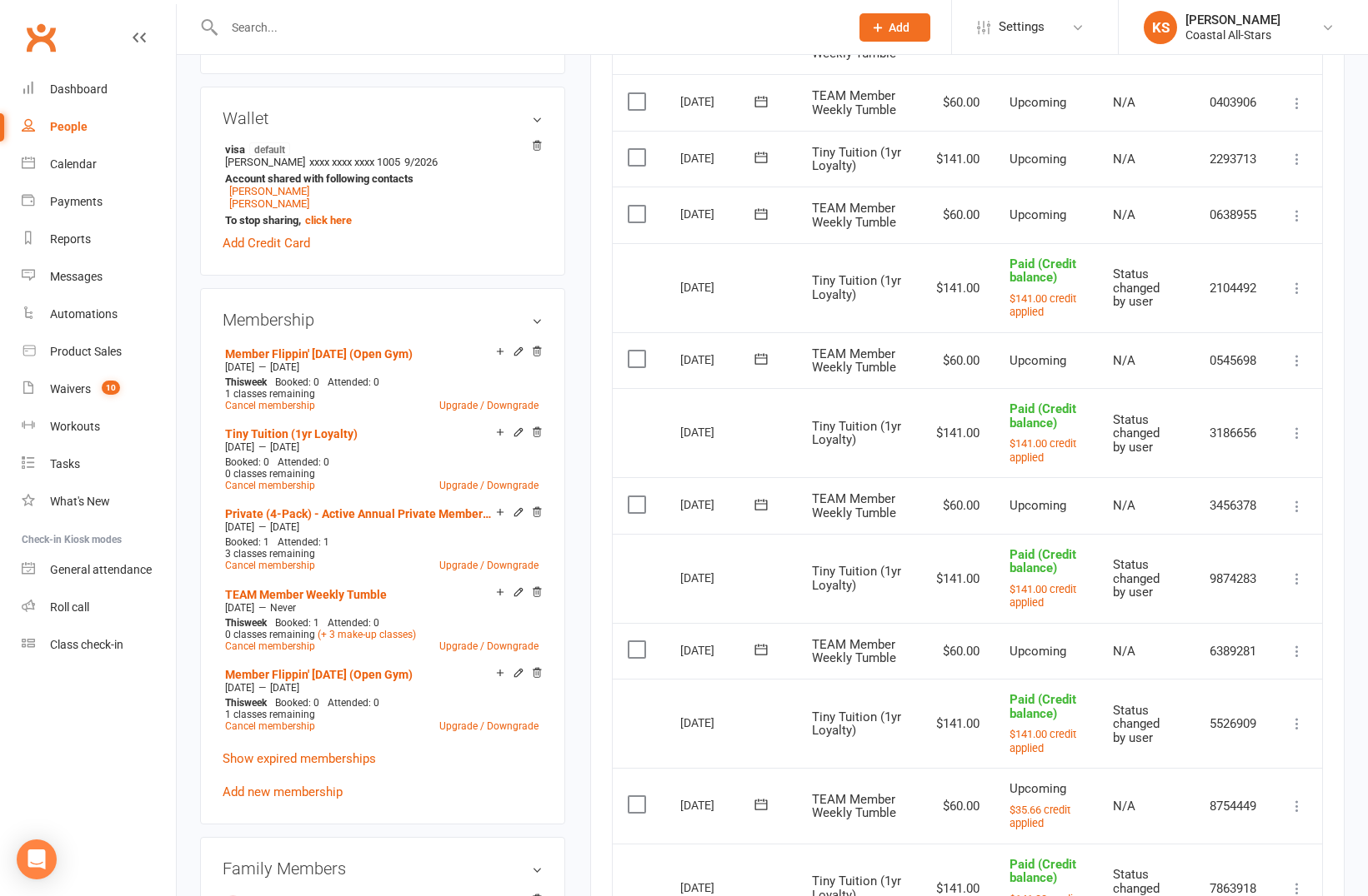
click at [1294, 157] on icon at bounding box center [1297, 159] width 17 height 17
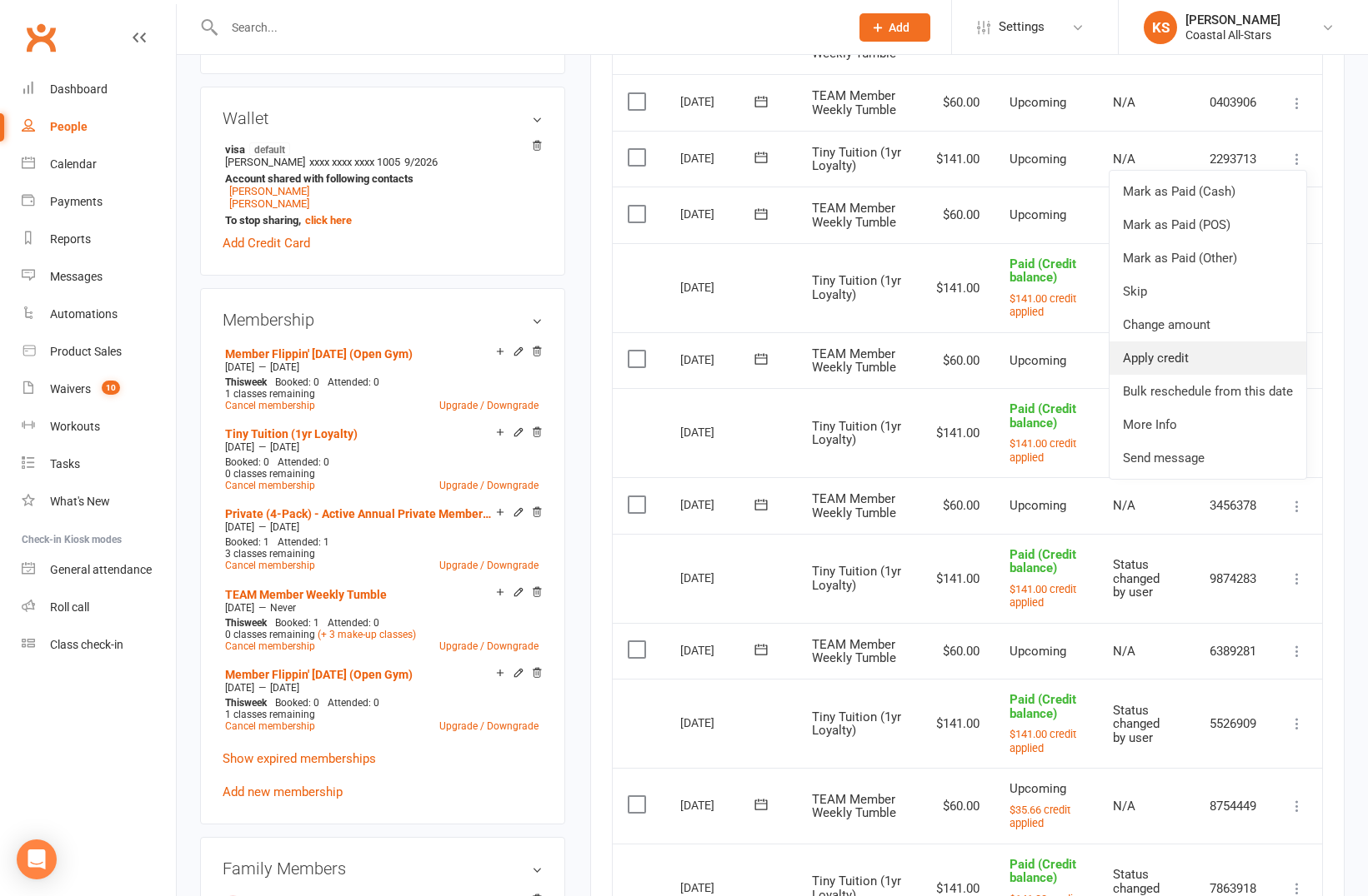
click at [1165, 350] on link "Apply credit" at bounding box center [1207, 358] width 197 height 34
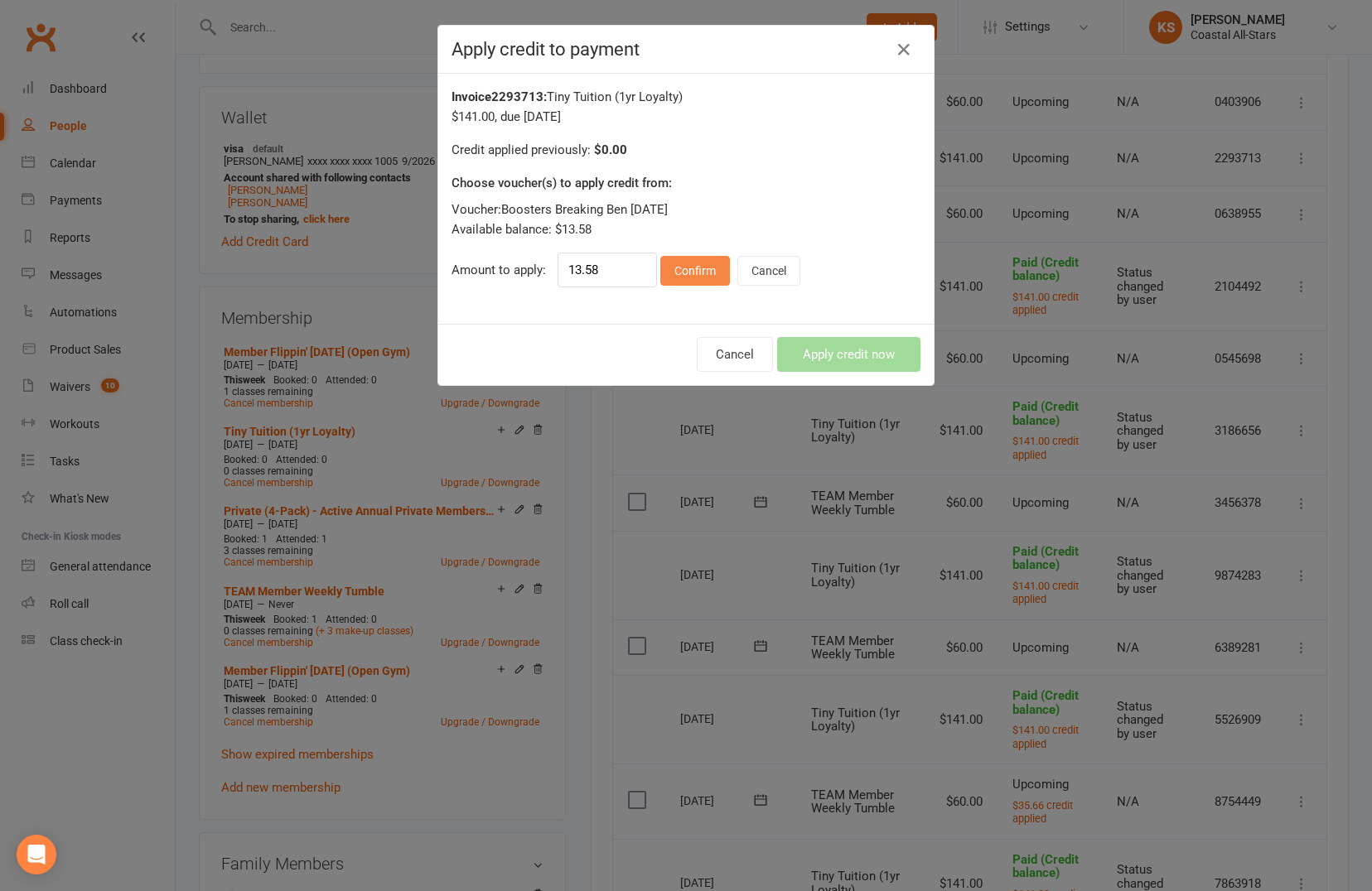
click at [668, 275] on button "Confirm" at bounding box center [695, 270] width 70 height 30
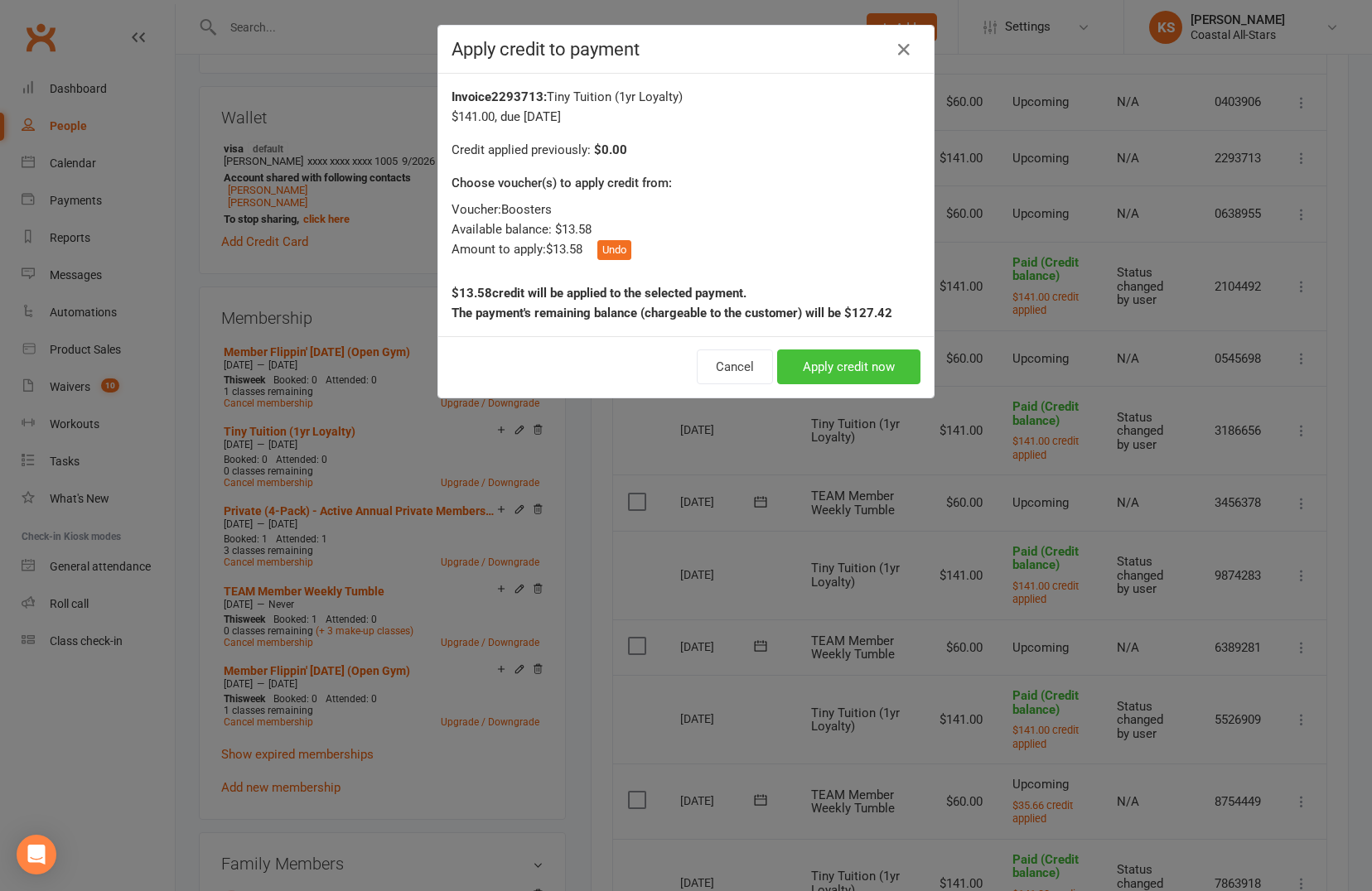
click at [803, 359] on button "Apply credit now" at bounding box center [848, 366] width 143 height 35
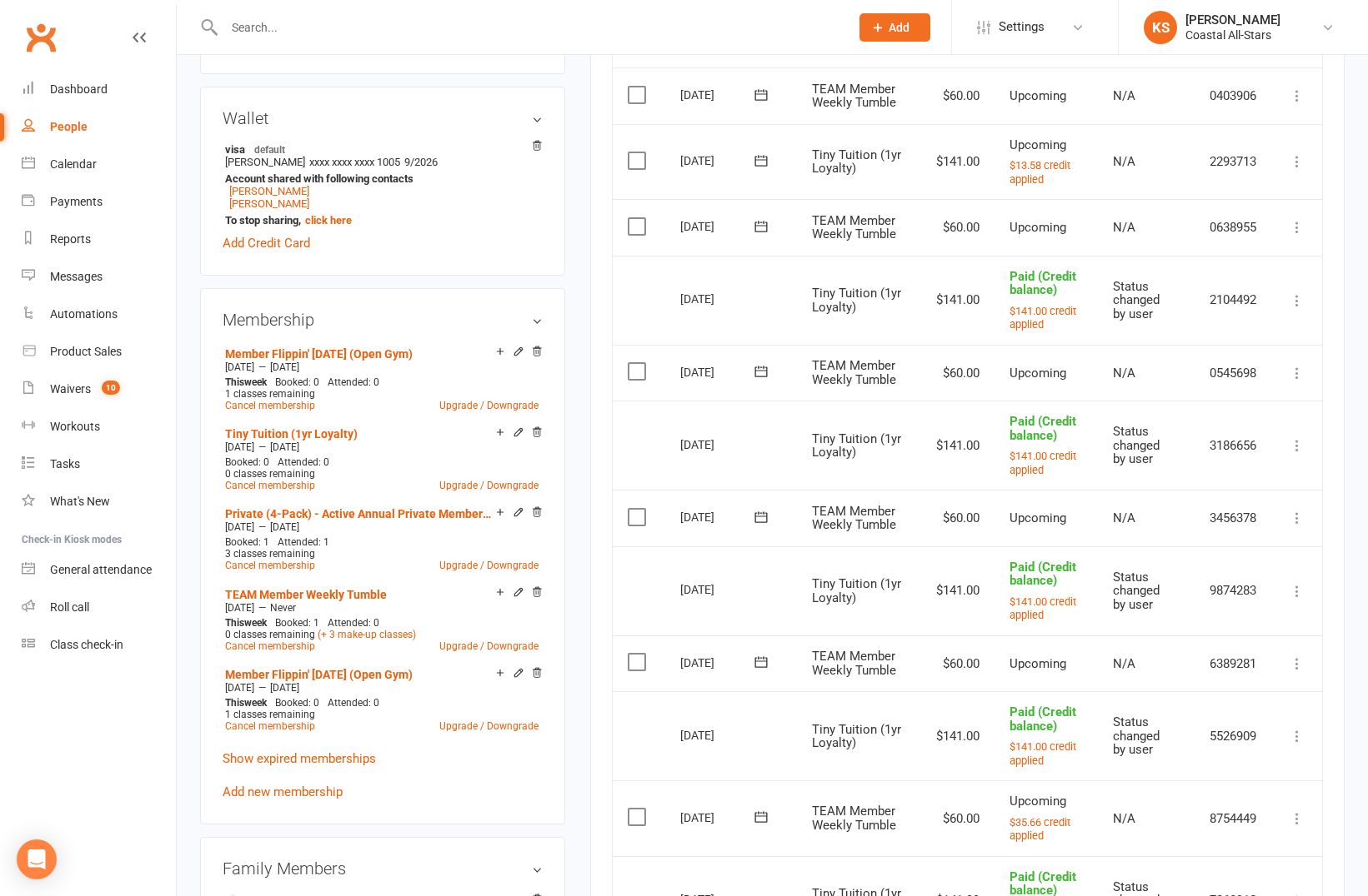
click at [299, 46] on div at bounding box center [518, 27] width 637 height 55
click at [282, 24] on input "text" at bounding box center [528, 28] width 618 height 24
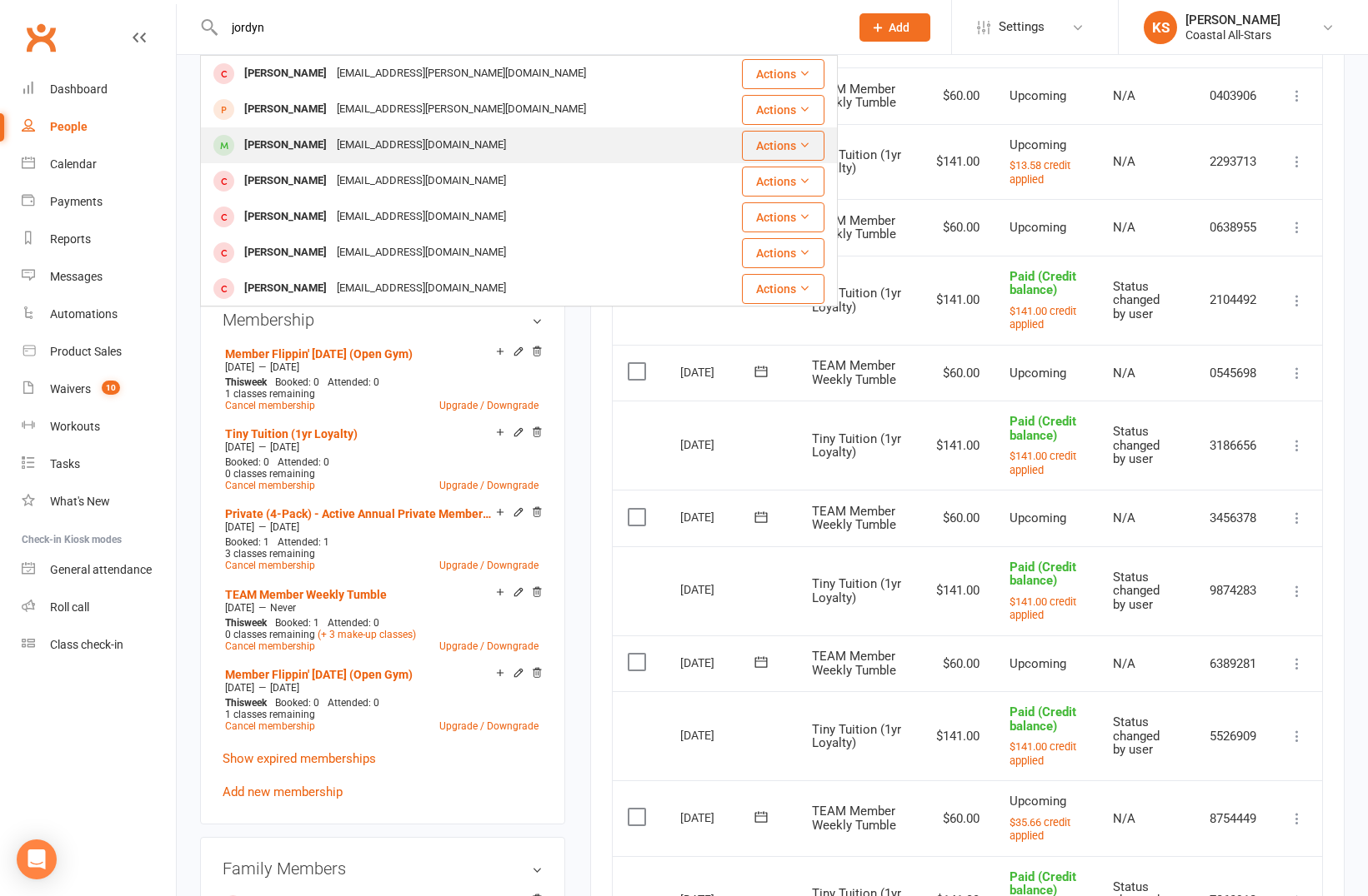
type input "jordyn"
click at [332, 141] on div "[EMAIL_ADDRESS][DOMAIN_NAME]" at bounding box center [421, 145] width 179 height 24
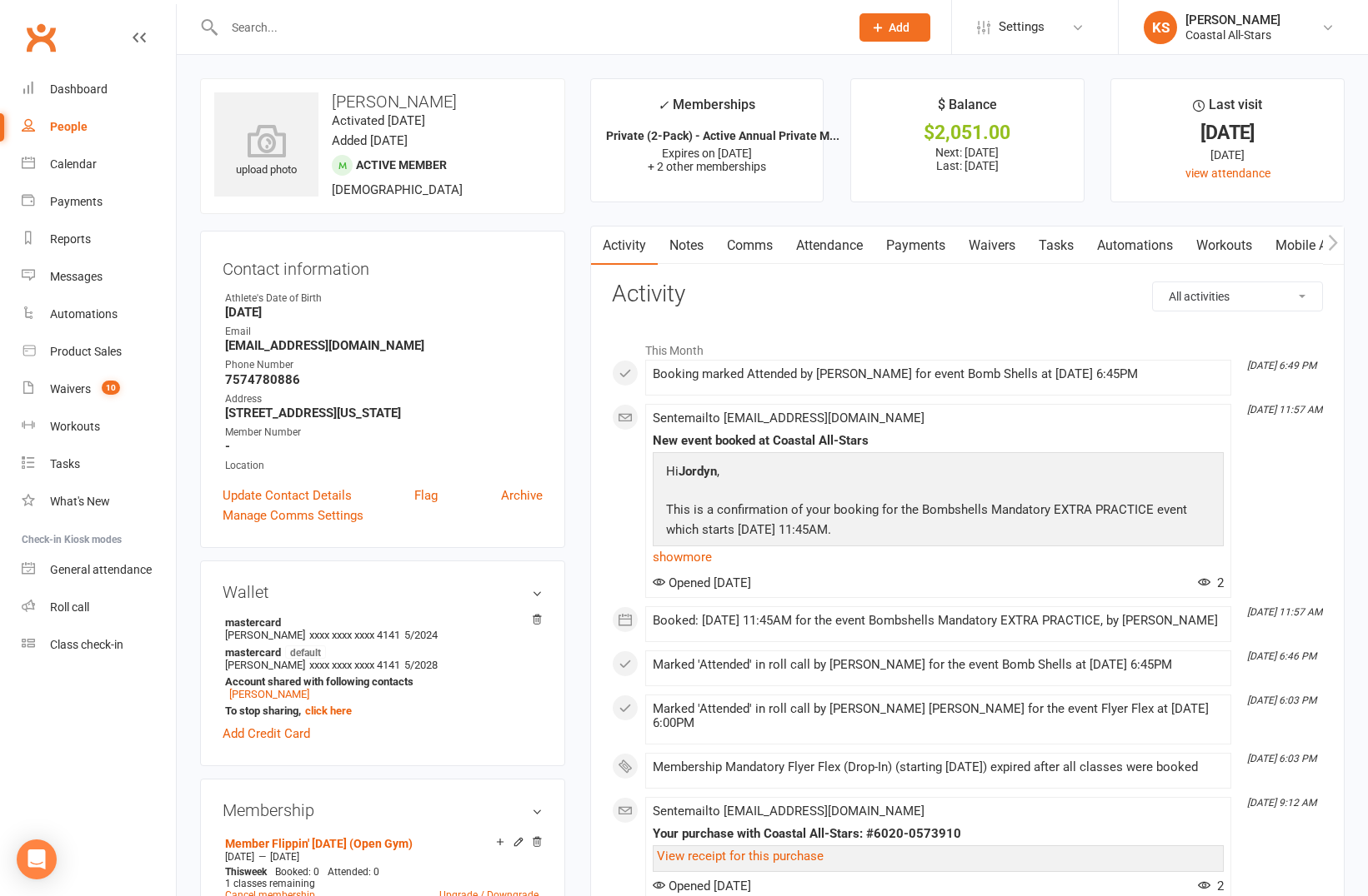
click at [910, 245] on link "Payments" at bounding box center [915, 245] width 82 height 39
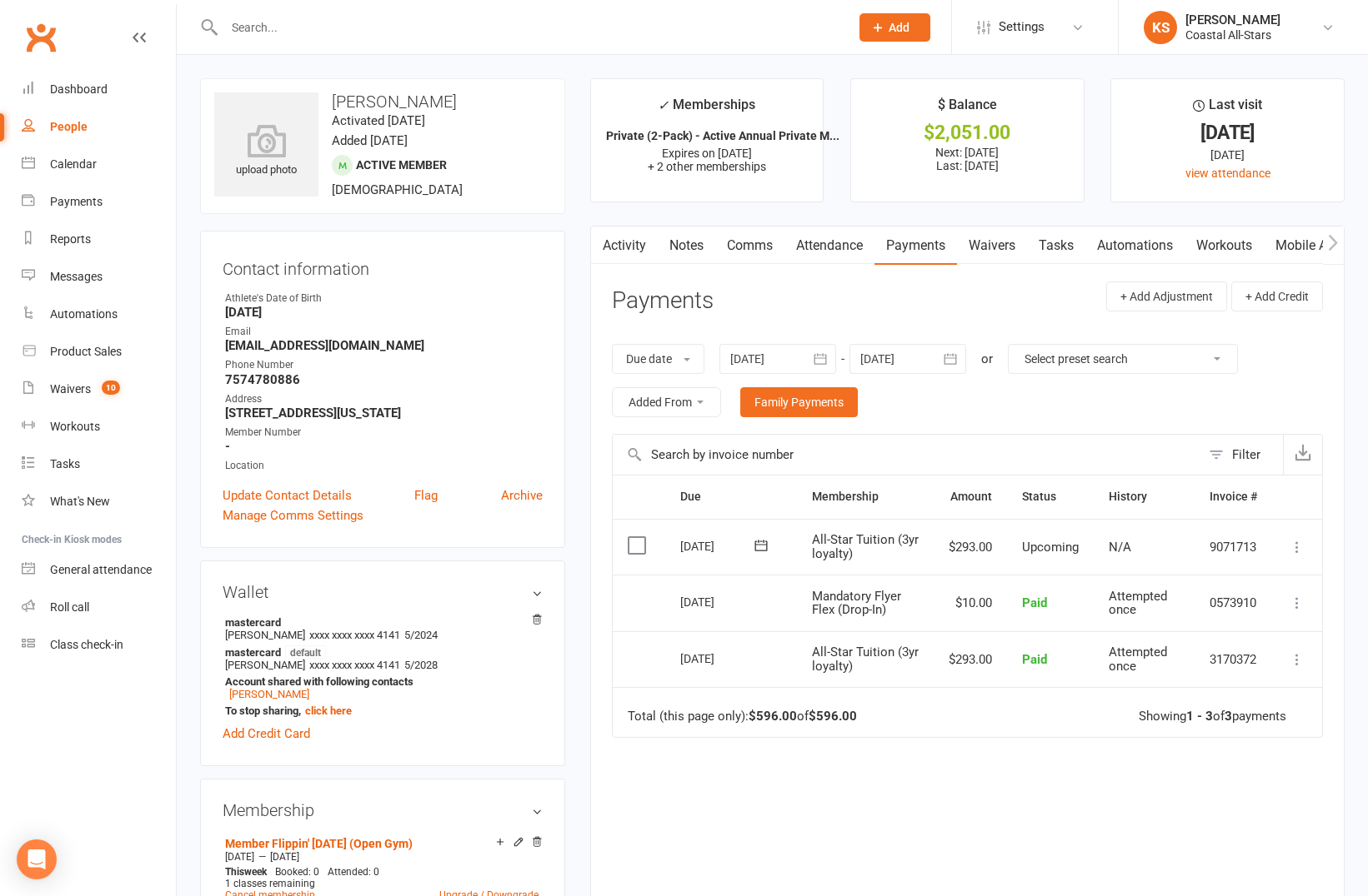
click at [742, 363] on div at bounding box center [777, 359] width 117 height 30
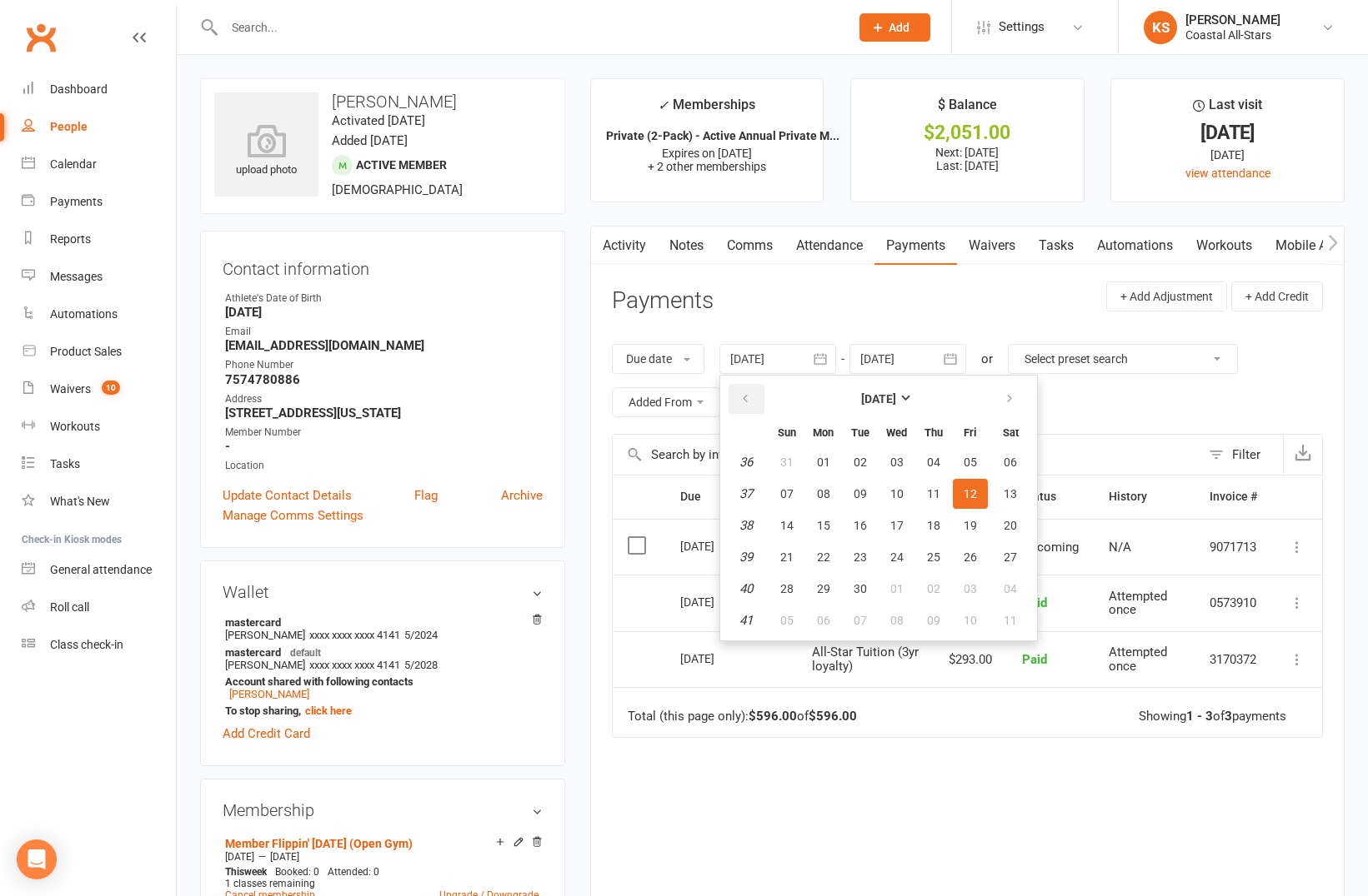
click at [747, 407] on button "button" at bounding box center [747, 399] width 36 height 30
click at [756, 414] on th at bounding box center [746, 399] width 43 height 37
click at [751, 395] on icon "button" at bounding box center [746, 398] width 12 height 13
click at [751, 400] on icon "button" at bounding box center [746, 398] width 12 height 13
click at [797, 463] on button "01" at bounding box center [786, 462] width 35 height 30
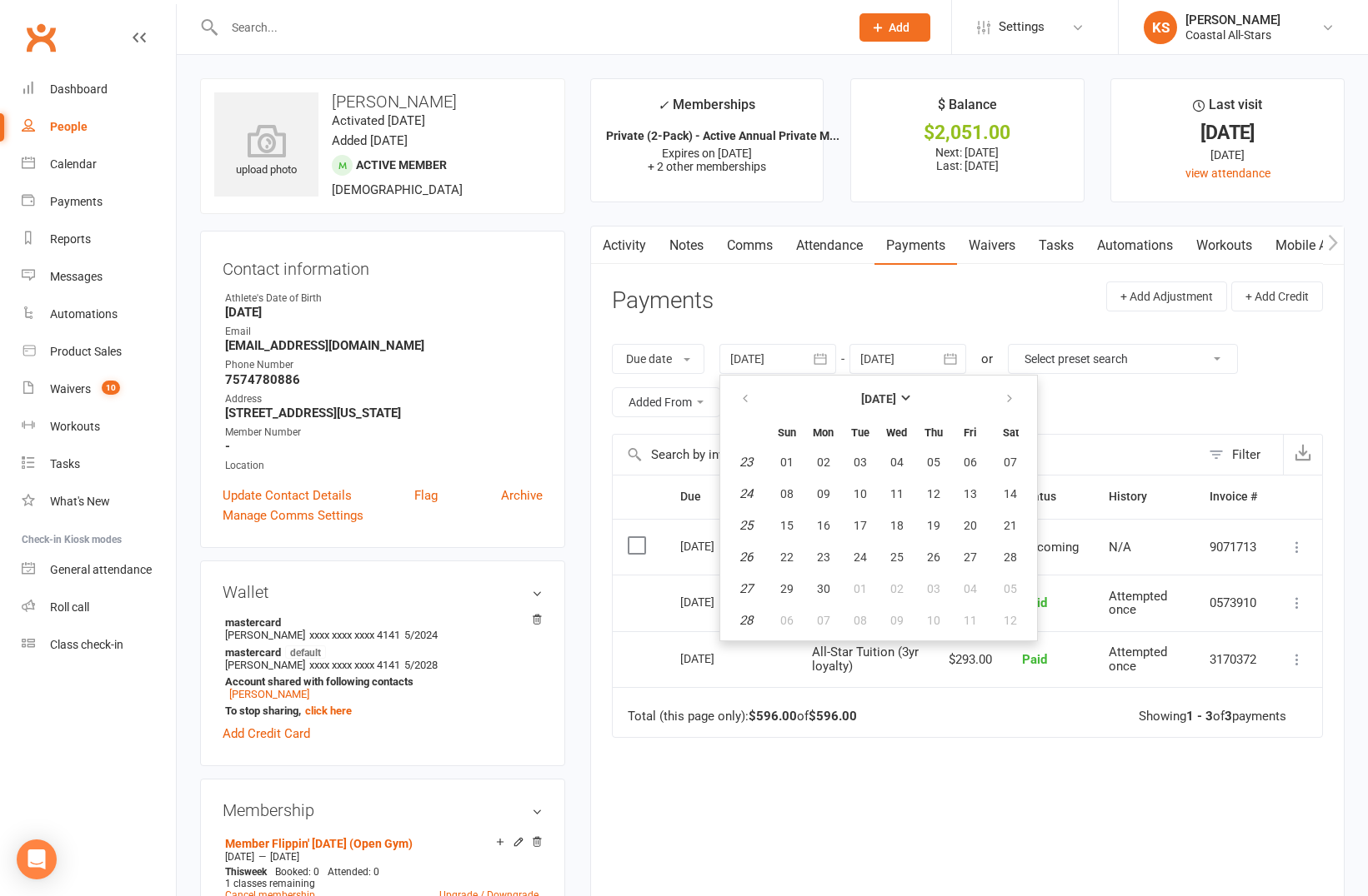
type input "[DATE]"
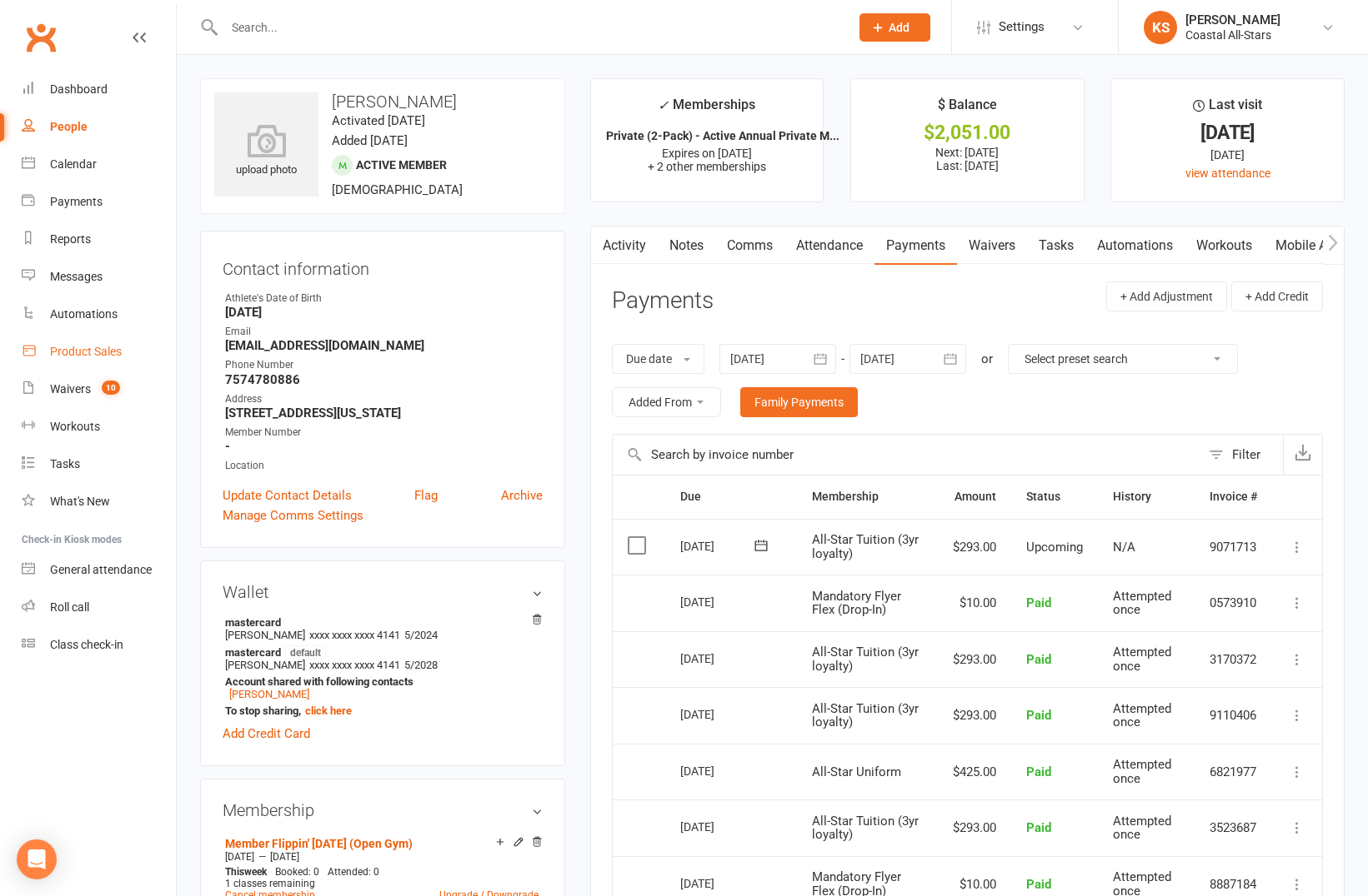
click at [80, 352] on div "Product Sales" at bounding box center [85, 351] width 71 height 13
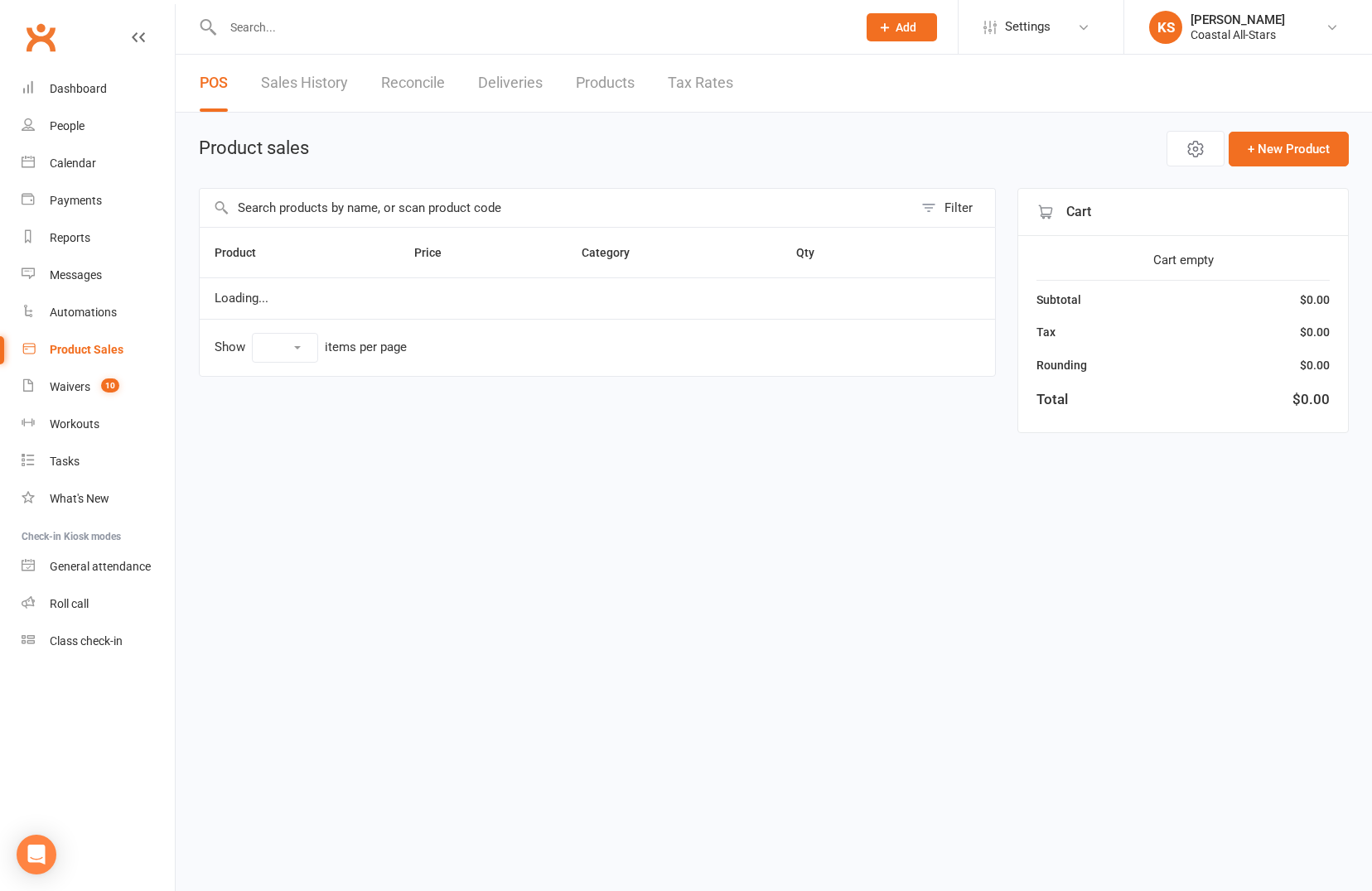
select select "100"
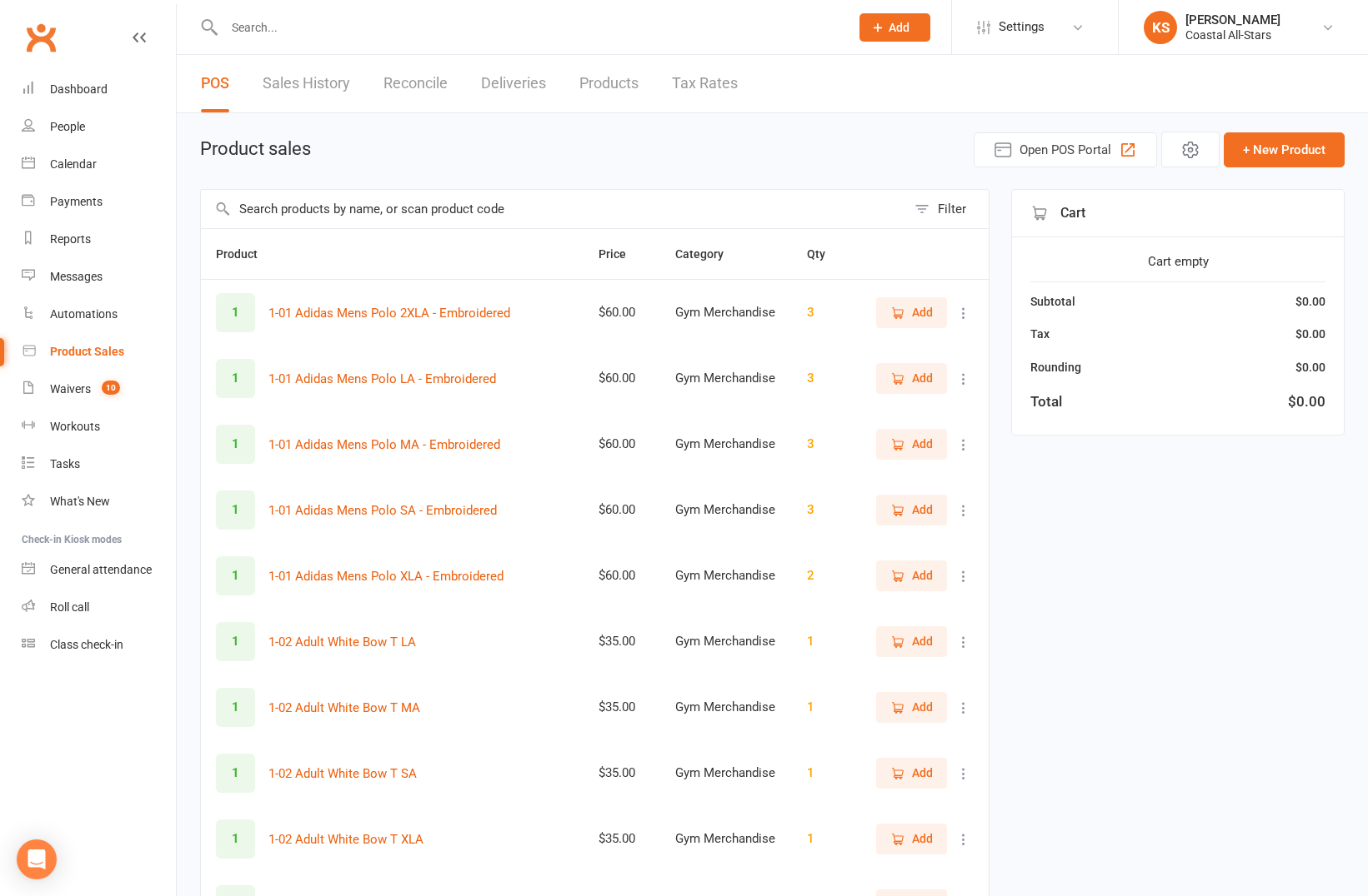
click at [367, 200] on input "text" at bounding box center [553, 208] width 705 height 39
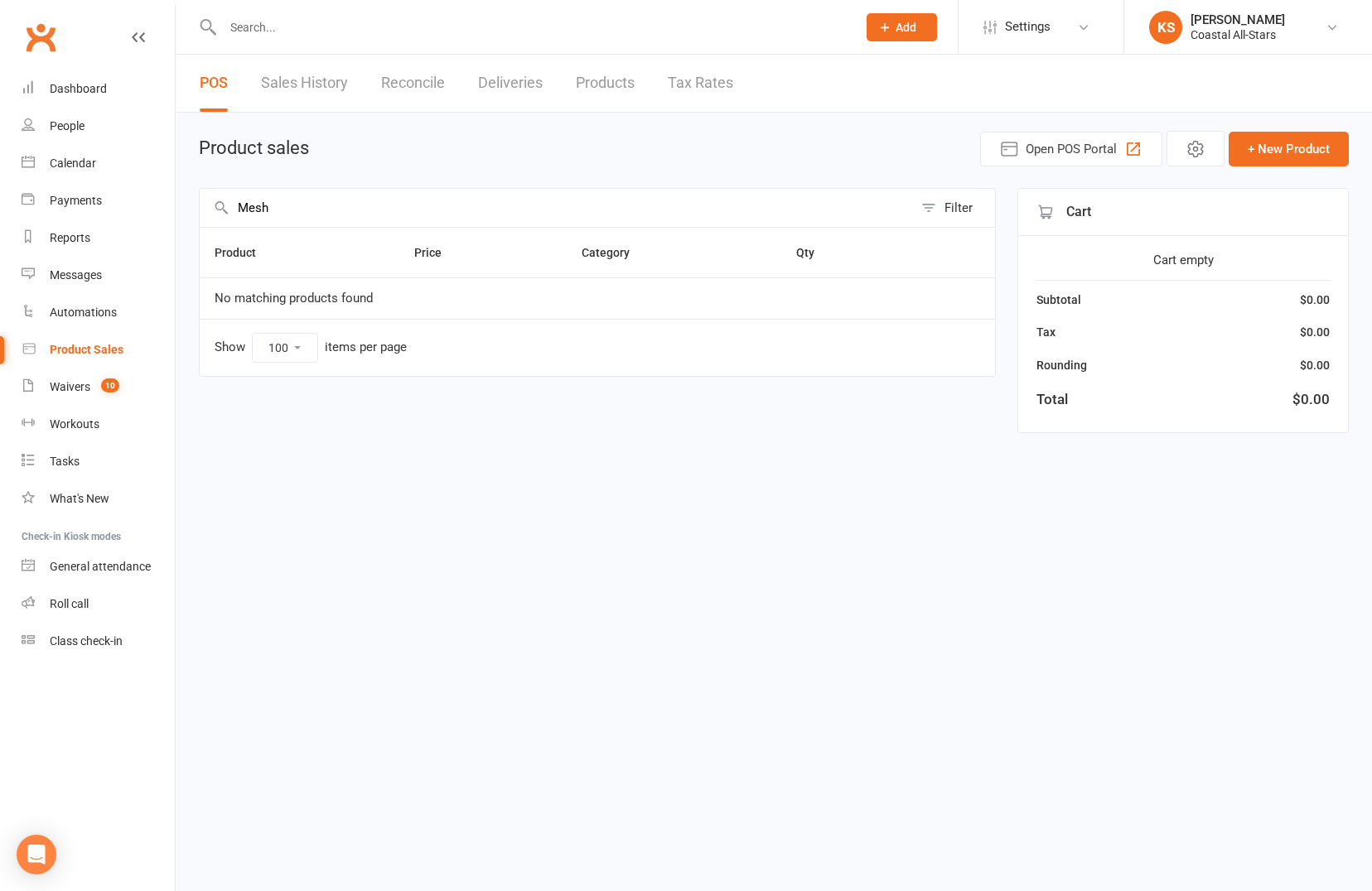
click at [264, 203] on input "Mesh" at bounding box center [556, 207] width 714 height 38
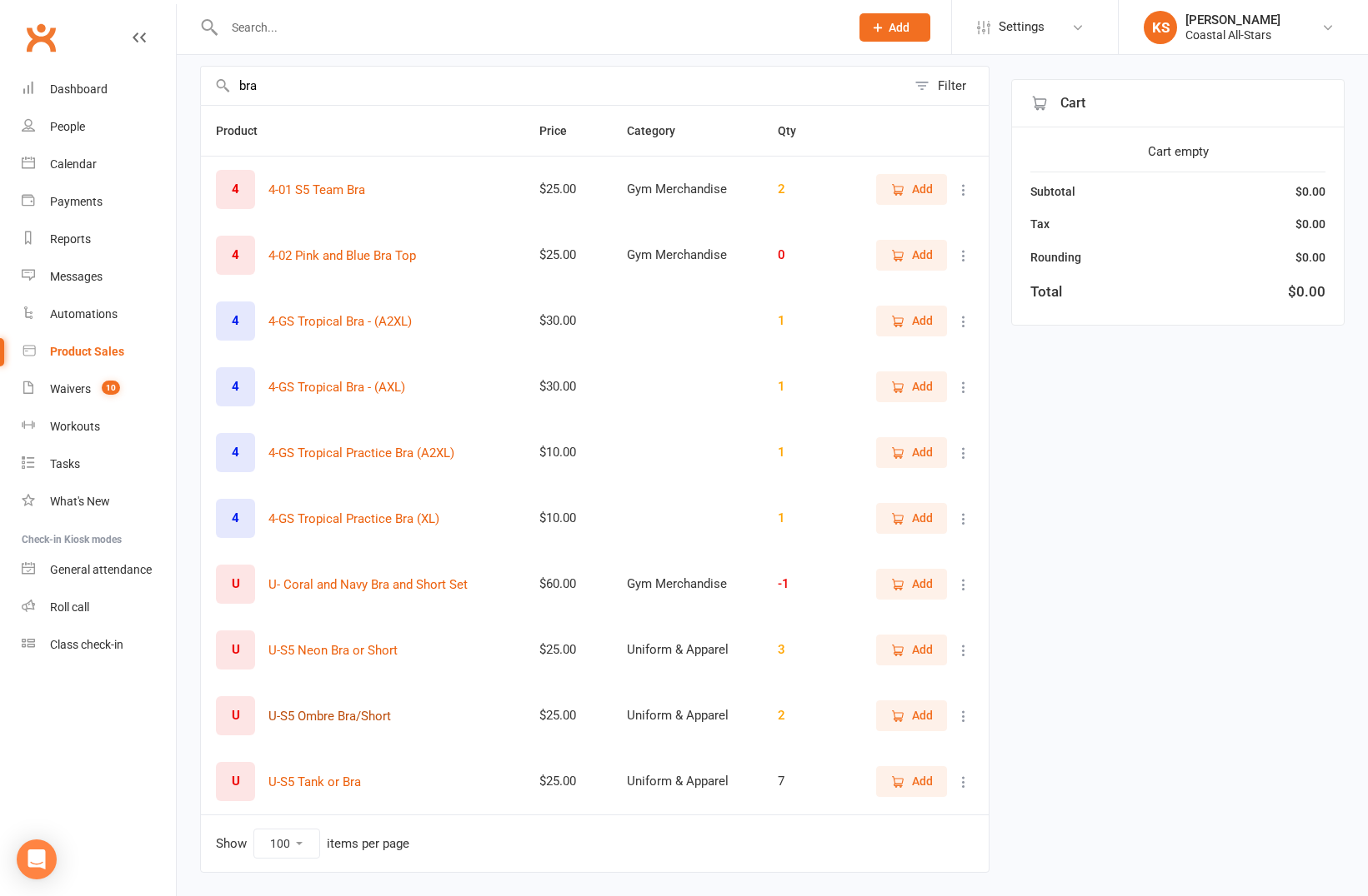
scroll to position [113, 0]
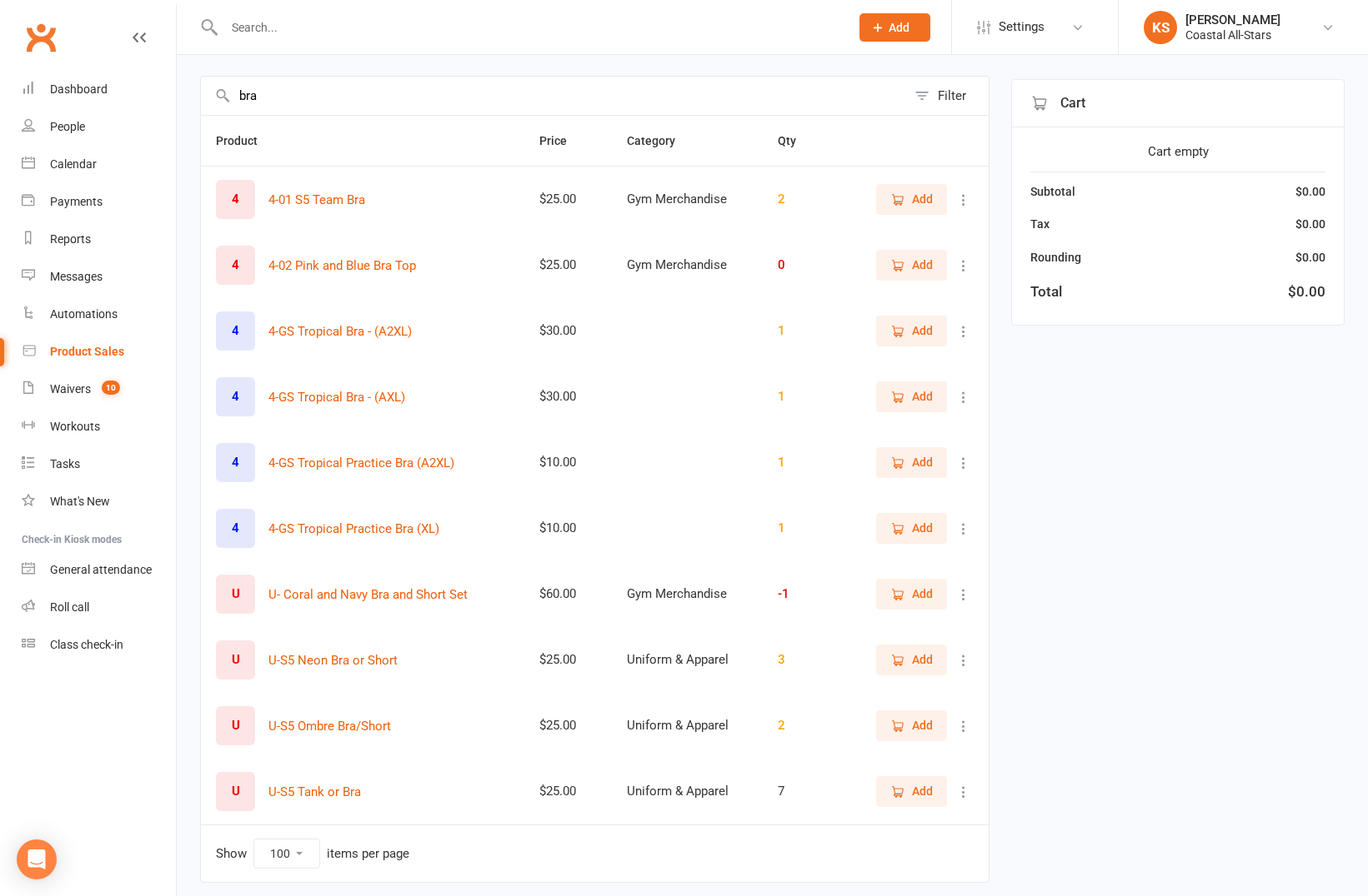
click at [248, 99] on input "bra" at bounding box center [553, 95] width 705 height 39
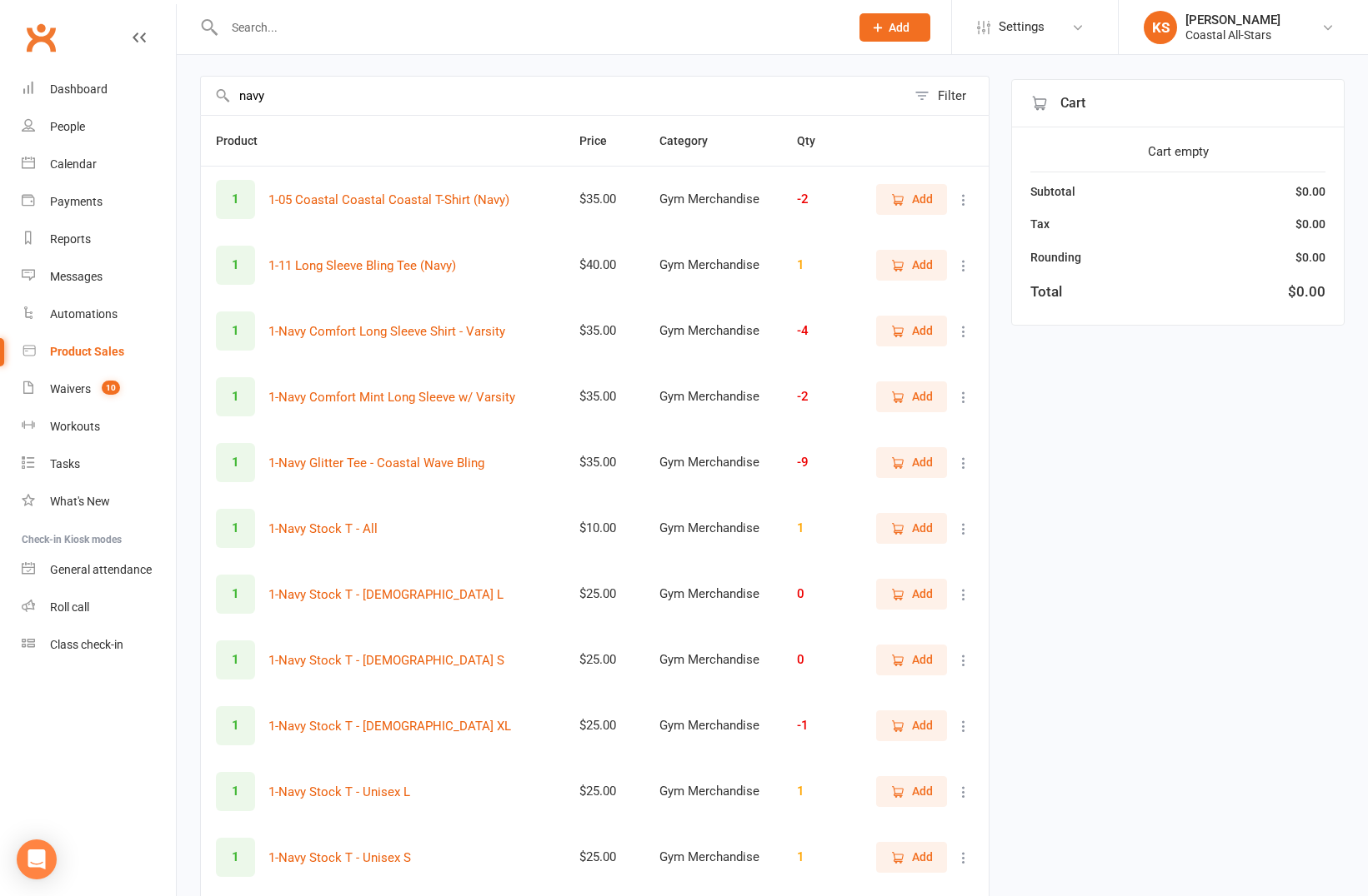
click at [252, 99] on input "navy" at bounding box center [553, 95] width 705 height 39
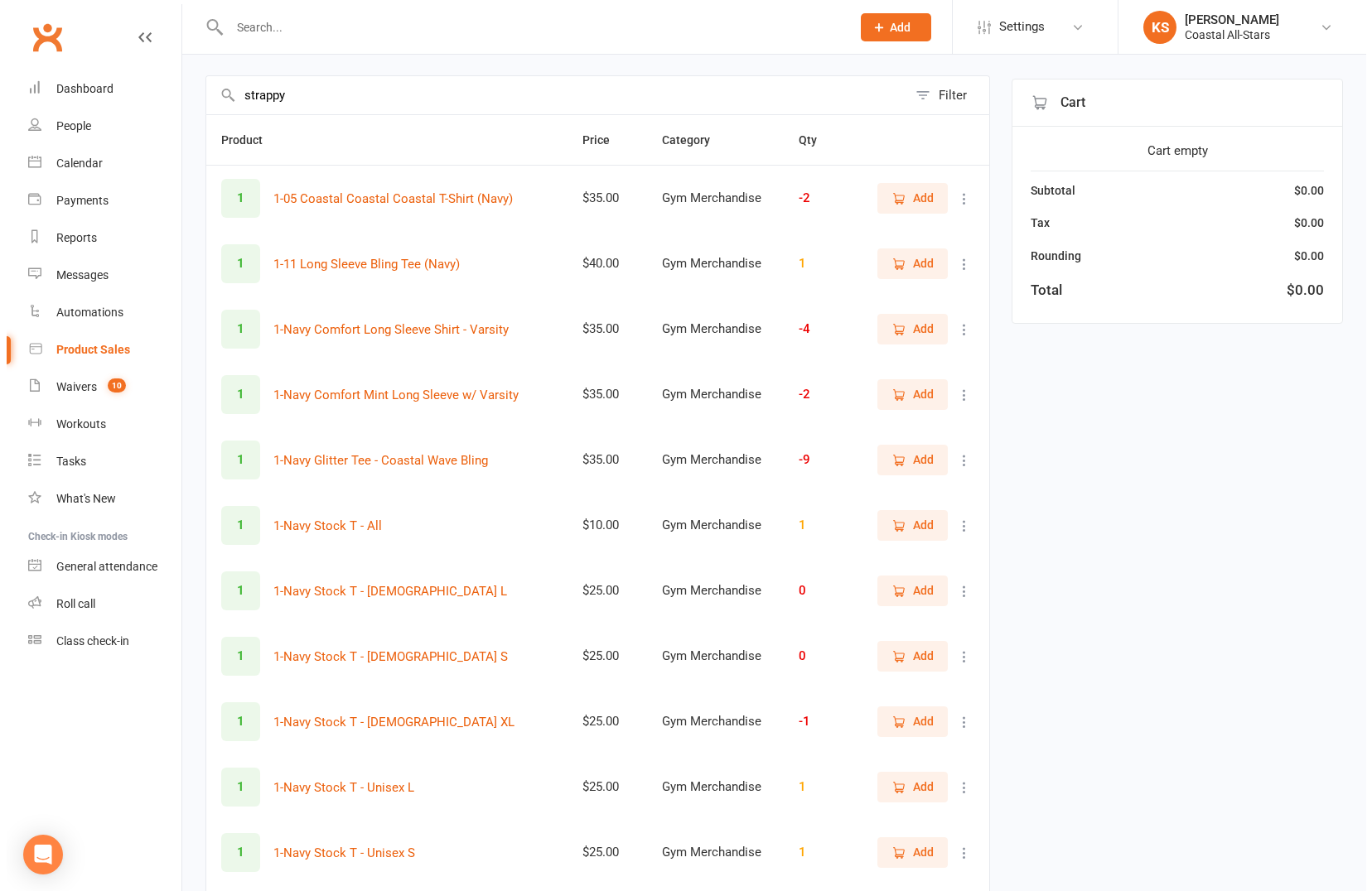
scroll to position [0, 0]
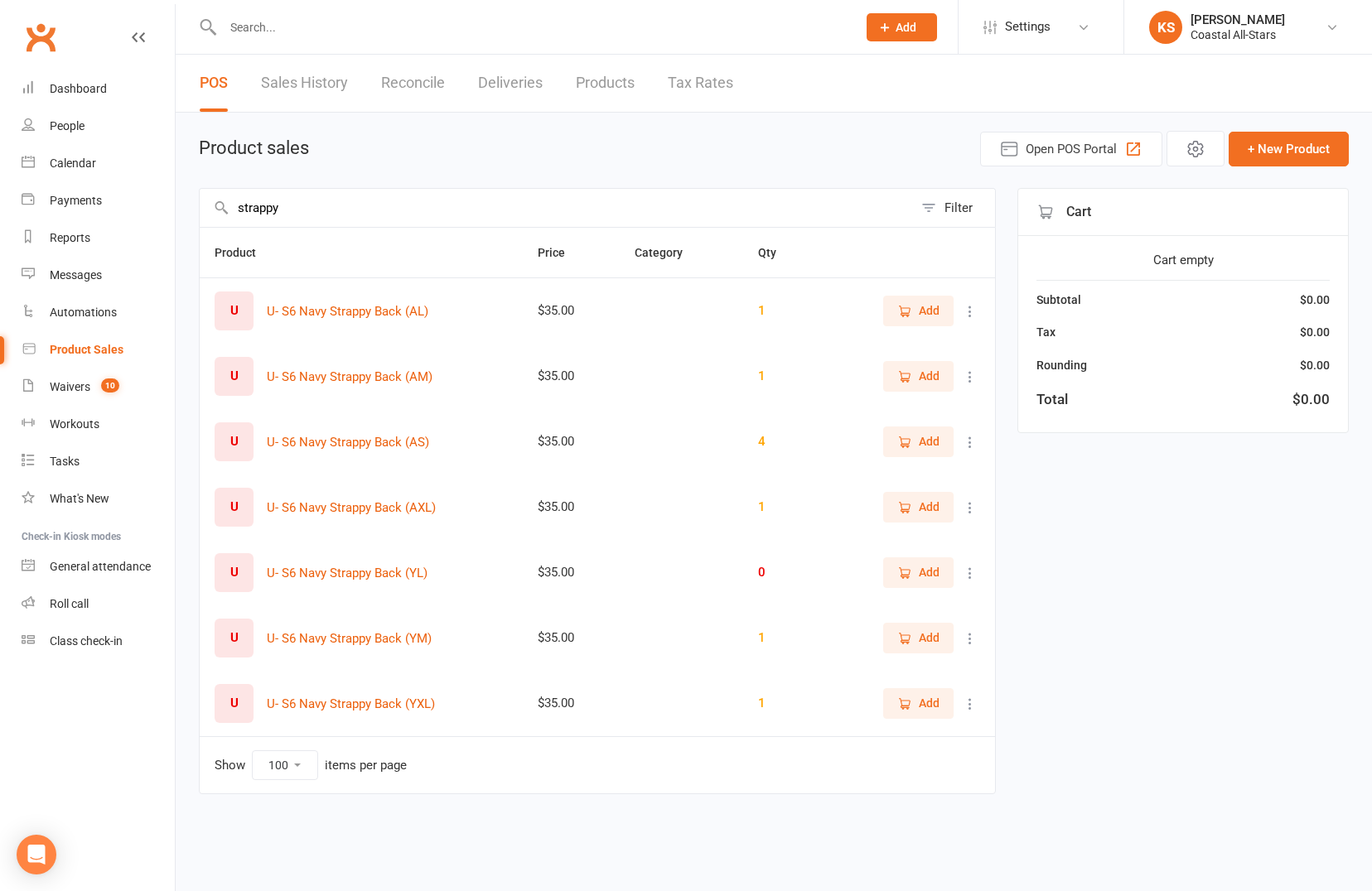
type input "strappy"
click at [963, 316] on icon at bounding box center [970, 311] width 17 height 17
click at [913, 576] on span "Add" at bounding box center [918, 572] width 42 height 18
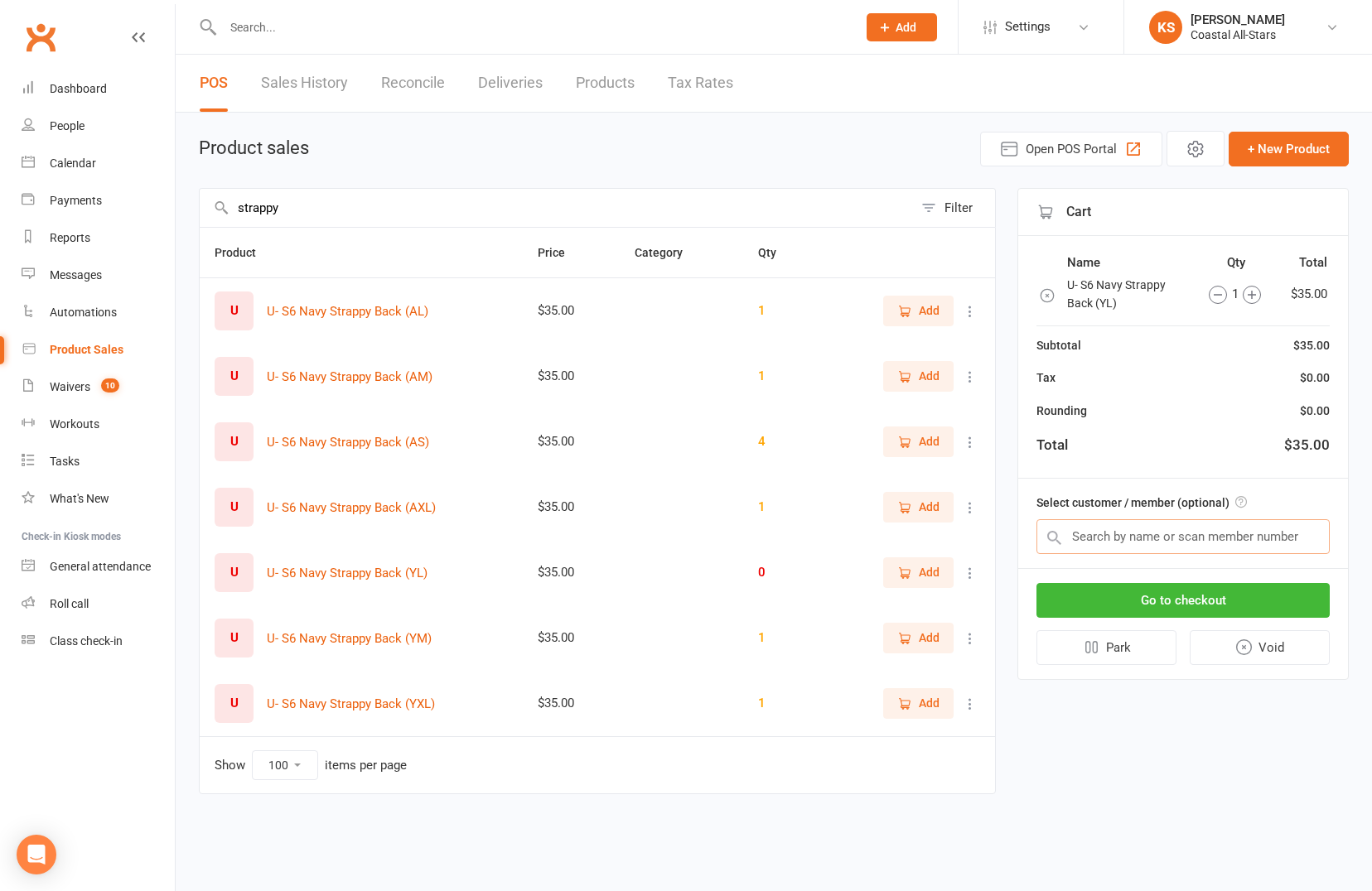
click at [1121, 537] on input "text" at bounding box center [1182, 536] width 293 height 35
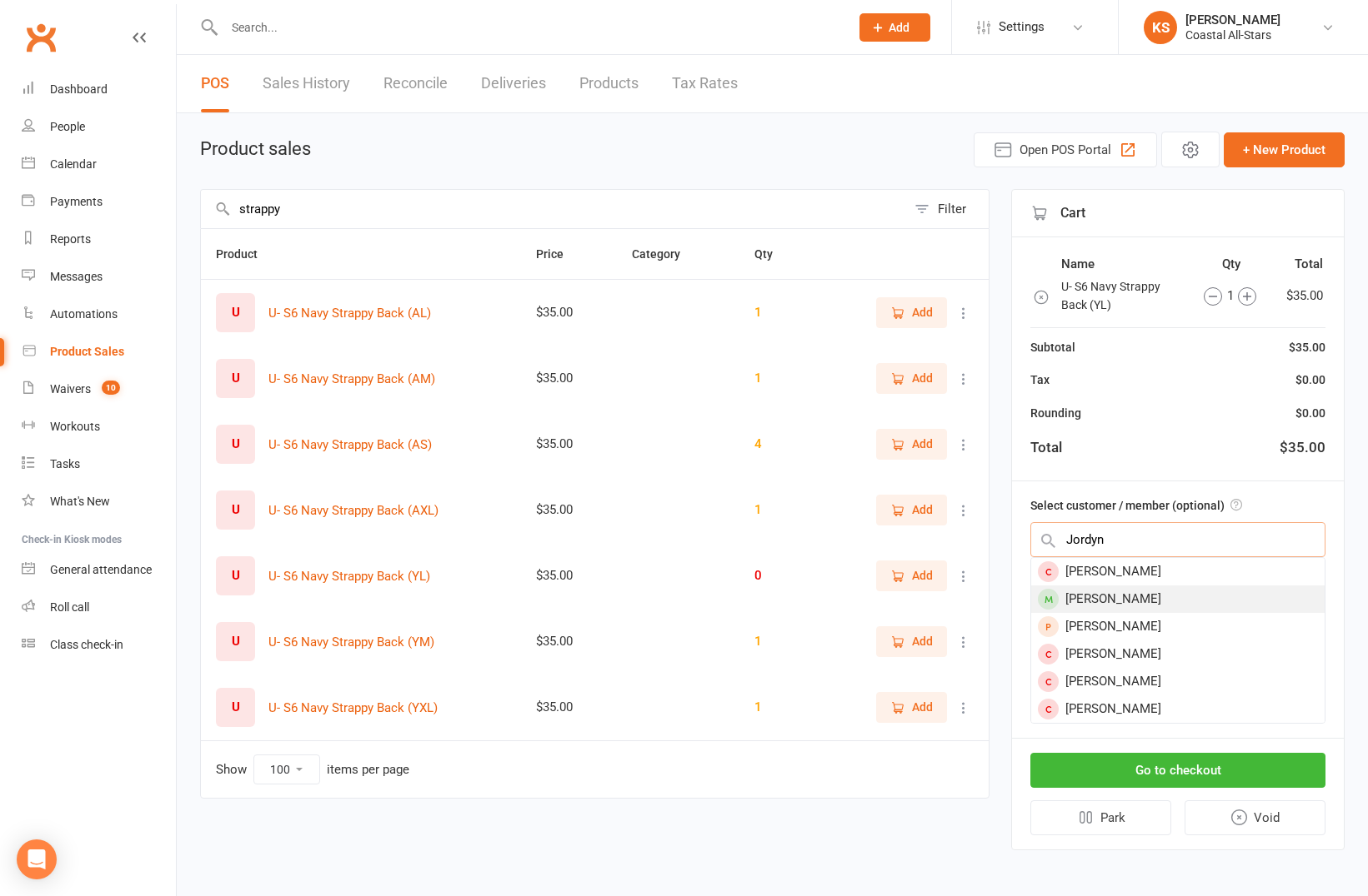
type input "Jordyn"
click at [1127, 597] on div "[PERSON_NAME]" at bounding box center [1176, 599] width 293 height 28
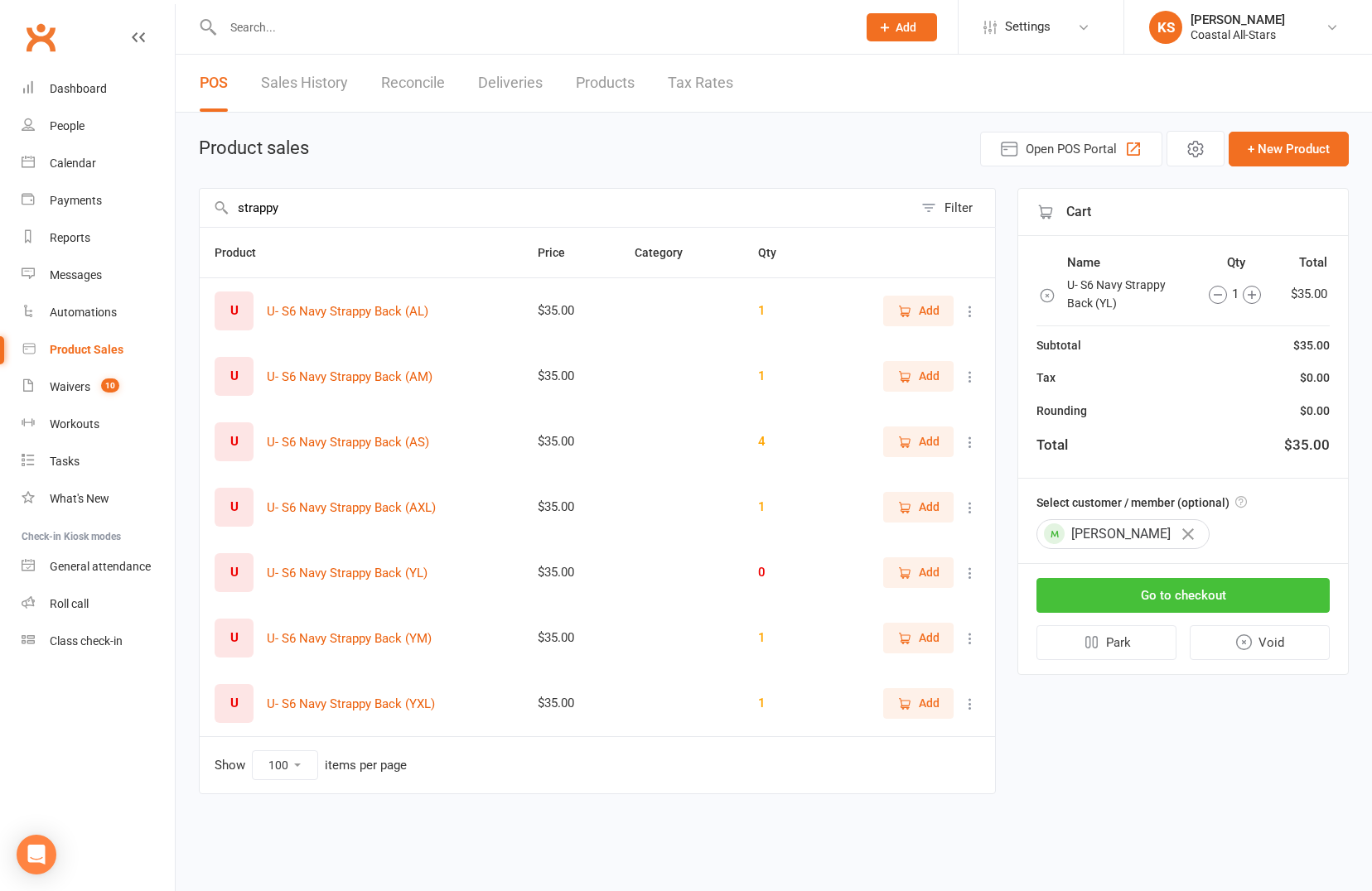
click at [1156, 585] on button "Go to checkout" at bounding box center [1182, 595] width 293 height 35
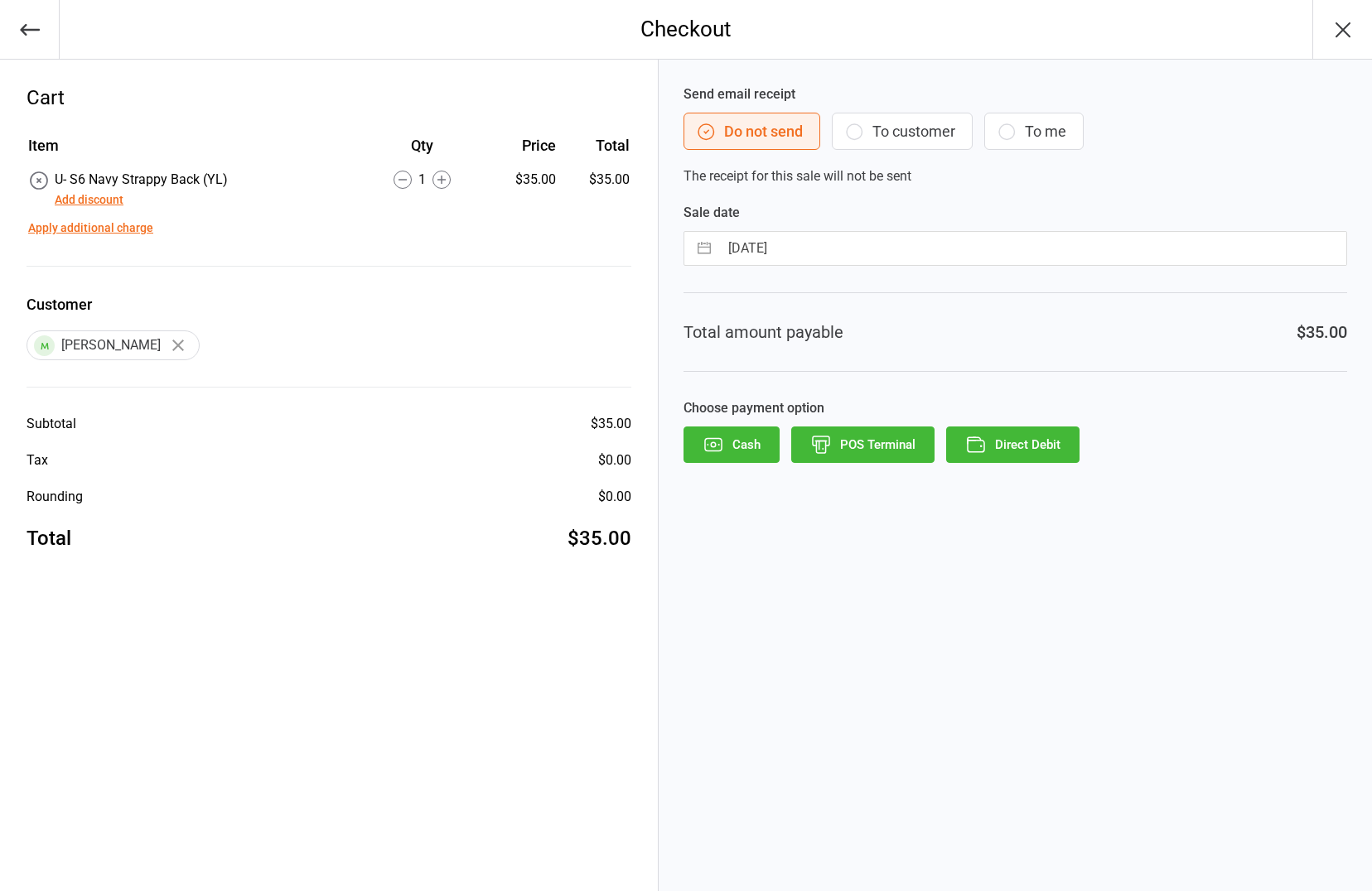
click at [104, 199] on button "Add discount" at bounding box center [89, 200] width 69 height 18
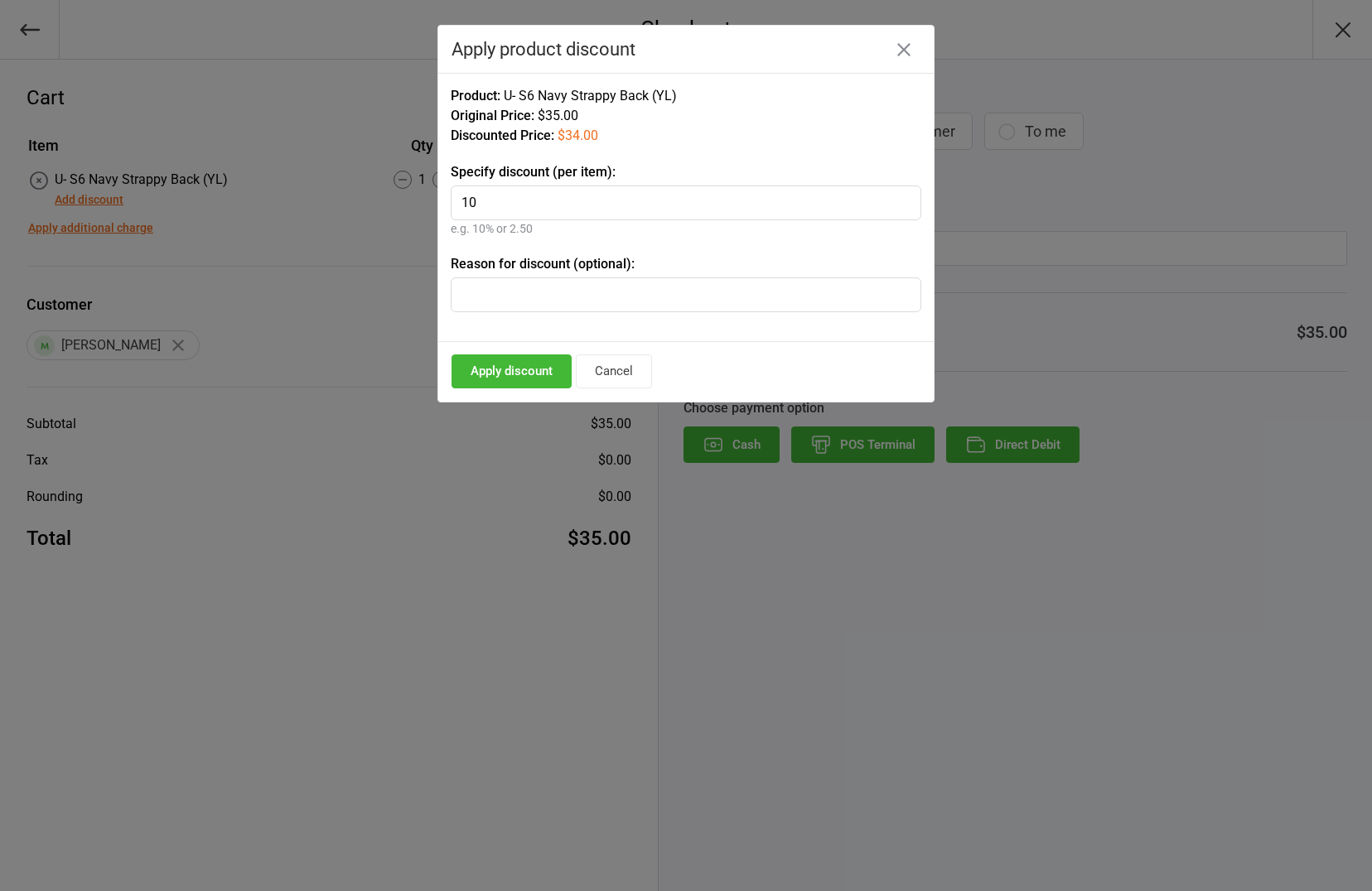
type input "10"
type input "Pre-order"
click at [503, 367] on button "Apply discount" at bounding box center [512, 371] width 120 height 34
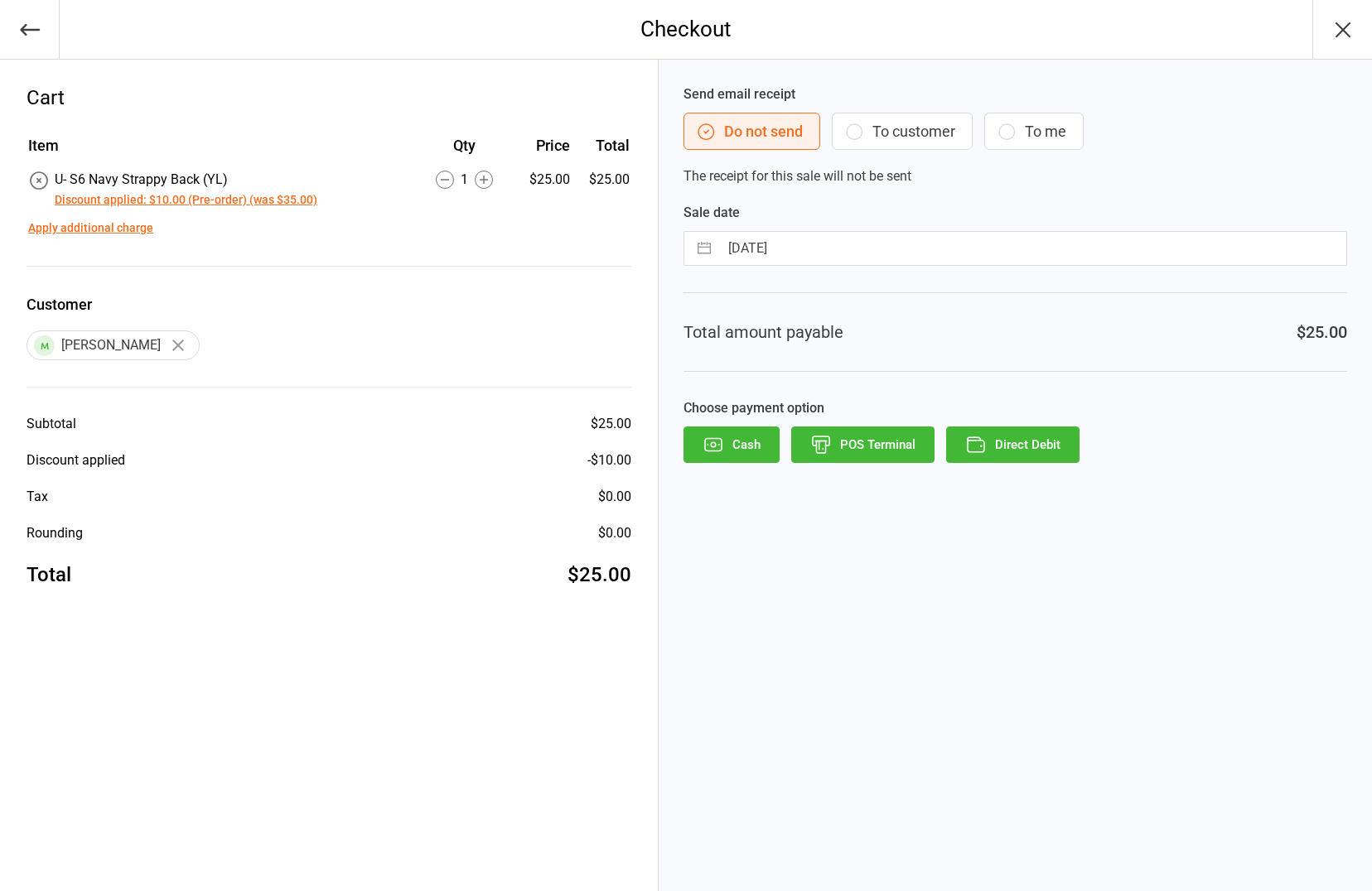
click at [863, 131] on icon "button" at bounding box center [855, 132] width 16 height 16
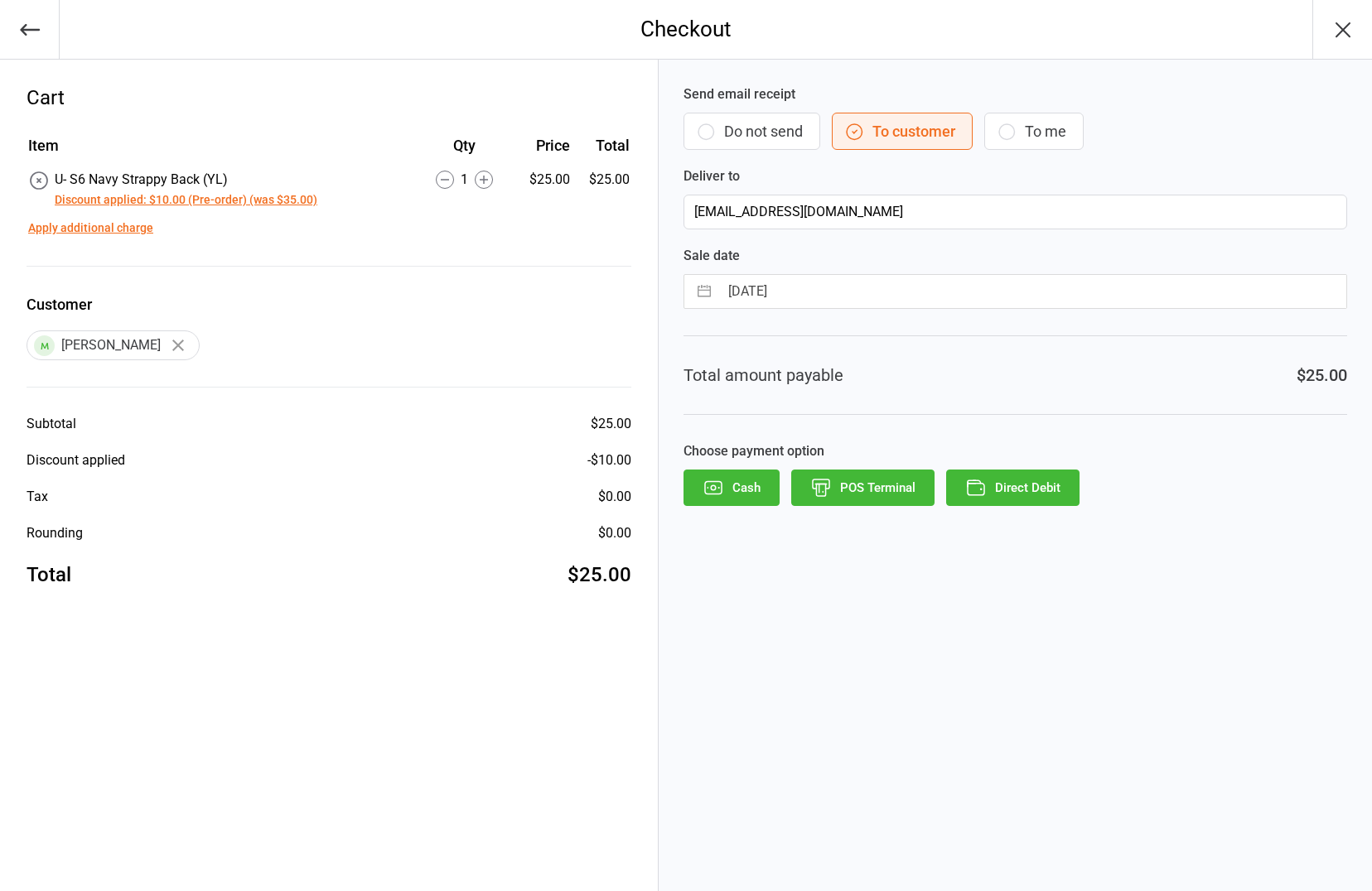
click at [994, 489] on button "Direct Debit" at bounding box center [1013, 487] width 133 height 37
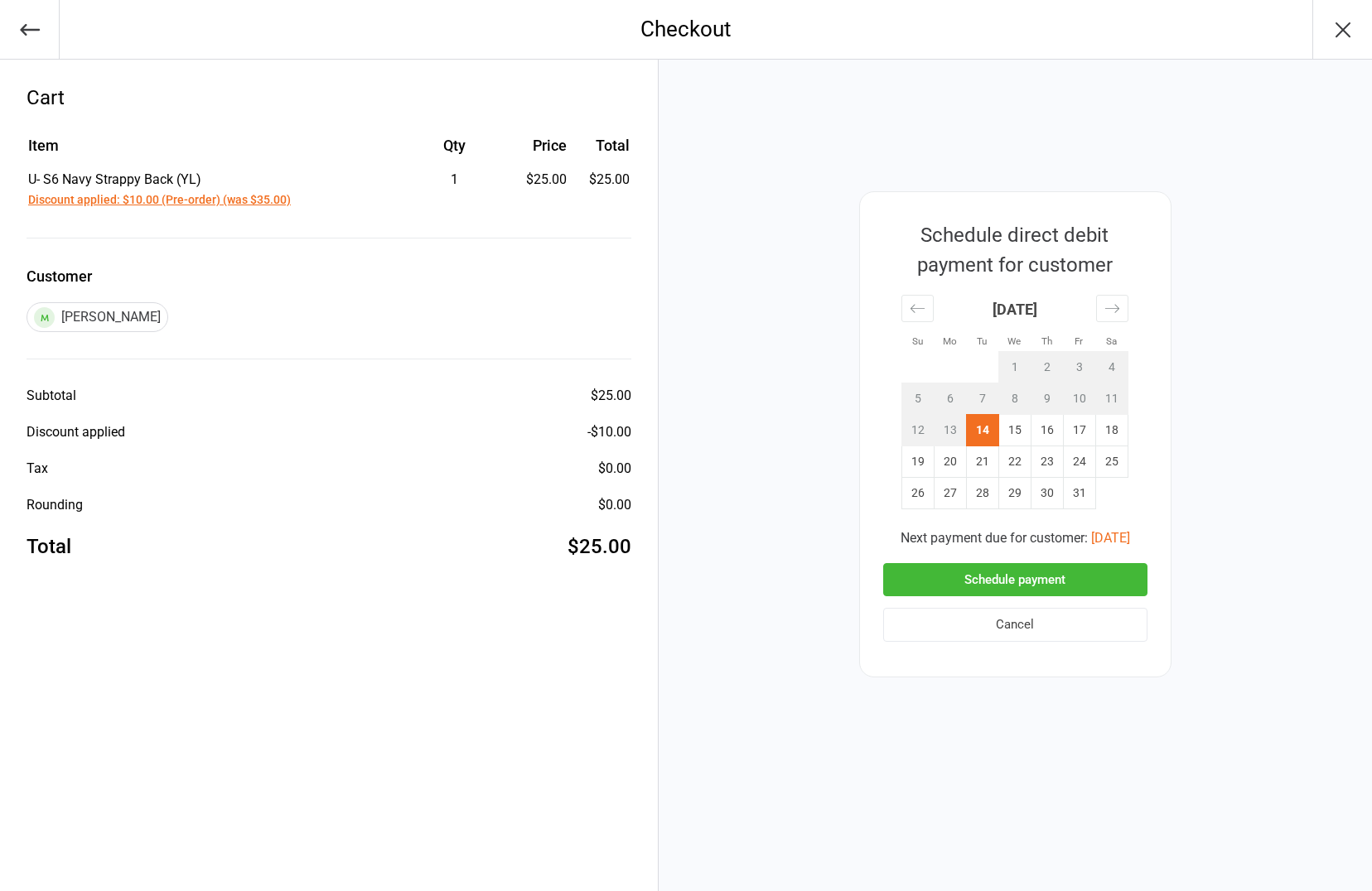
click at [986, 575] on button "Schedule payment" at bounding box center [1016, 580] width 265 height 34
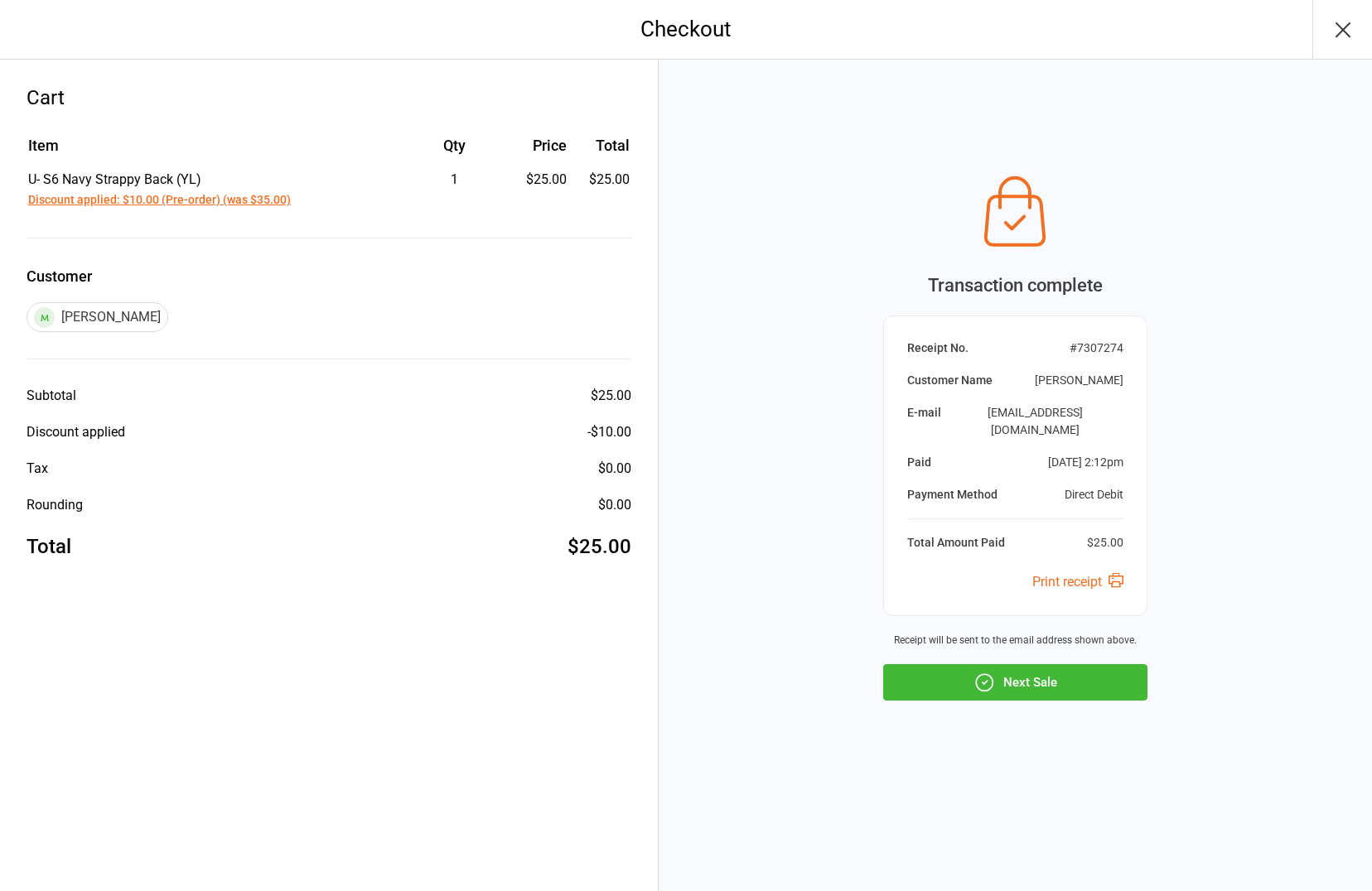
click at [975, 672] on icon "button" at bounding box center [984, 683] width 22 height 22
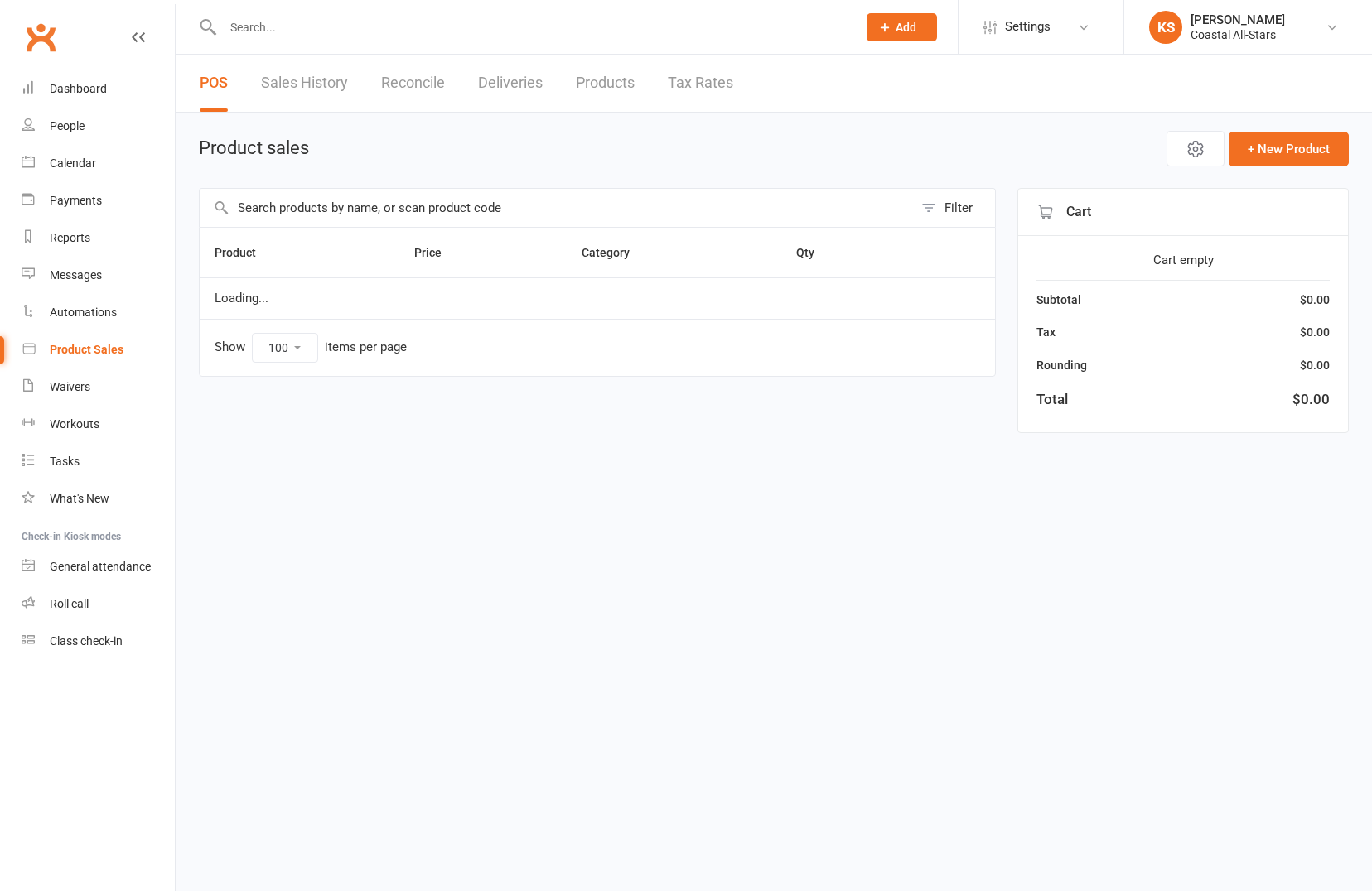
select select "100"
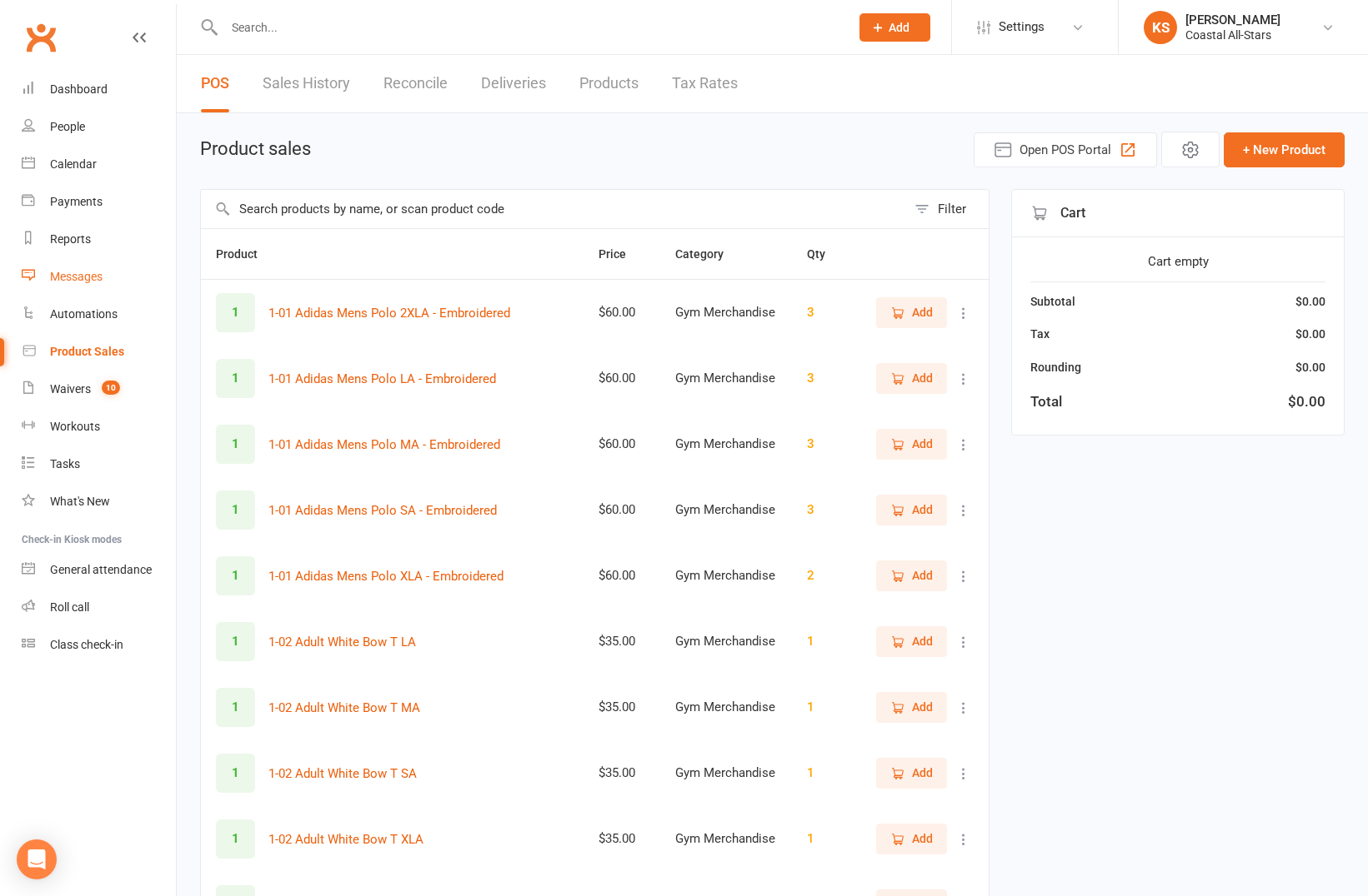
click at [78, 265] on link "Messages" at bounding box center [98, 277] width 154 height 38
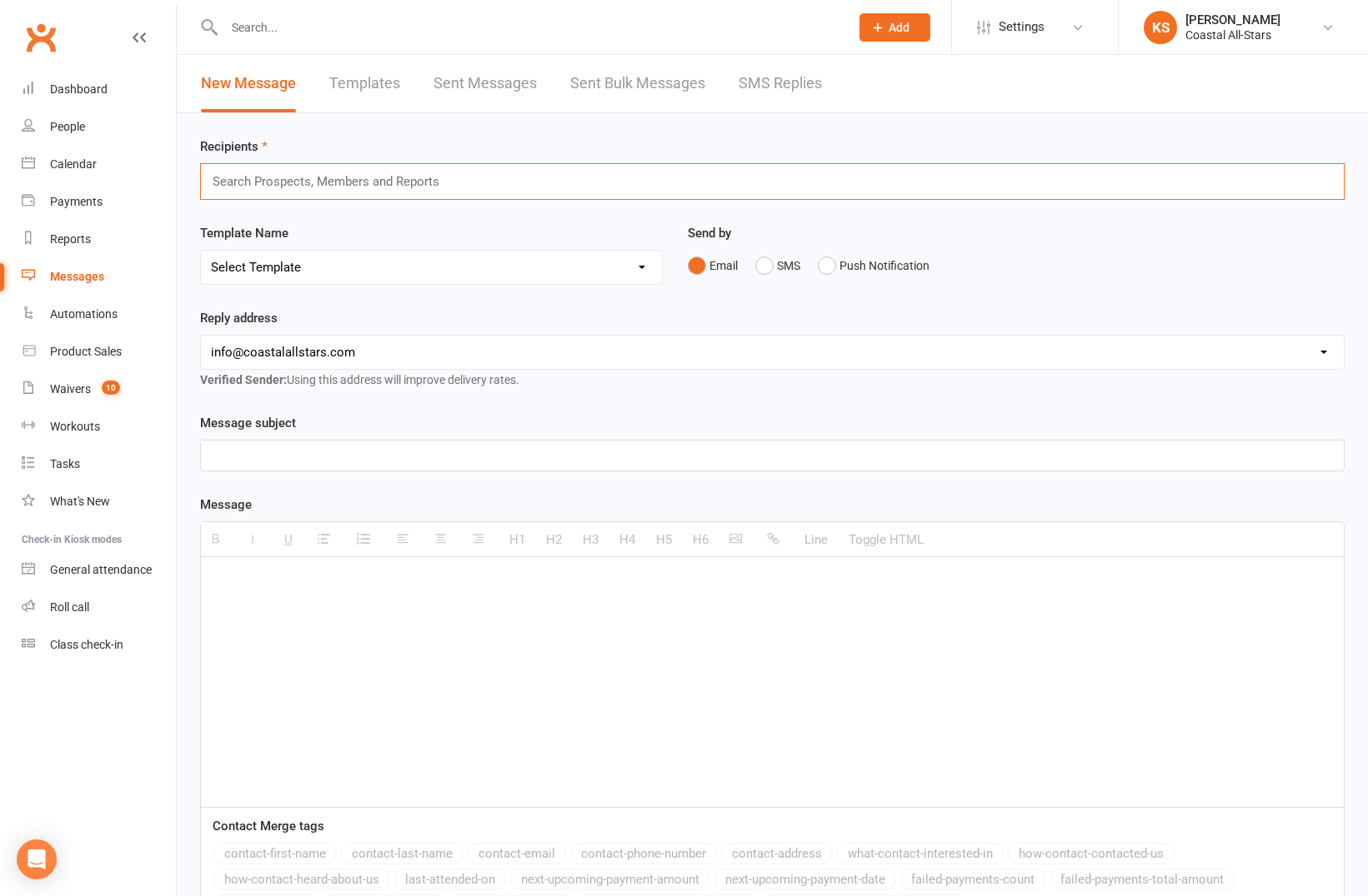
click at [374, 175] on input "text" at bounding box center [333, 182] width 244 height 22
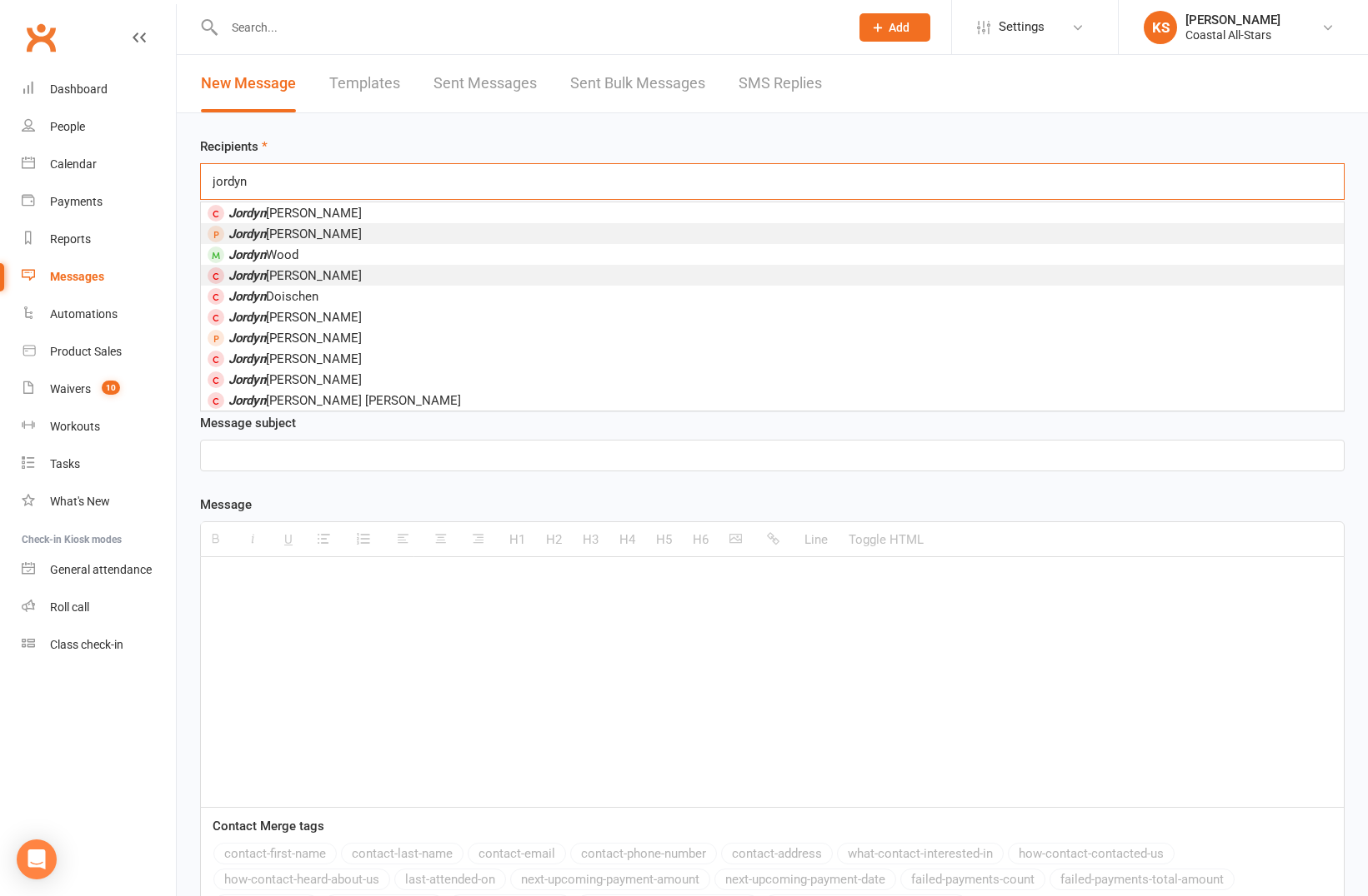
type input "jordyn"
click at [347, 265] on li "Jordyn Layne" at bounding box center [771, 275] width 1143 height 21
click at [347, 264] on select "Select Template [Email] Bi-Annual Assessment [Email] Boosters [Email] Card Fail…" at bounding box center [431, 268] width 461 height 34
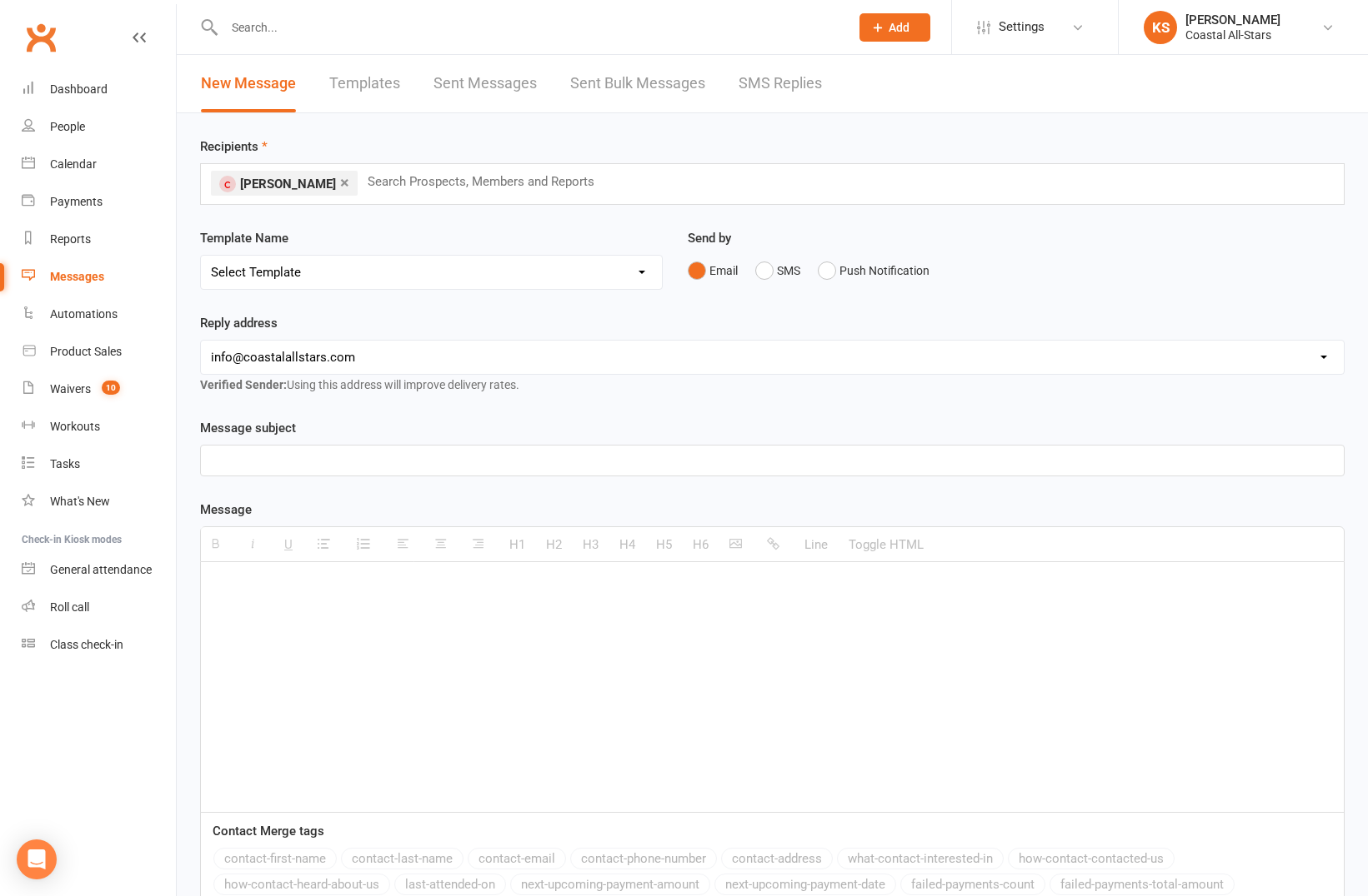
click at [341, 184] on link "×" at bounding box center [344, 182] width 9 height 27
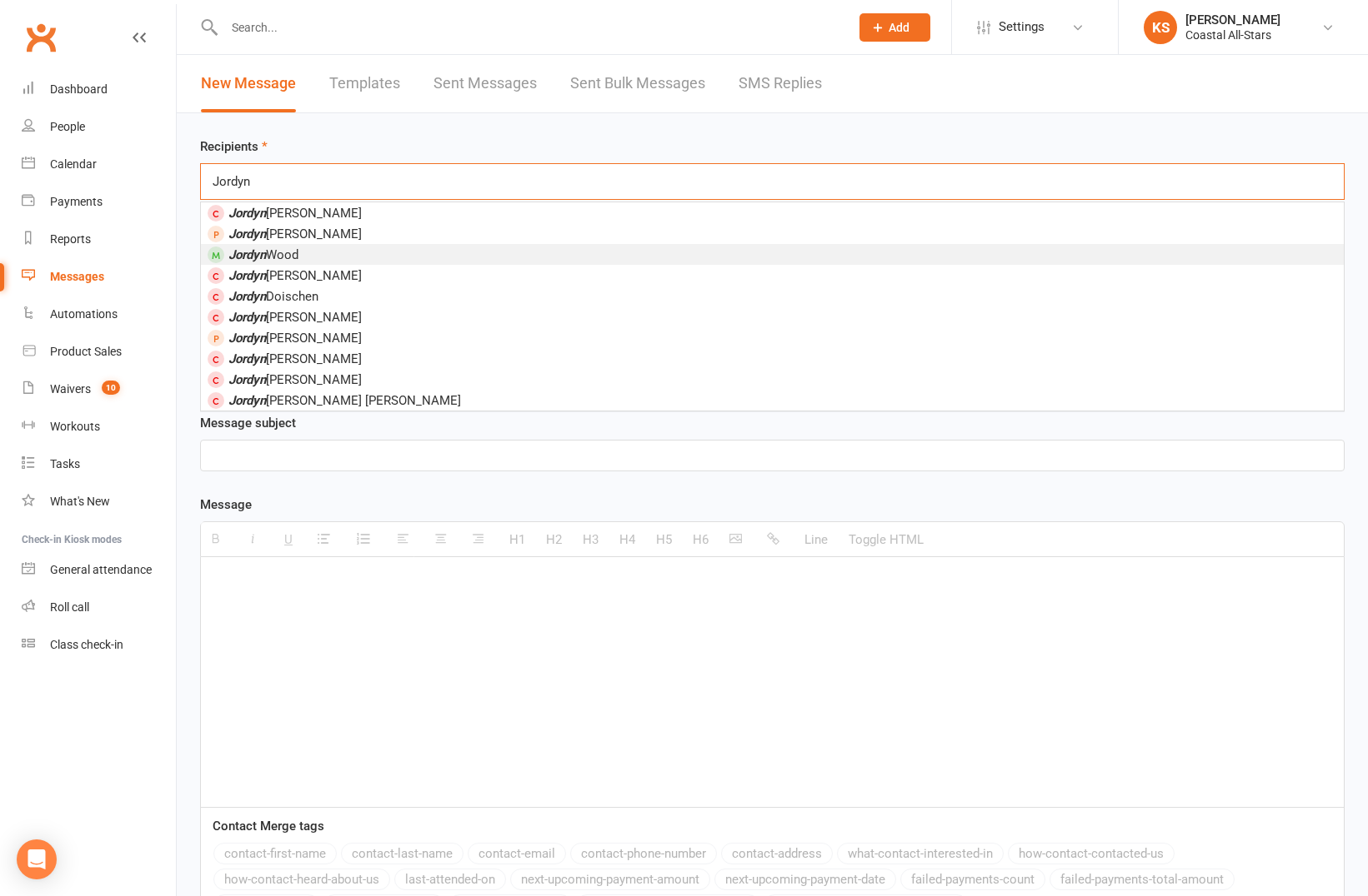
type input "Jordyn"
click at [354, 244] on li "Jordyn Wood" at bounding box center [771, 254] width 1143 height 21
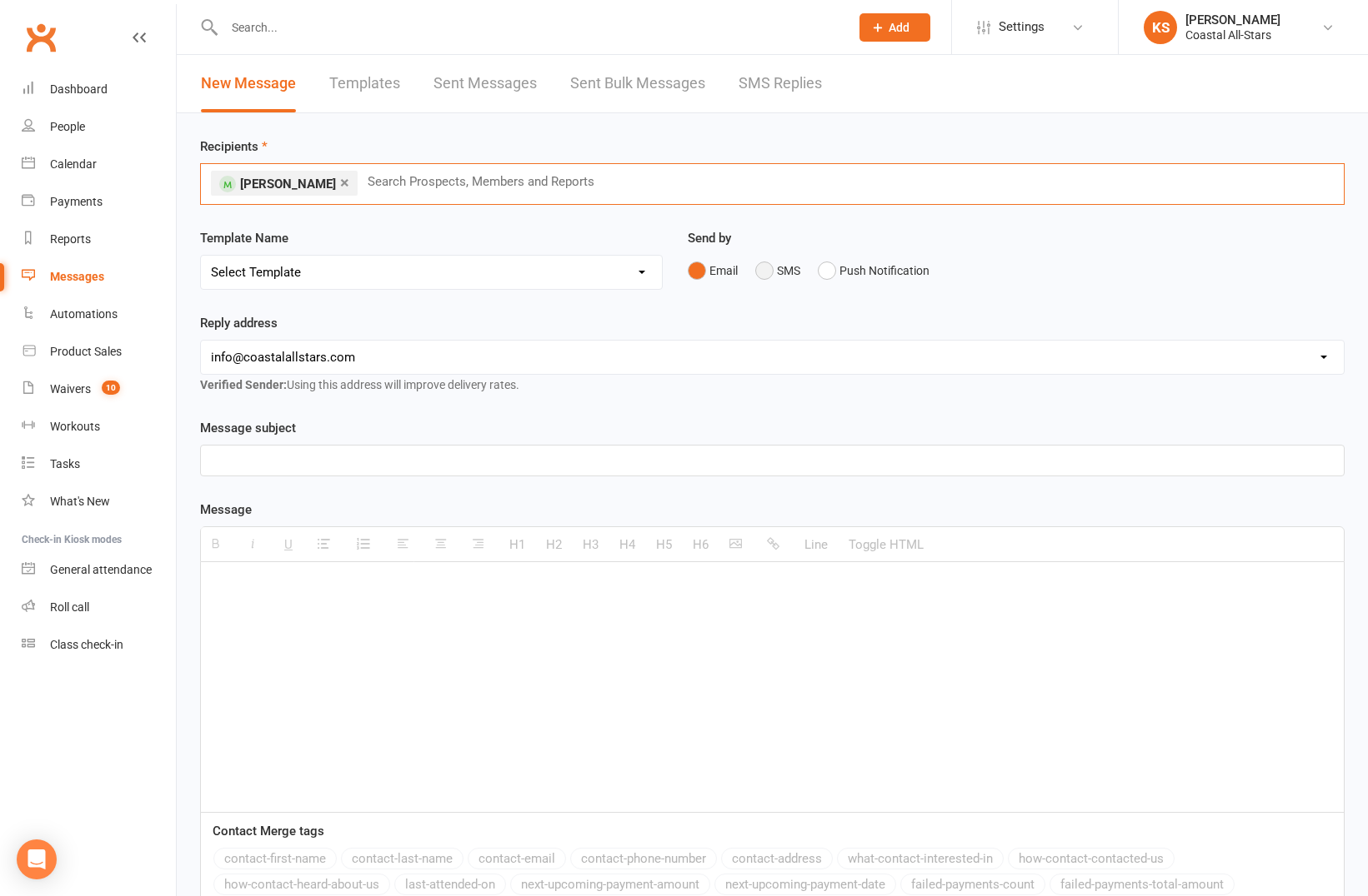
click at [786, 272] on button "SMS" at bounding box center [777, 271] width 45 height 32
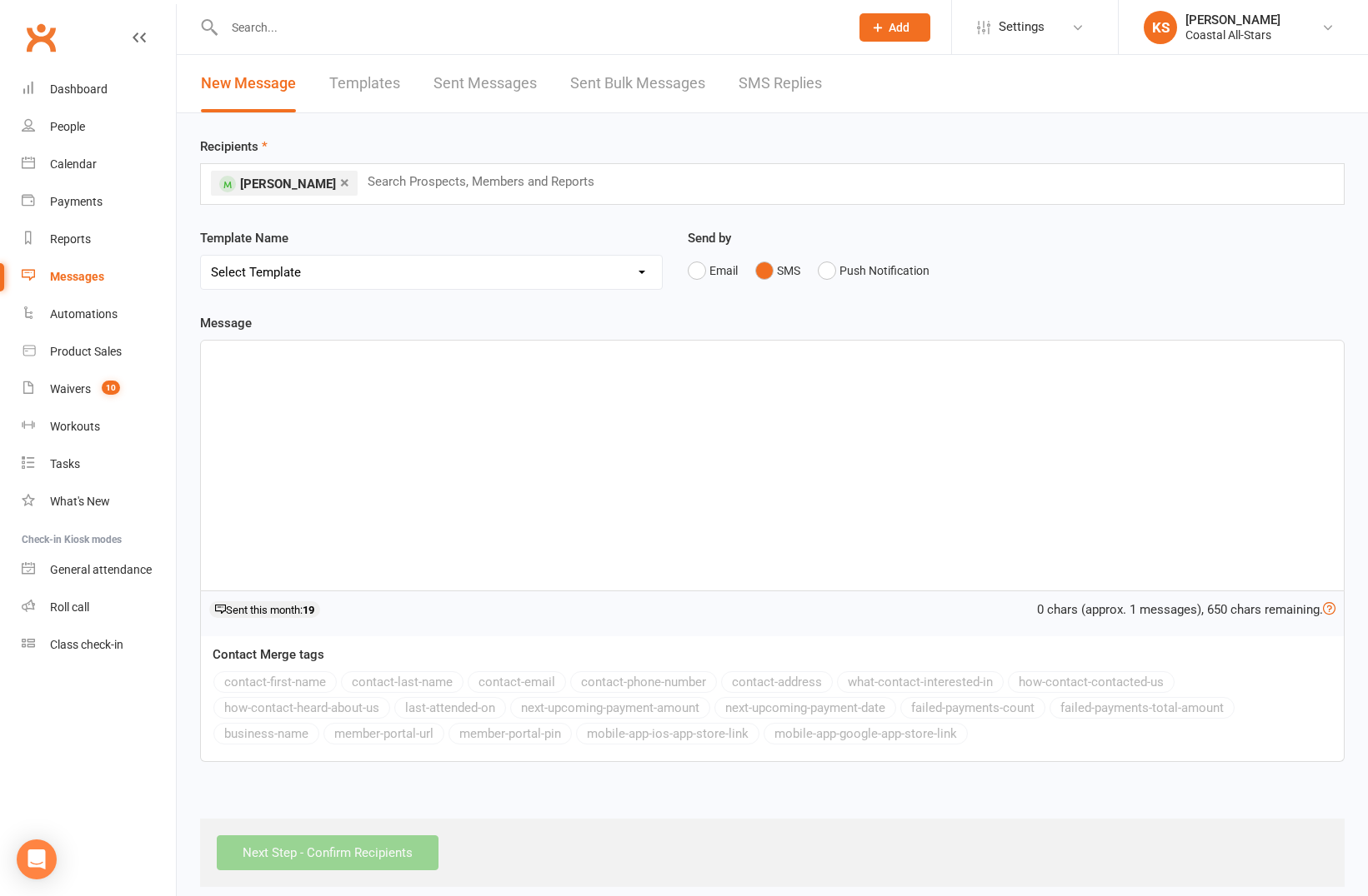
click at [692, 369] on div at bounding box center [771, 465] width 1143 height 250
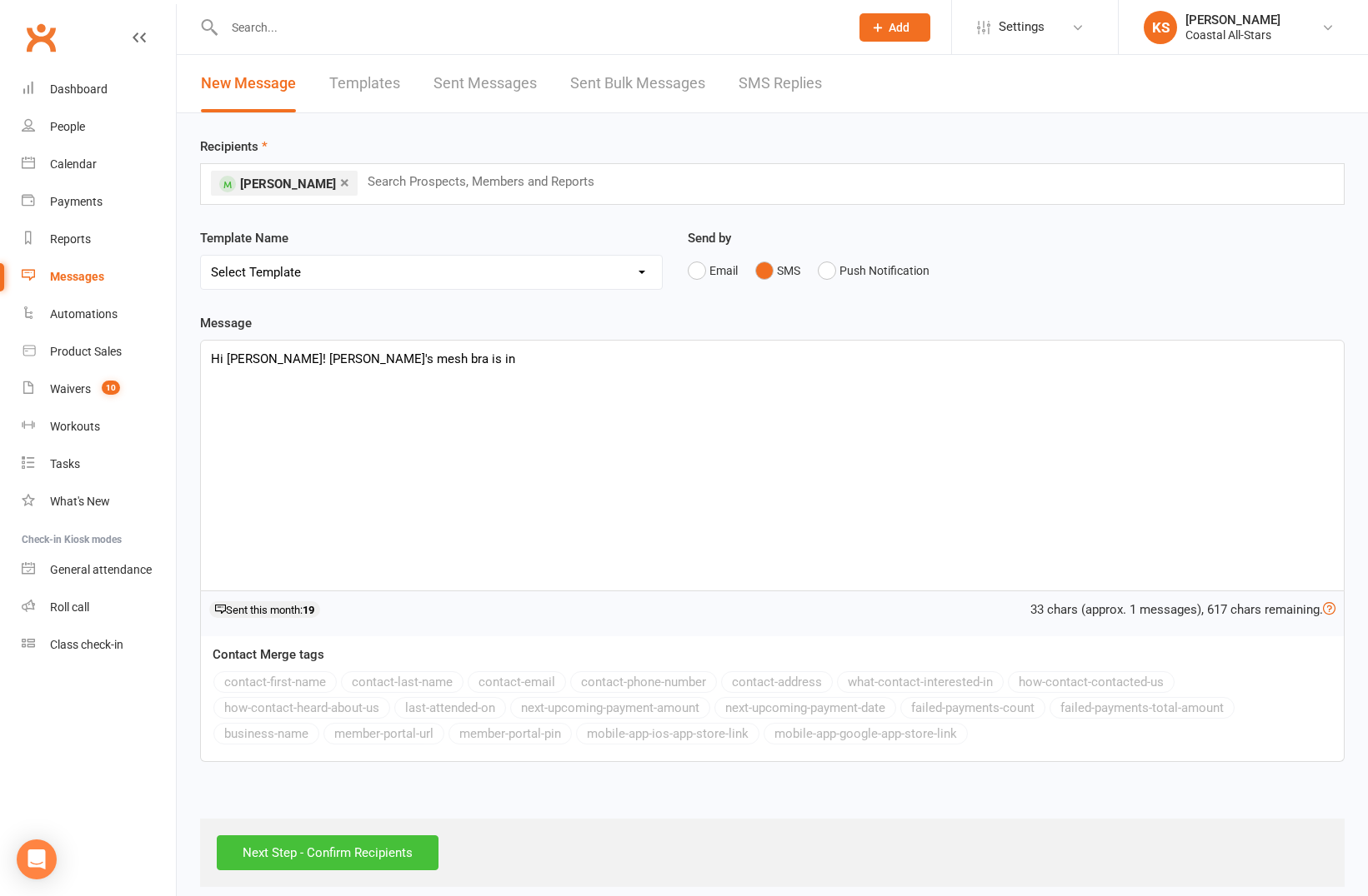
click at [402, 849] on input "Next Step - Confirm Recipients" at bounding box center [327, 852] width 221 height 35
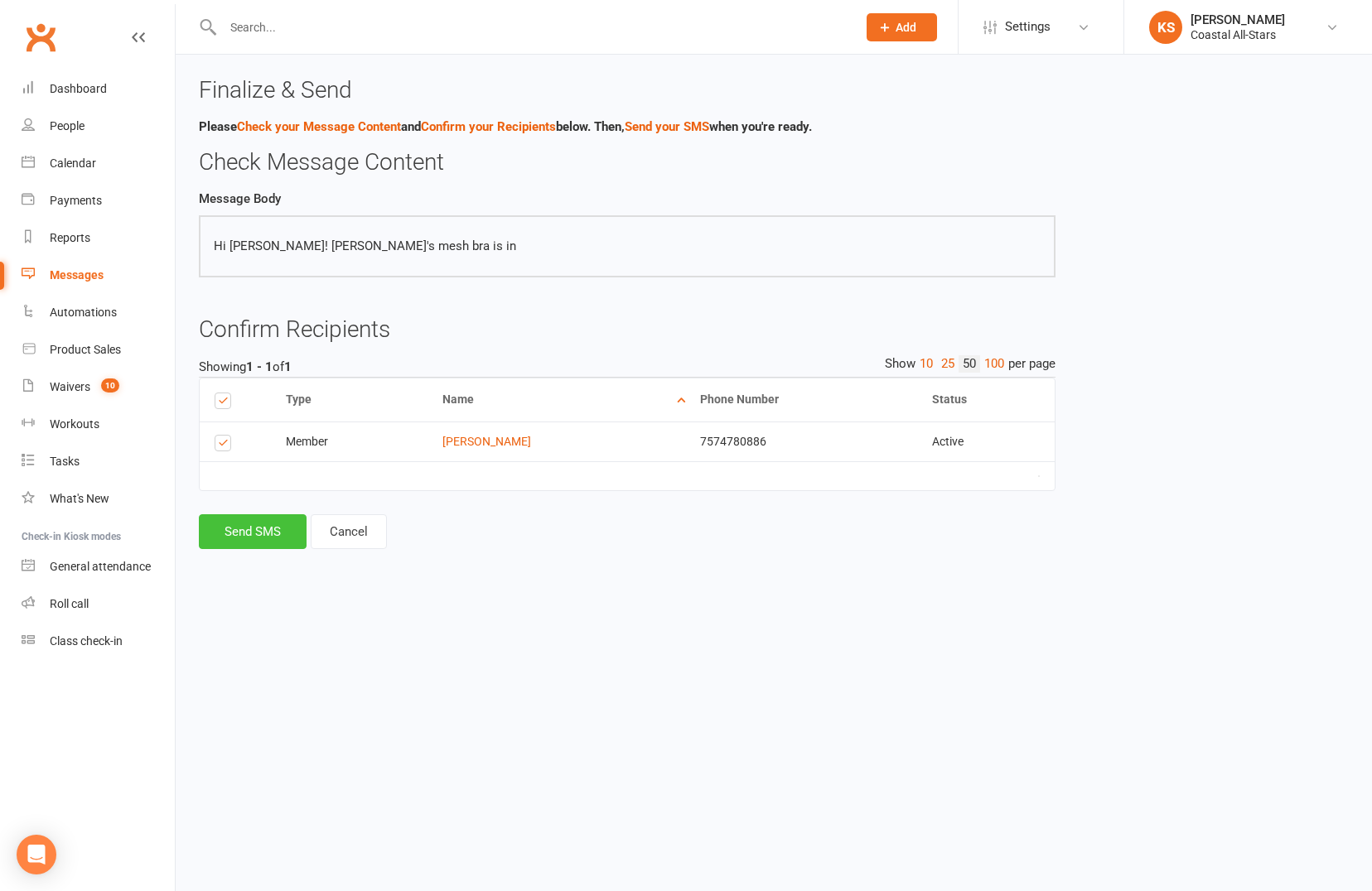
click at [301, 522] on button "Send SMS" at bounding box center [252, 531] width 108 height 35
